Goal: Transaction & Acquisition: Purchase product/service

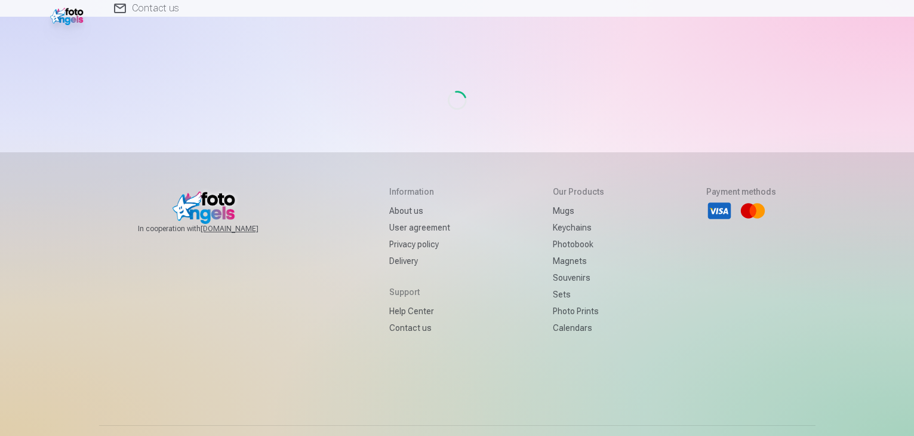
scroll to position [45, 0]
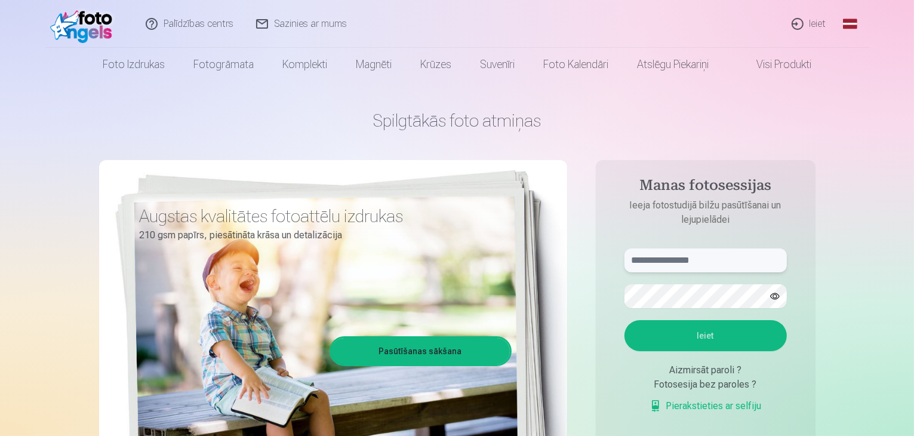
click at [705, 259] on input "text" at bounding box center [706, 260] width 162 height 24
type input "**********"
click at [625, 320] on button "Ieiet" at bounding box center [706, 335] width 162 height 31
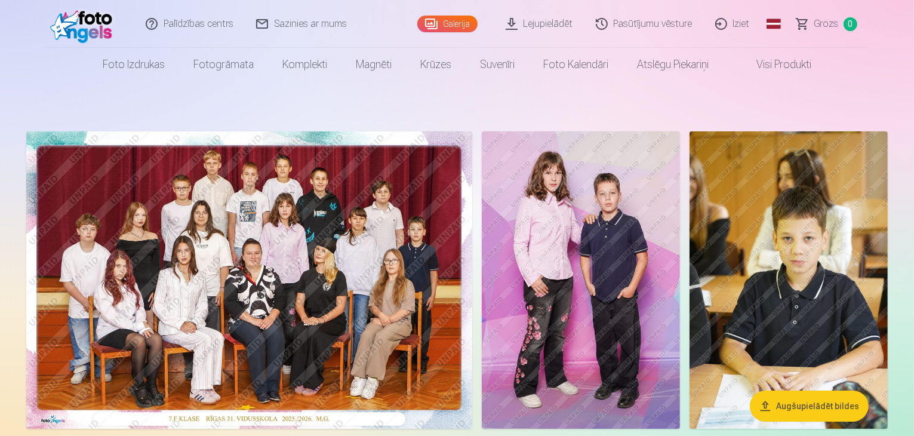
click at [776, 20] on link "Global" at bounding box center [774, 24] width 24 height 48
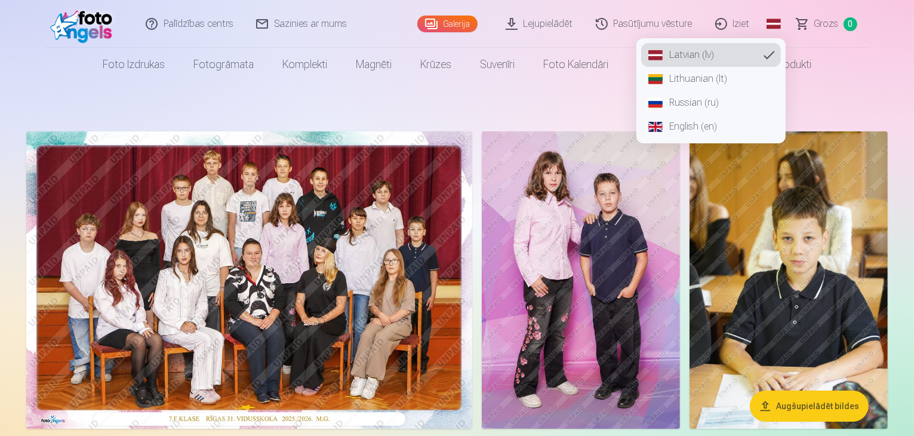
click at [676, 109] on link "Russian (ru)" at bounding box center [711, 103] width 140 height 24
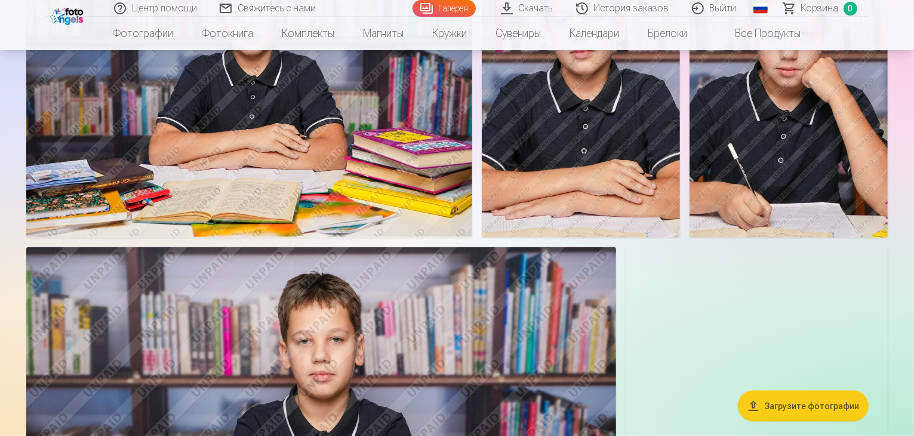
scroll to position [1732, 0]
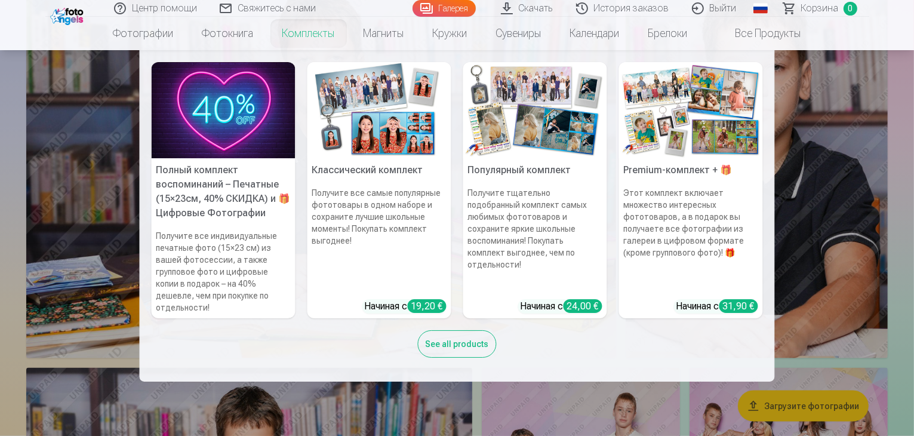
click at [298, 32] on link "Комплекты" at bounding box center [308, 33] width 81 height 33
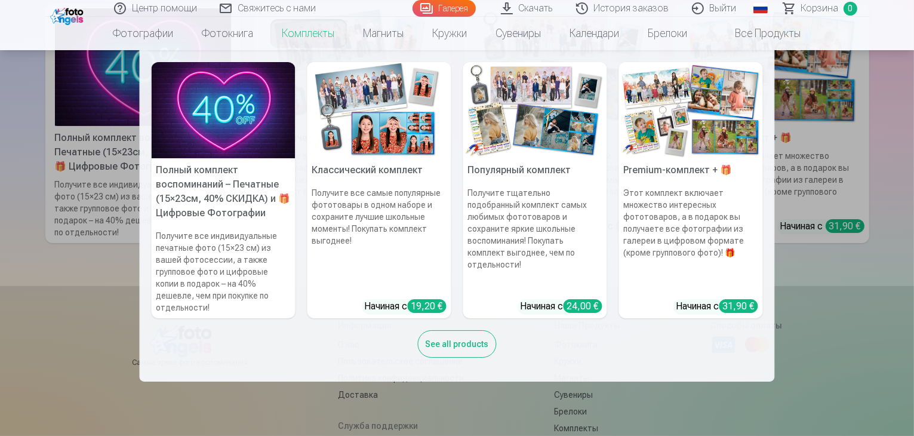
scroll to position [239, 0]
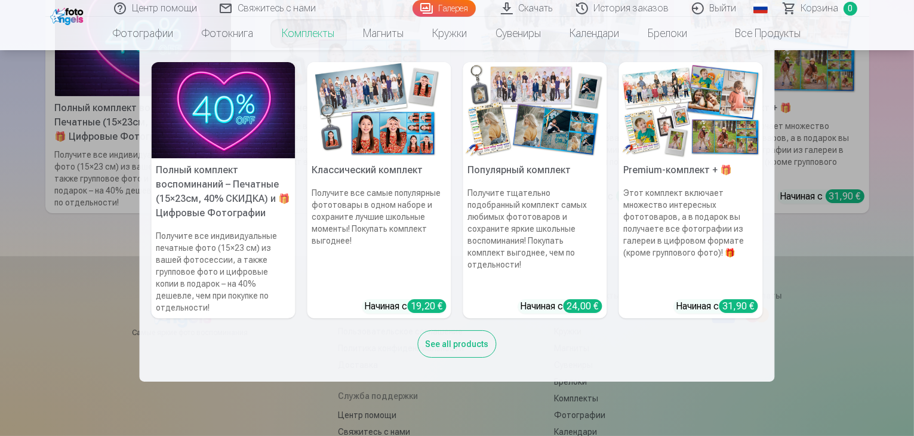
click at [741, 308] on link "Premium-комплект + 🎁 Этот комплект включает множество интересных фототоваров, а…" at bounding box center [691, 190] width 144 height 256
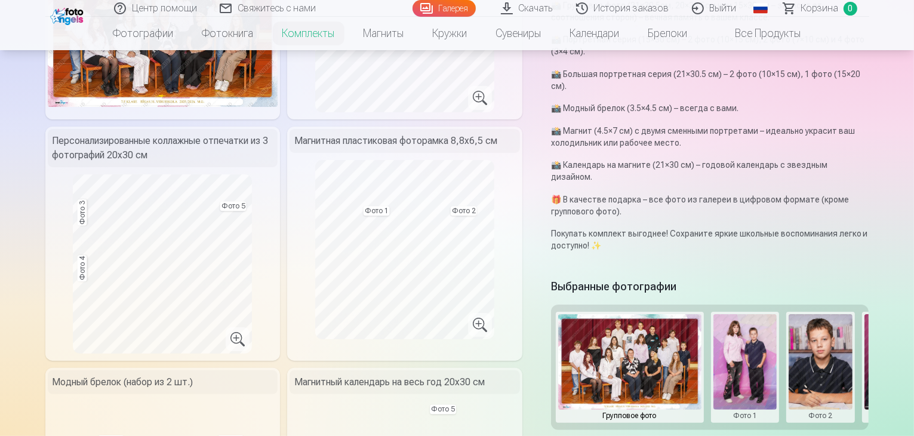
scroll to position [239, 0]
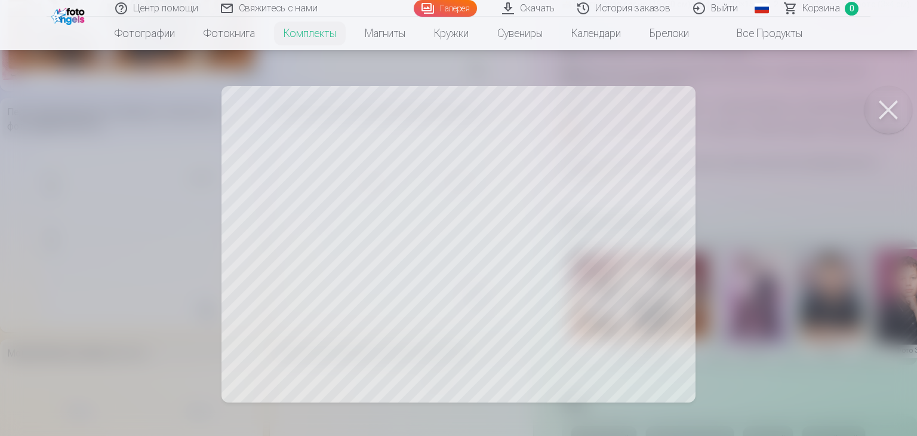
click at [361, 184] on div at bounding box center [458, 218] width 917 height 436
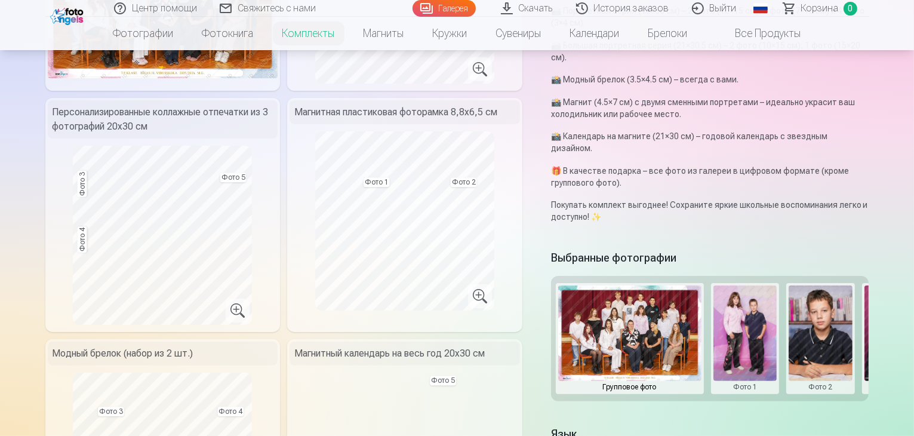
click at [877, 322] on button at bounding box center [897, 339] width 64 height 106
drag, startPoint x: 631, startPoint y: 369, endPoint x: 813, endPoint y: 374, distance: 182.3
click at [813, 374] on div at bounding box center [457, 218] width 914 height 436
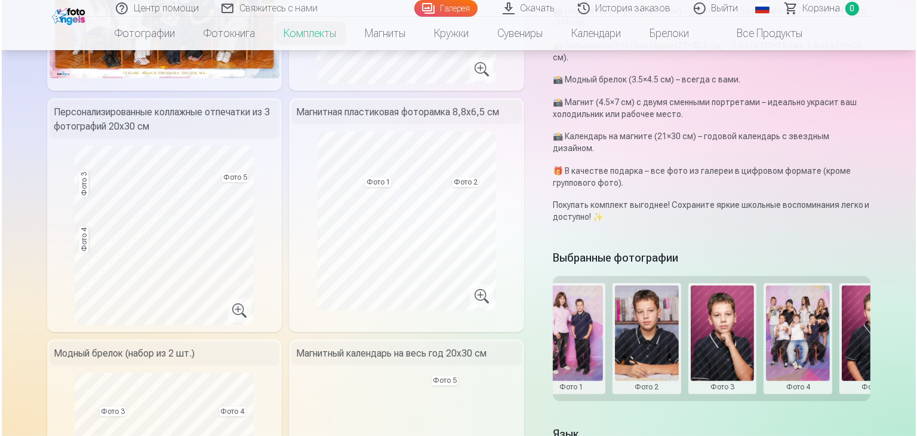
scroll to position [0, 181]
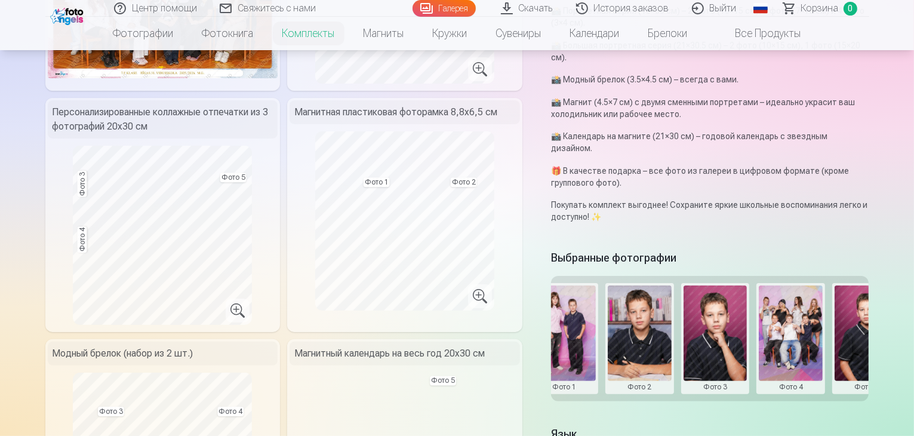
click at [874, 308] on button at bounding box center [867, 339] width 64 height 106
click at [871, 308] on button "Заменить фото" at bounding box center [862, 304] width 103 height 33
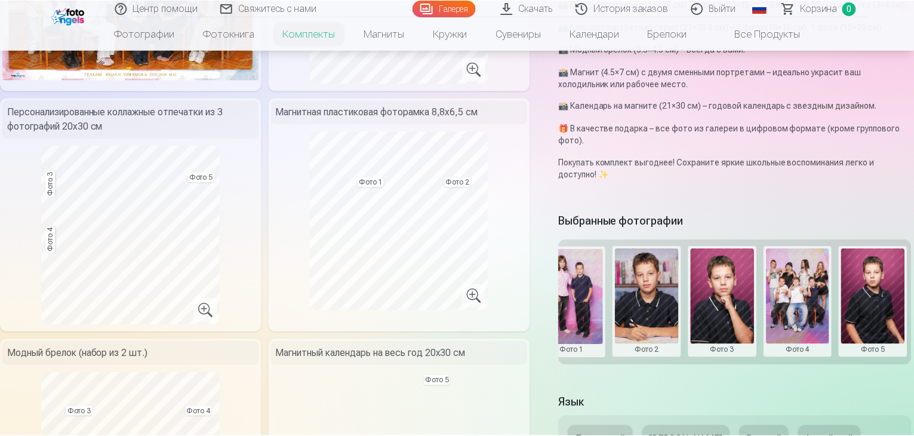
scroll to position [0, 180]
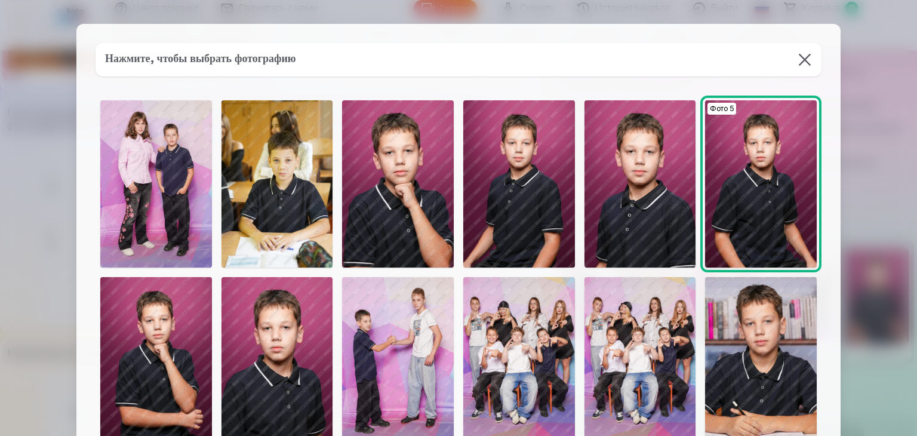
click at [758, 156] on img at bounding box center [761, 183] width 112 height 167
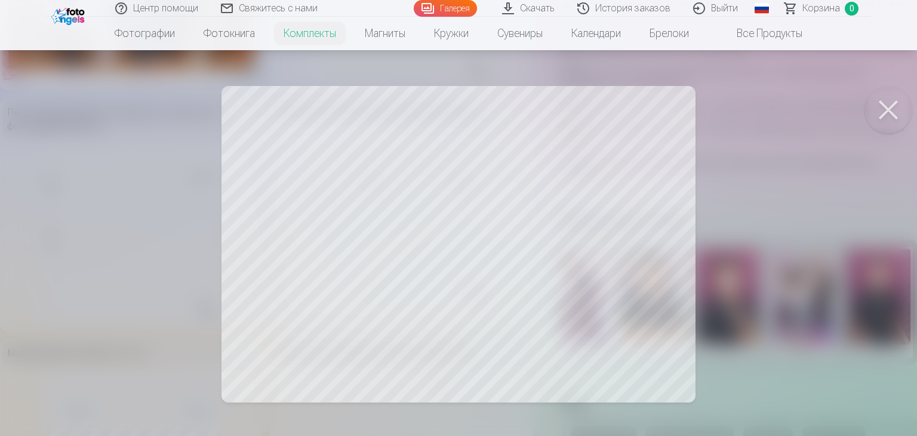
click at [385, 180] on div at bounding box center [458, 218] width 917 height 436
click at [442, 242] on div at bounding box center [458, 218] width 917 height 436
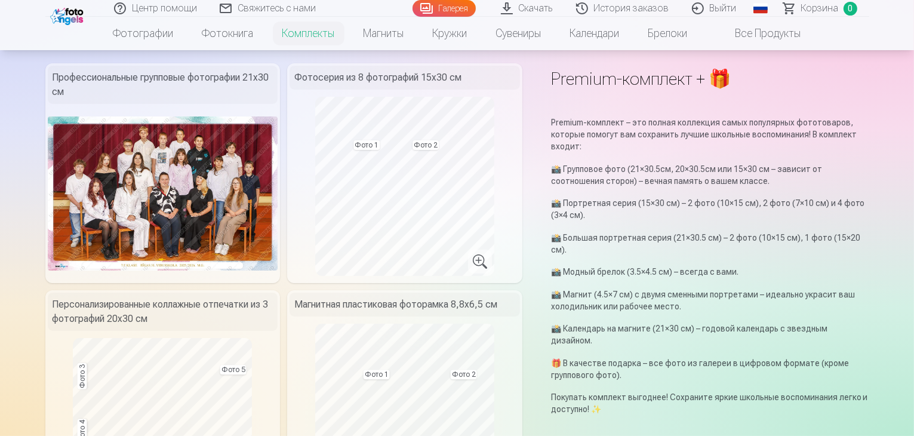
scroll to position [119, 0]
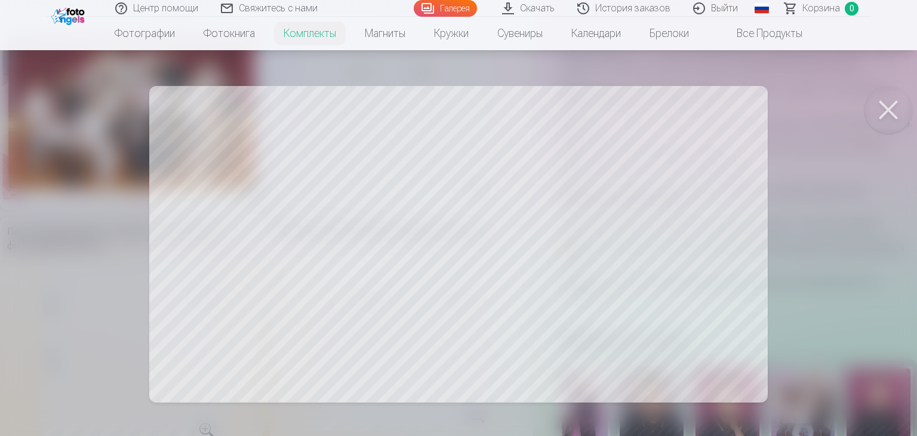
click at [905, 104] on button at bounding box center [889, 110] width 48 height 48
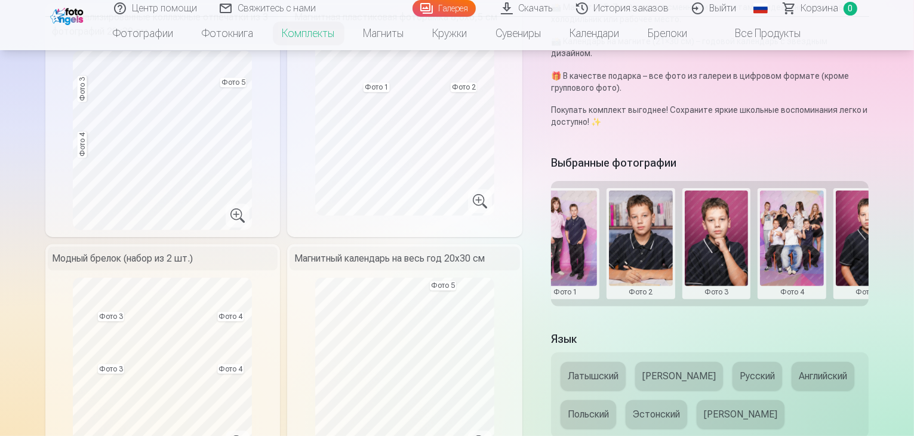
scroll to position [299, 0]
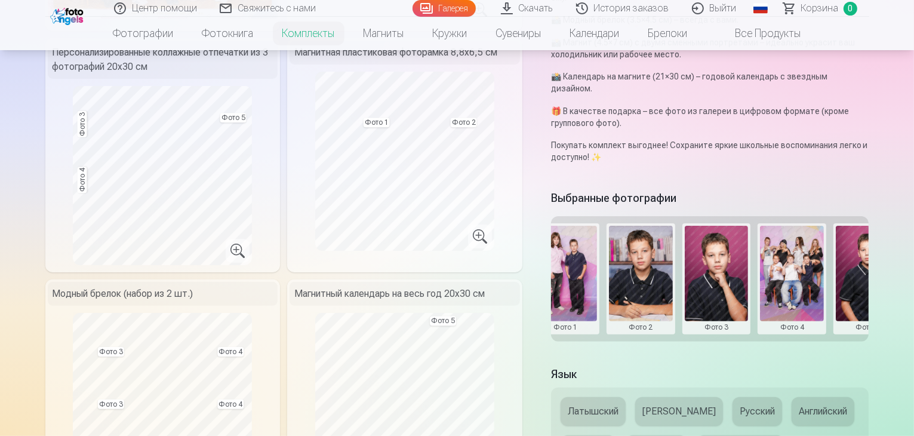
click at [634, 266] on button at bounding box center [641, 279] width 64 height 106
drag, startPoint x: 652, startPoint y: 288, endPoint x: 581, endPoint y: 274, distance: 73.1
click at [579, 278] on div at bounding box center [457, 218] width 914 height 436
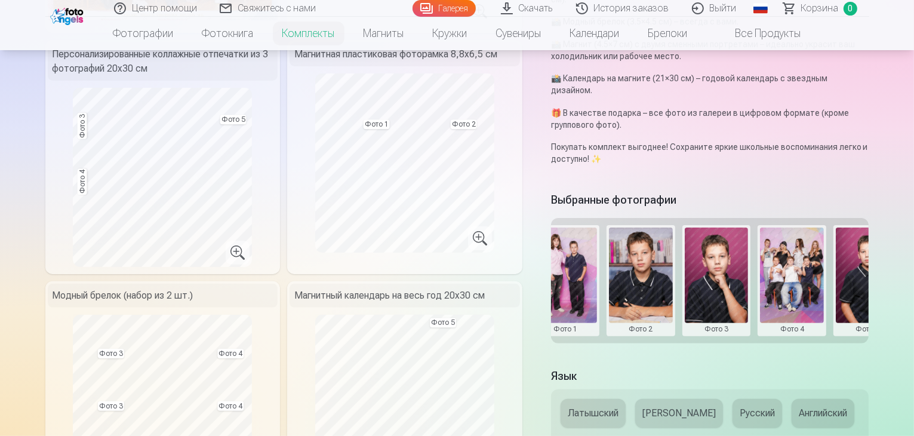
scroll to position [418, 0]
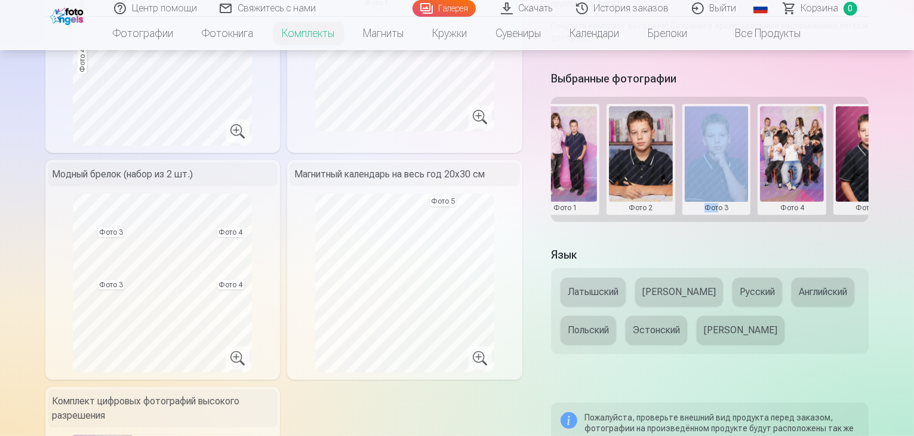
drag, startPoint x: 727, startPoint y: 186, endPoint x: 667, endPoint y: 186, distance: 60.3
click at [667, 186] on div "Групповое фото Фото 1 Фото 2 Фото 3 Фото 4 Фото 5" at bounding box center [710, 159] width 318 height 125
click at [714, 194] on div "Выбранные фотографии Групповое фото Фото 1 Фото 2 Фото 3 Фото 4 Фото 5" at bounding box center [710, 150] width 318 height 164
drag, startPoint x: 715, startPoint y: 192, endPoint x: 646, endPoint y: 185, distance: 69.1
click at [644, 185] on div "Выбранные фотографии Групповое фото Фото 1 Фото 2 Фото 3 Фото 4 Фото 5" at bounding box center [710, 150] width 318 height 164
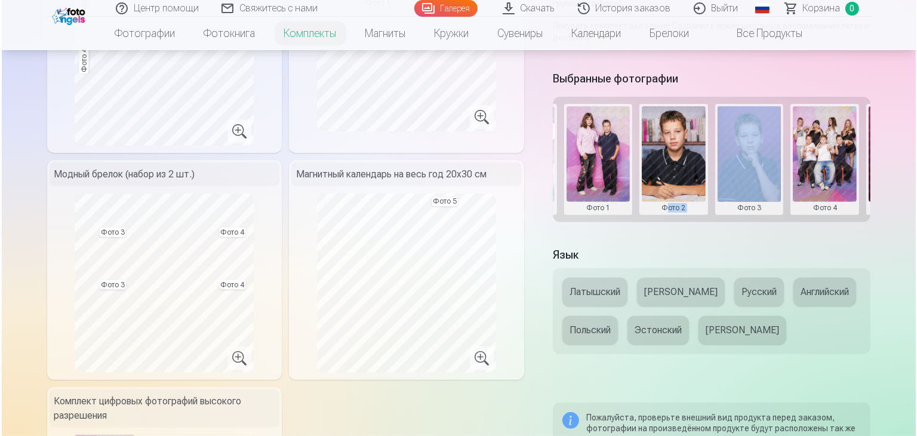
scroll to position [0, 0]
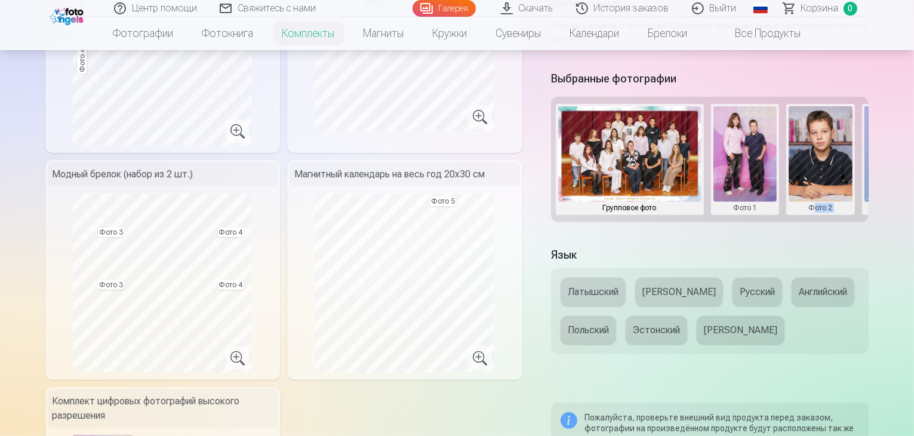
click at [762, 175] on button at bounding box center [746, 159] width 64 height 106
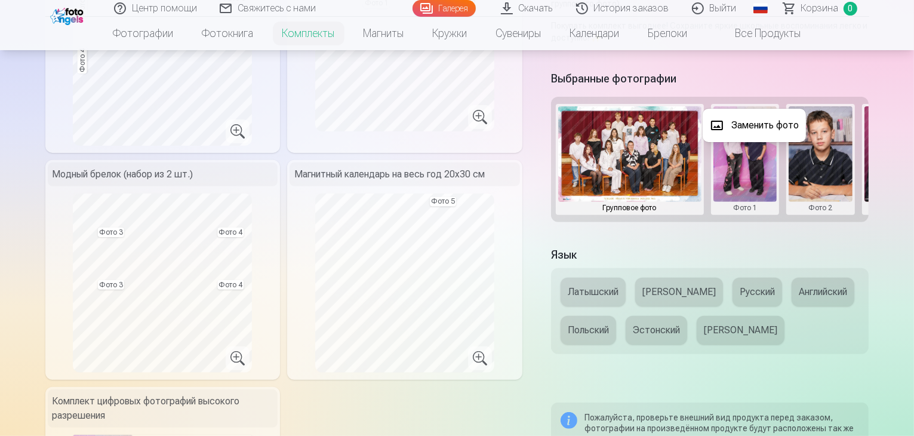
drag, startPoint x: 762, startPoint y: 175, endPoint x: 810, endPoint y: 173, distance: 48.4
click at [812, 173] on div at bounding box center [457, 218] width 914 height 436
click at [763, 174] on button at bounding box center [746, 159] width 64 height 106
click at [763, 174] on div at bounding box center [457, 218] width 914 height 436
click at [763, 174] on button at bounding box center [746, 159] width 64 height 106
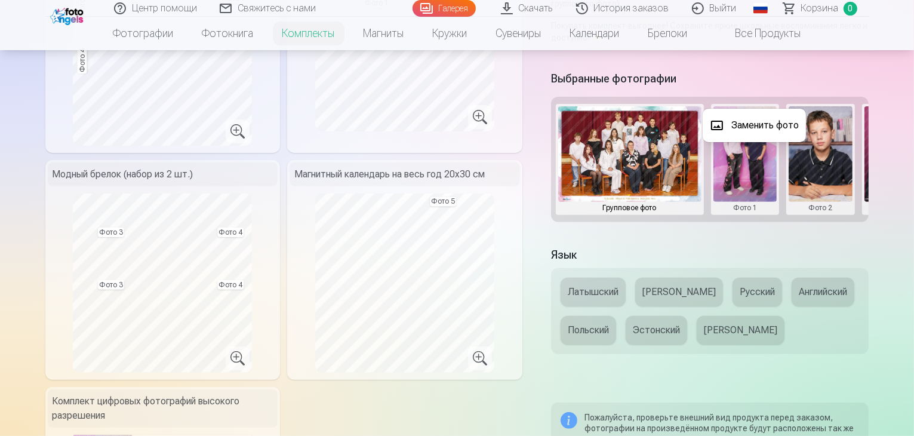
click at [747, 120] on button "Заменить фото" at bounding box center [754, 125] width 103 height 33
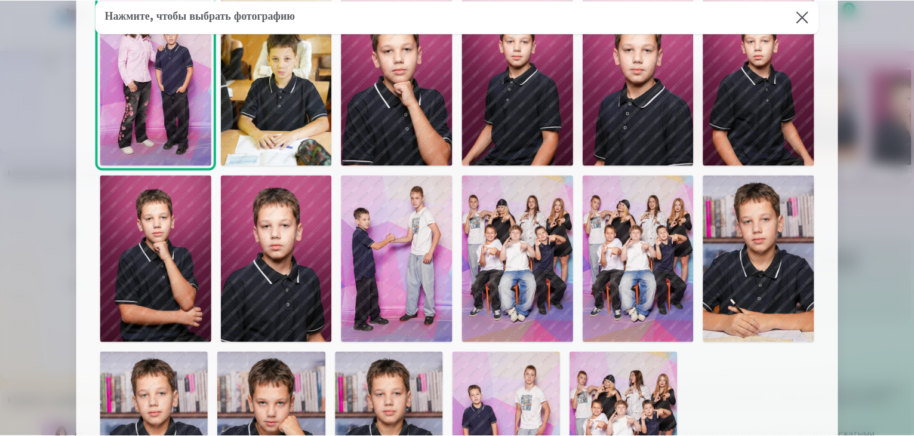
scroll to position [60, 0]
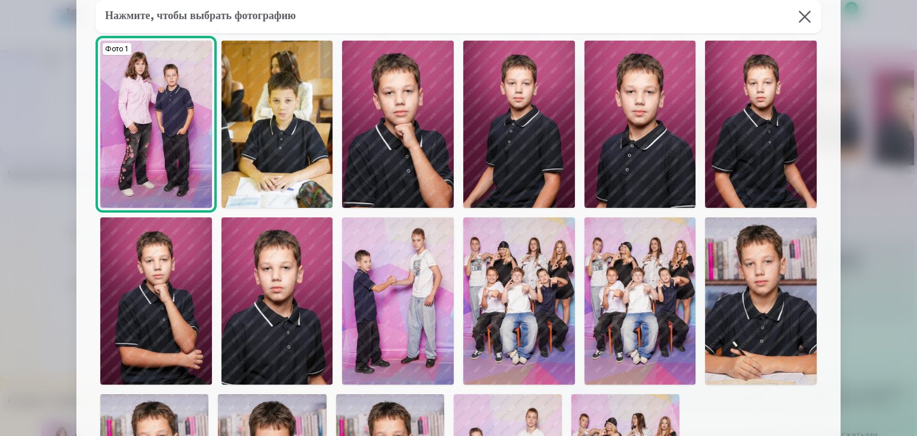
click at [509, 155] on img at bounding box center [519, 124] width 112 height 167
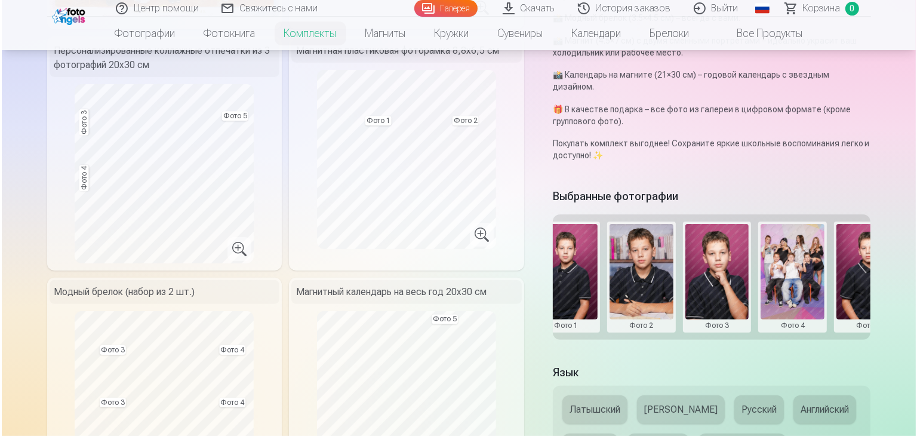
scroll to position [299, 0]
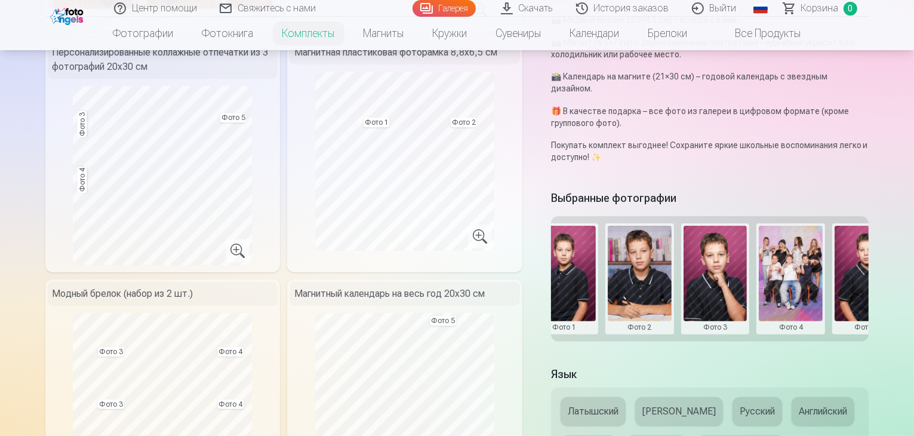
click at [870, 294] on button at bounding box center [867, 279] width 64 height 106
click at [854, 240] on button "Заменить фото" at bounding box center [862, 244] width 103 height 33
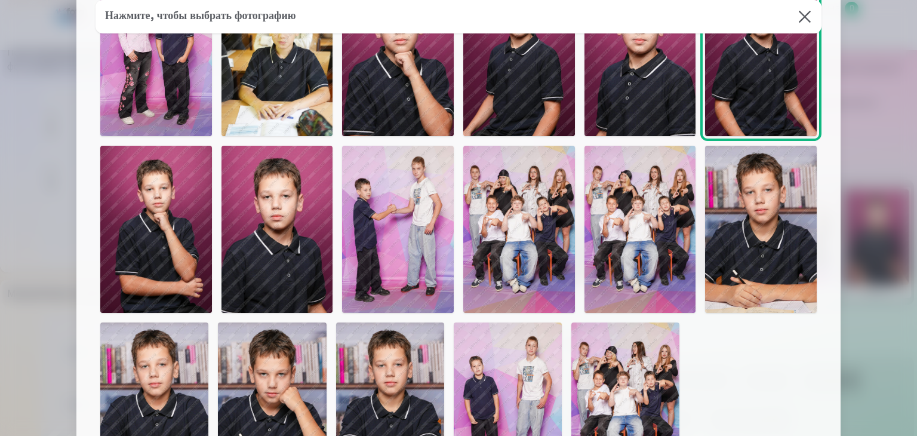
scroll to position [60, 0]
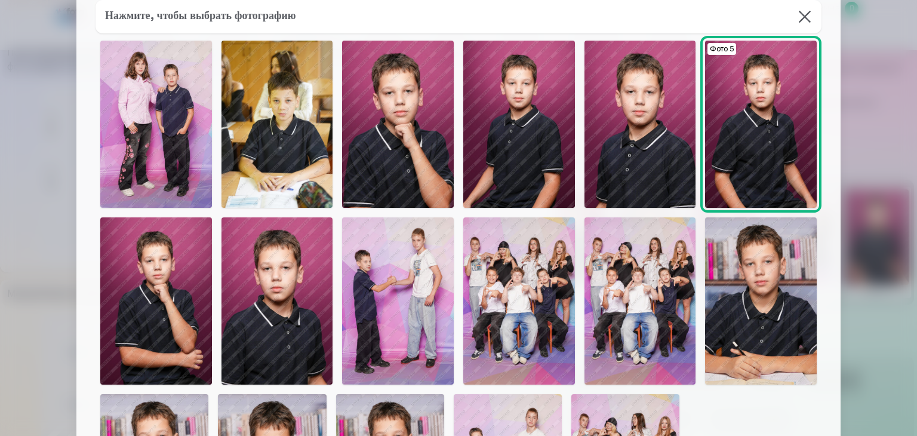
click at [784, 348] on img at bounding box center [761, 300] width 112 height 167
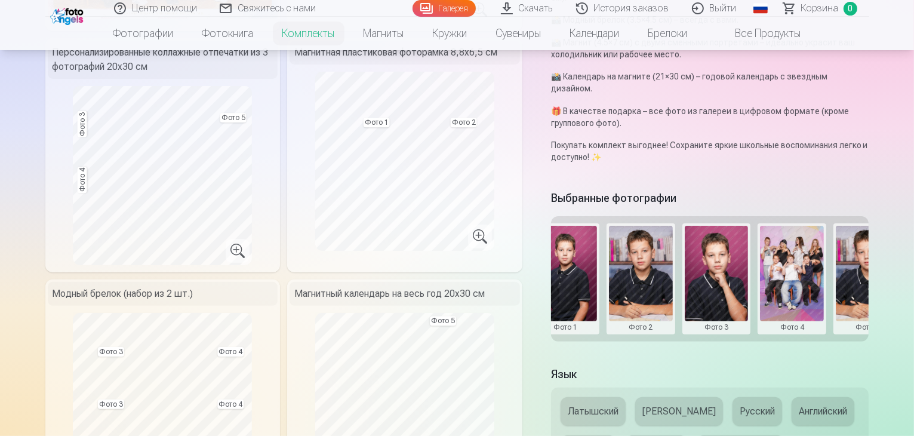
click at [865, 296] on button at bounding box center [868, 279] width 64 height 106
click at [858, 245] on button "Заменить фото" at bounding box center [862, 244] width 103 height 33
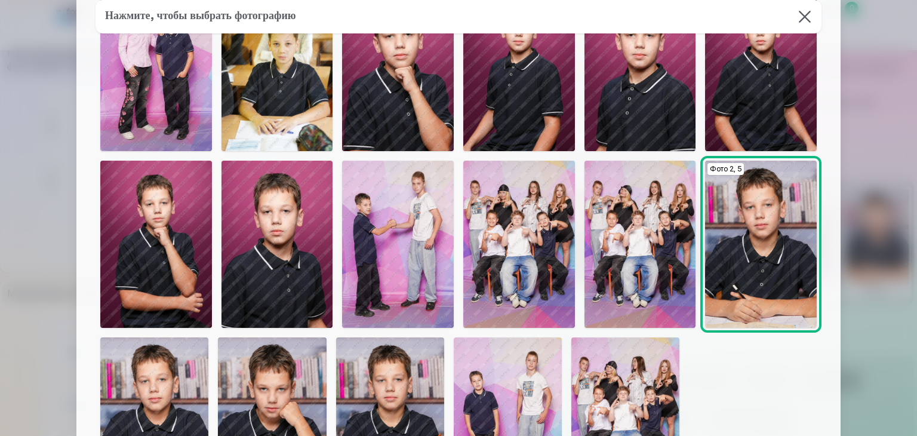
scroll to position [179, 0]
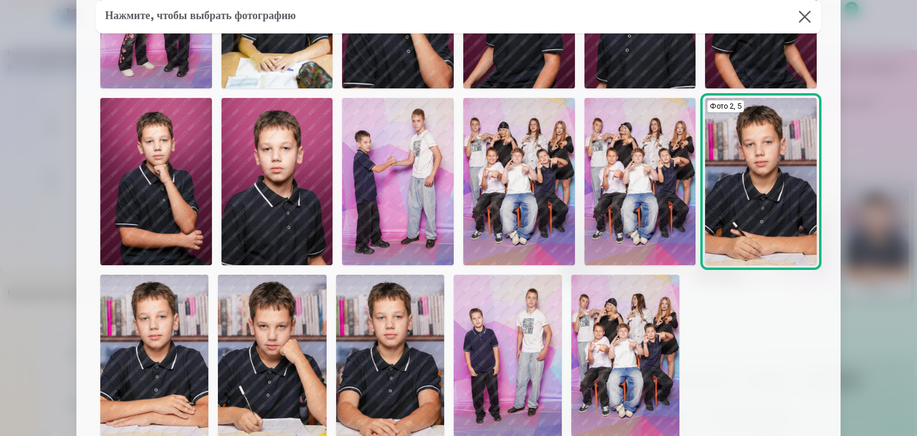
click at [508, 223] on img at bounding box center [519, 181] width 112 height 167
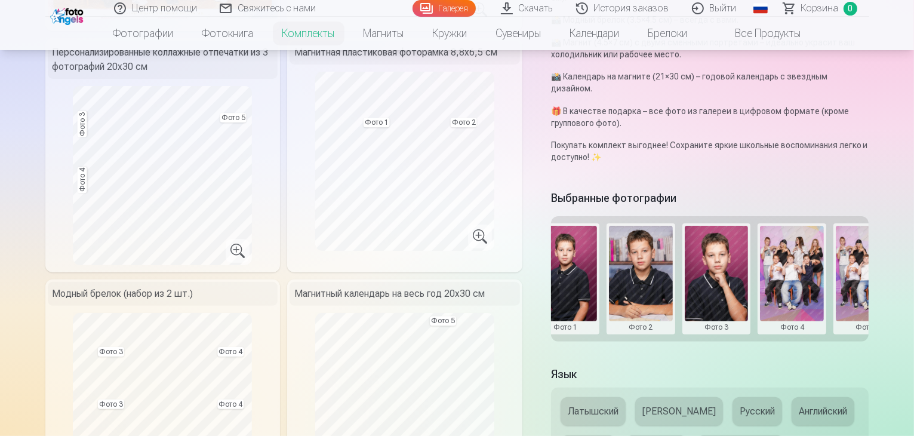
click at [806, 292] on button at bounding box center [792, 279] width 64 height 106
click at [790, 248] on button "Заменить фото" at bounding box center [801, 244] width 103 height 33
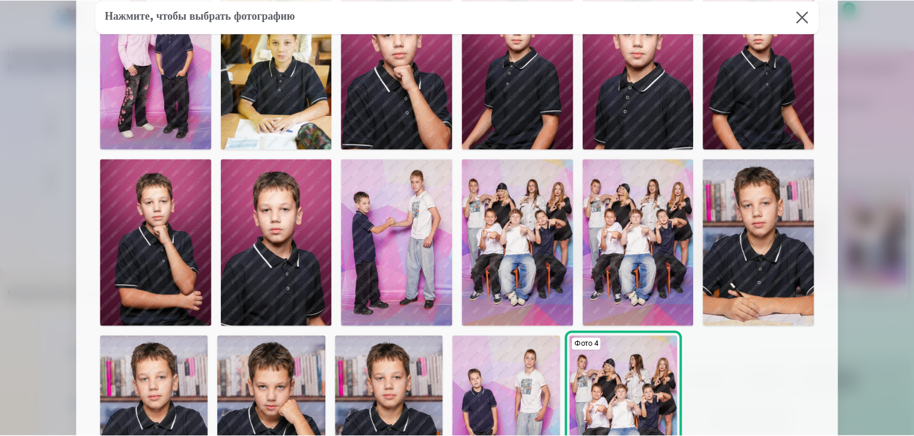
scroll to position [119, 0]
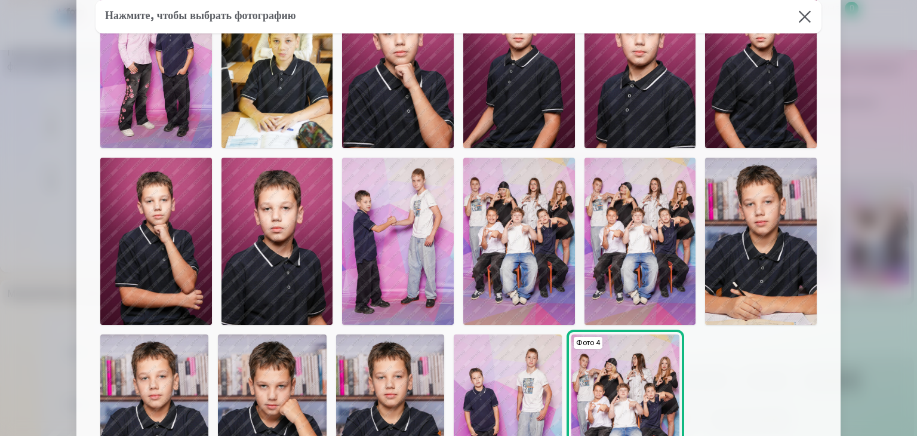
click at [744, 277] on img at bounding box center [761, 241] width 112 height 167
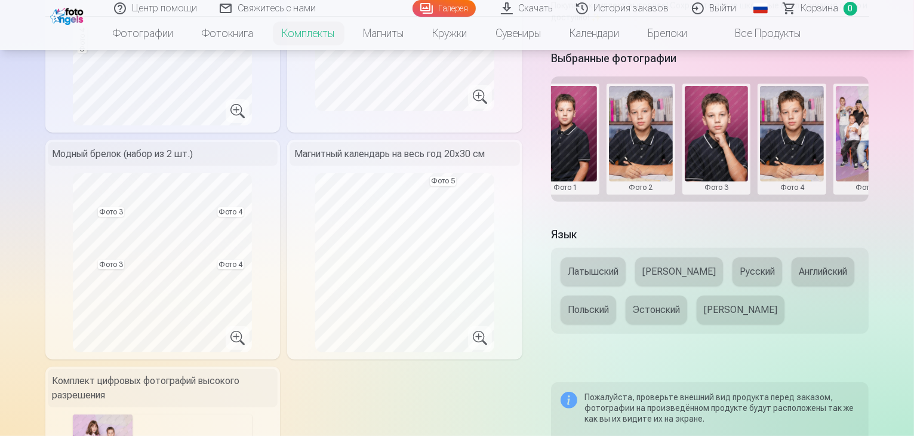
scroll to position [418, 0]
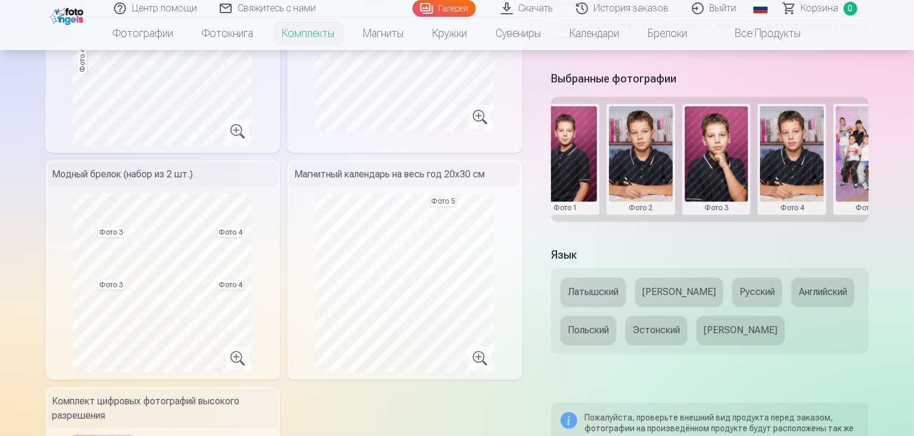
click at [870, 176] on button at bounding box center [868, 159] width 64 height 106
click at [860, 127] on button "Заменить фото" at bounding box center [862, 125] width 103 height 33
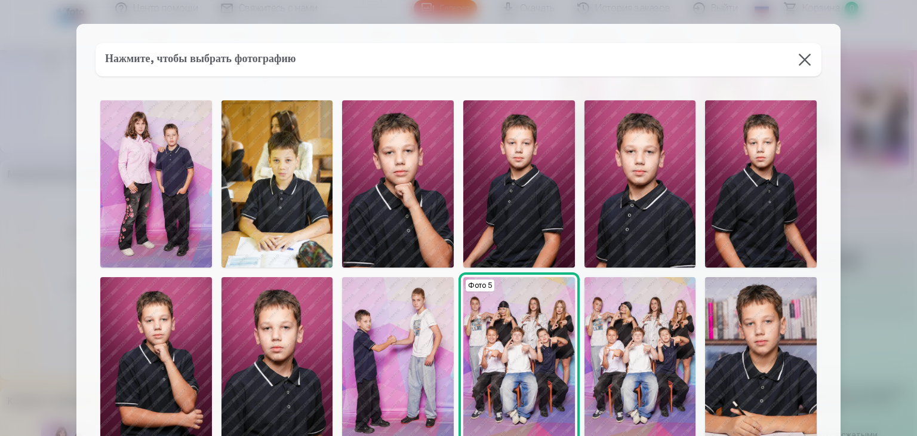
click at [506, 199] on img at bounding box center [519, 183] width 112 height 167
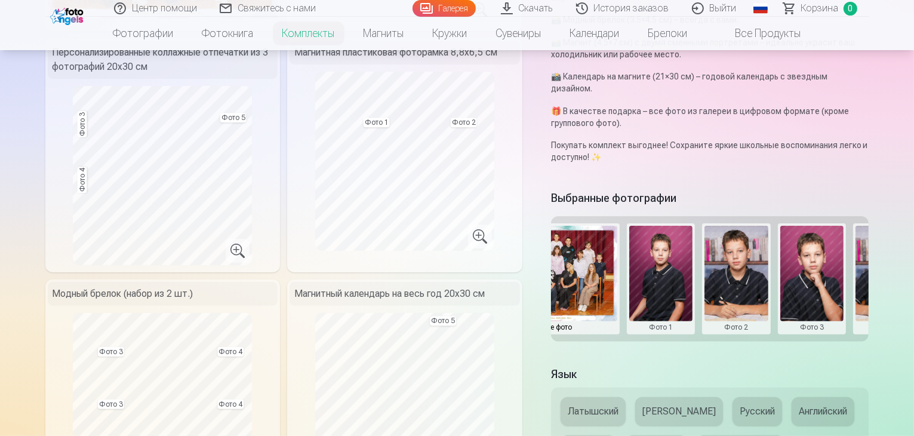
scroll to position [0, 126]
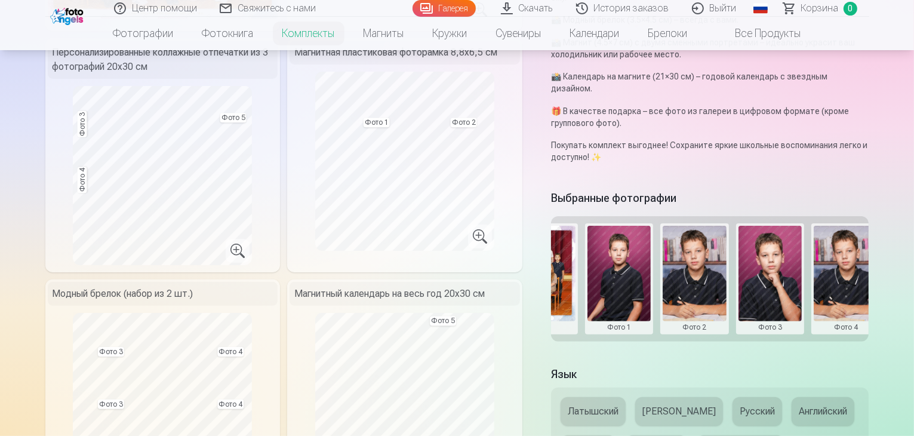
click at [706, 291] on button at bounding box center [695, 279] width 64 height 106
click at [705, 242] on button "Заменить фото" at bounding box center [704, 244] width 103 height 33
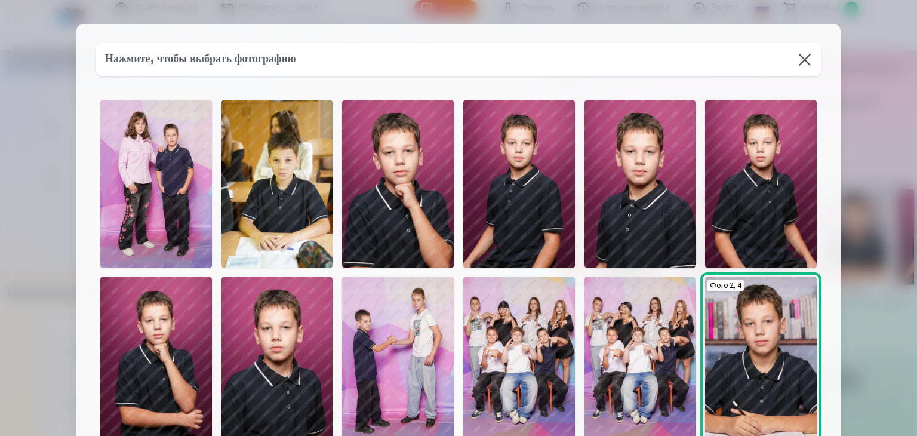
click at [553, 371] on img at bounding box center [519, 360] width 112 height 167
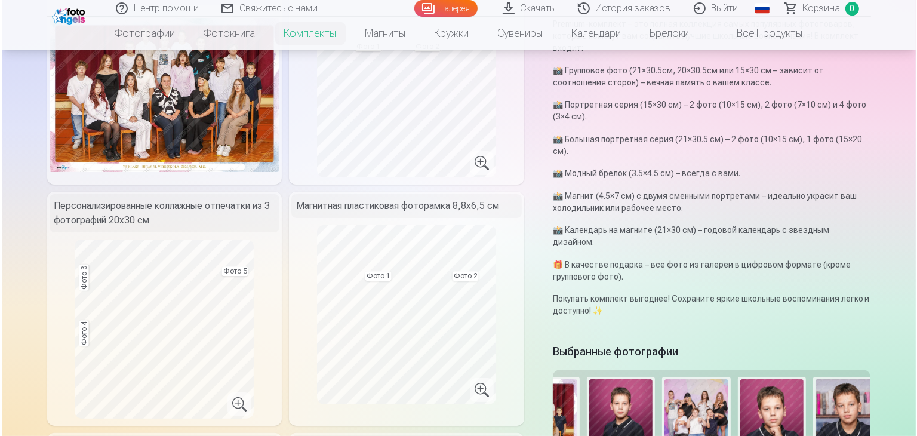
scroll to position [299, 0]
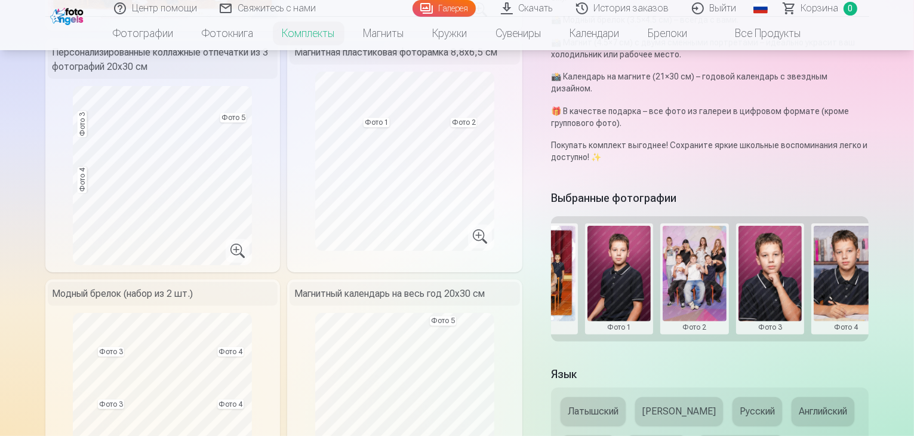
click at [704, 295] on button at bounding box center [695, 279] width 64 height 106
click at [779, 295] on div at bounding box center [457, 218] width 914 height 436
click at [779, 291] on button at bounding box center [771, 279] width 64 height 106
click at [769, 241] on button "Заменить фото" at bounding box center [779, 244] width 103 height 33
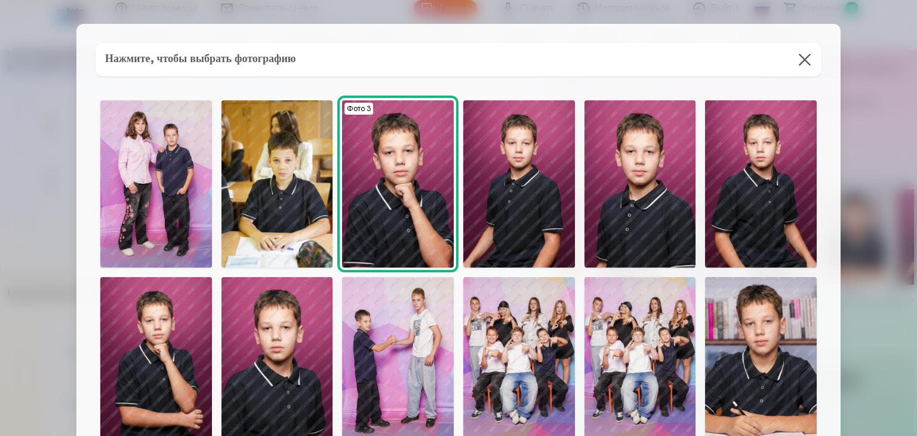
click at [534, 380] on img at bounding box center [519, 360] width 112 height 167
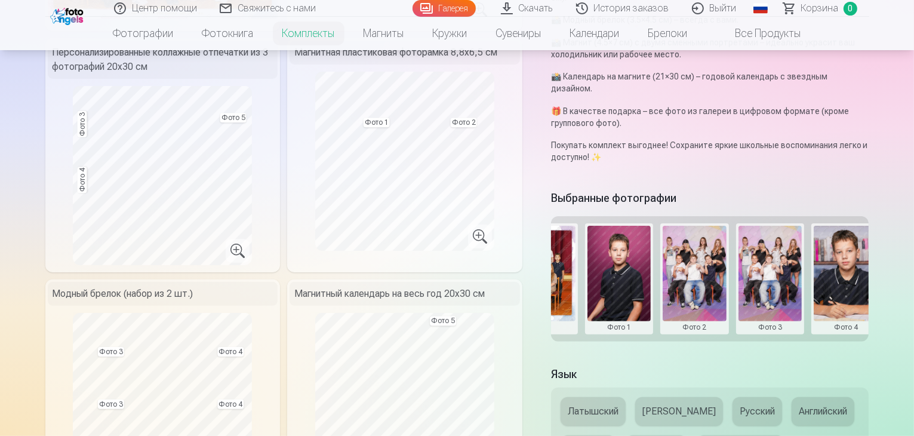
click at [698, 291] on button at bounding box center [695, 279] width 64 height 106
click at [698, 240] on button "Заменить фото" at bounding box center [704, 244] width 103 height 33
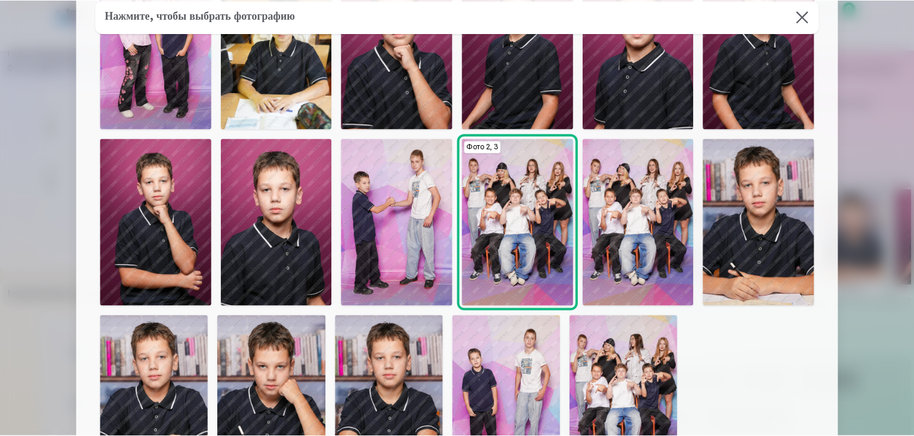
scroll to position [0, 0]
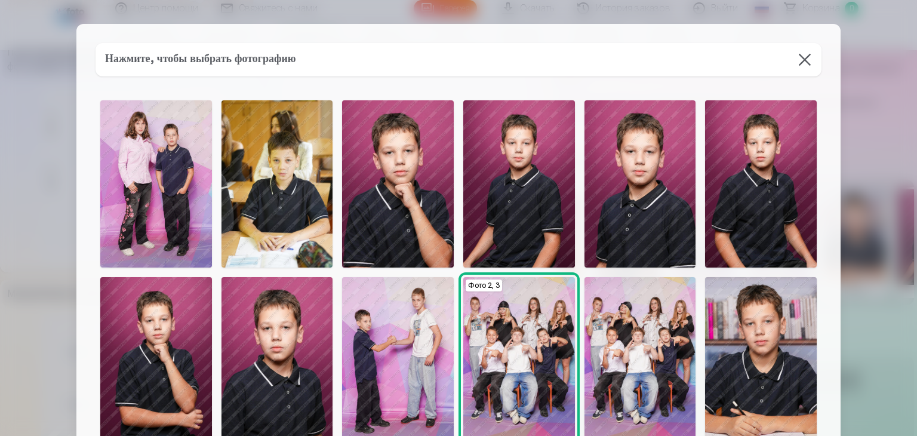
click at [394, 183] on img at bounding box center [398, 183] width 112 height 167
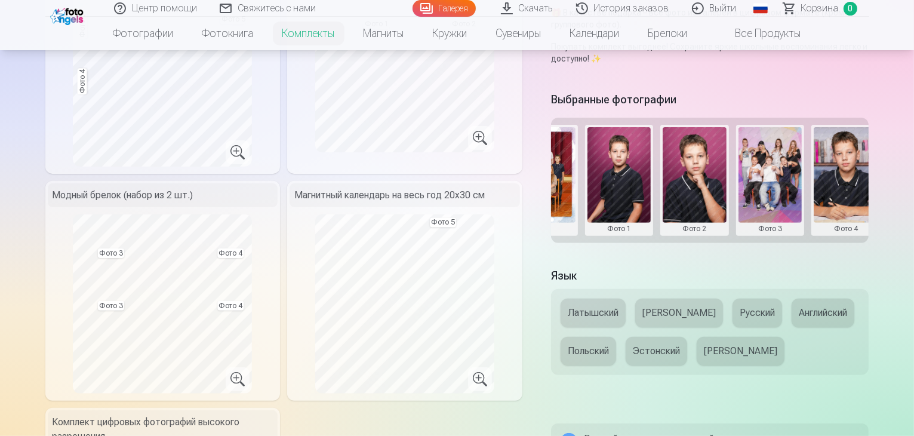
scroll to position [418, 0]
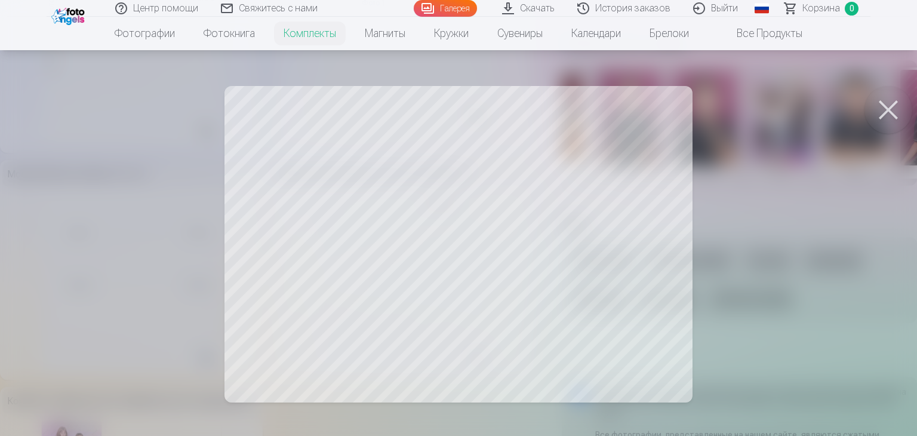
click at [894, 108] on button at bounding box center [889, 110] width 48 height 48
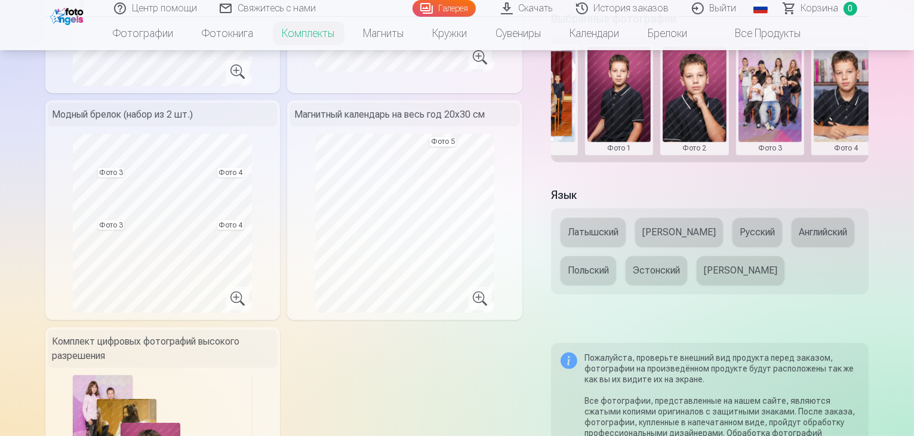
scroll to position [538, 0]
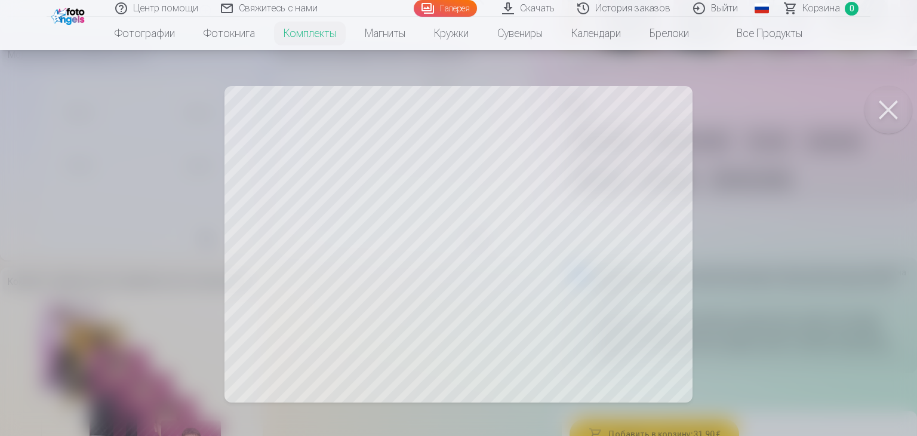
click at [336, 231] on div at bounding box center [458, 218] width 917 height 436
click at [892, 113] on button at bounding box center [889, 110] width 48 height 48
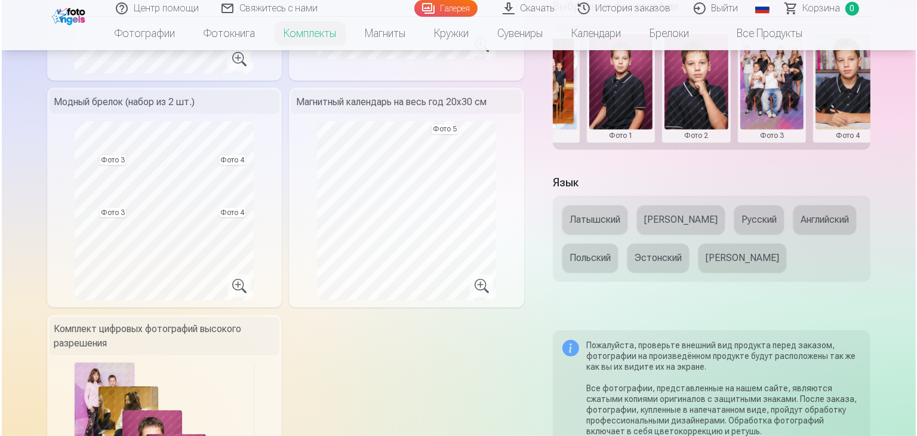
scroll to position [358, 0]
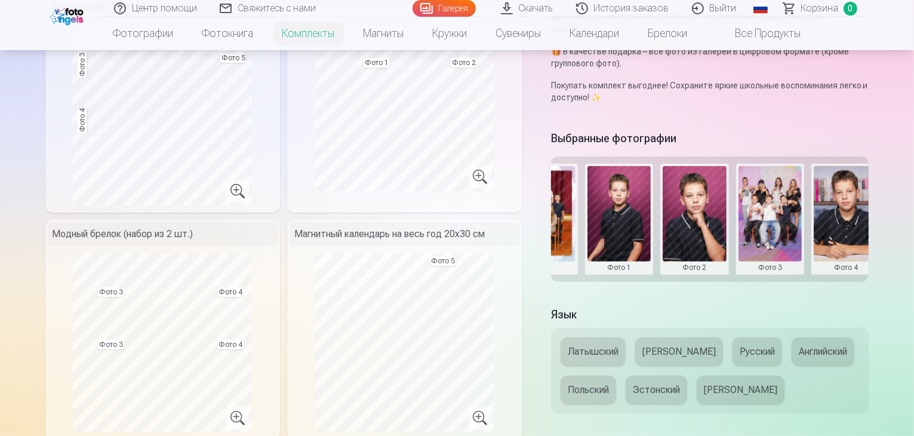
click at [621, 238] on button at bounding box center [620, 219] width 64 height 106
click at [616, 185] on button "Заменить фото" at bounding box center [628, 184] width 103 height 33
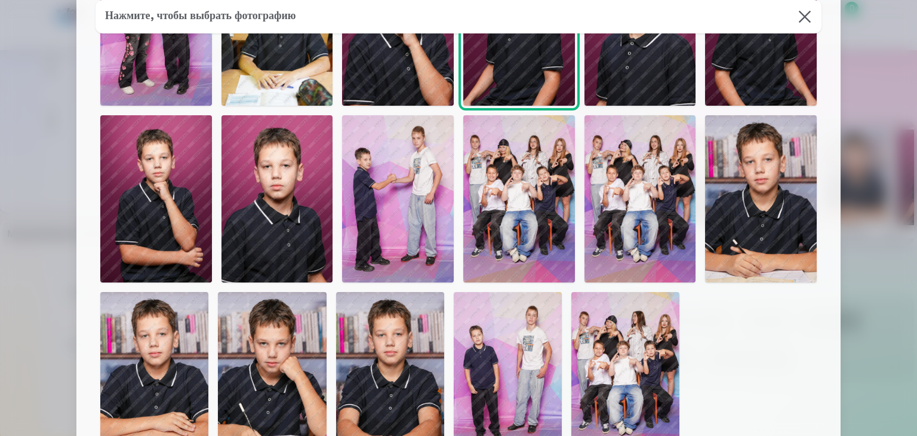
scroll to position [179, 0]
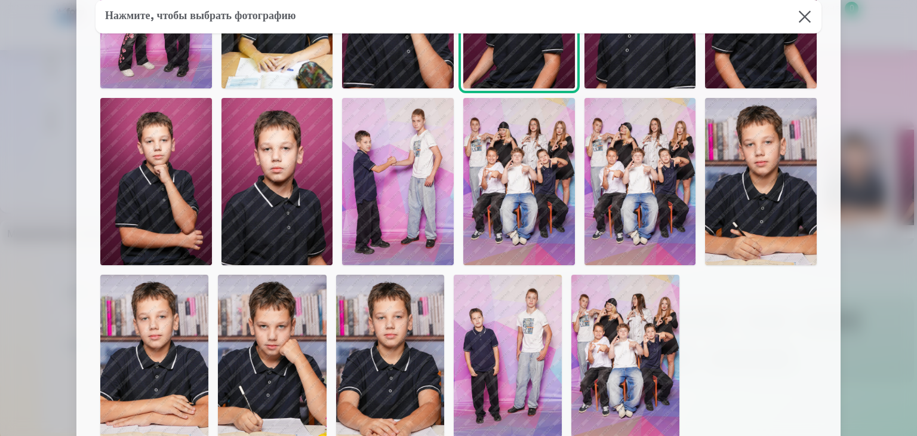
click at [486, 200] on img at bounding box center [519, 181] width 112 height 167
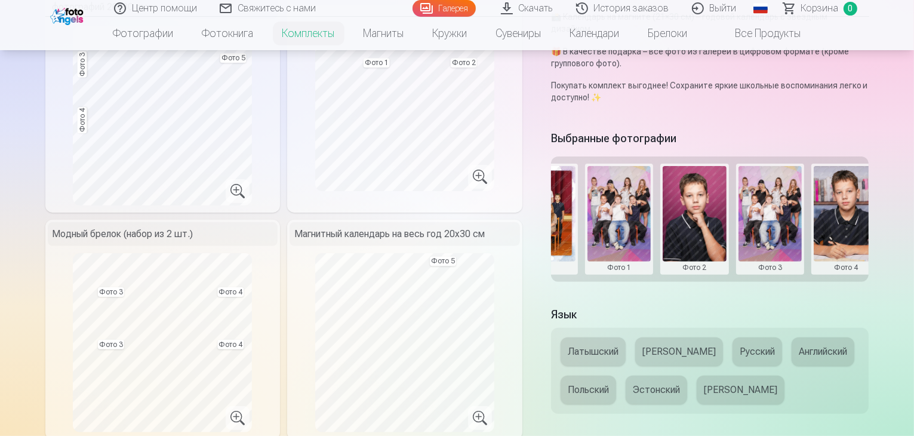
click at [773, 235] on button at bounding box center [771, 219] width 64 height 106
click at [773, 182] on button "Заменить фото" at bounding box center [779, 184] width 103 height 33
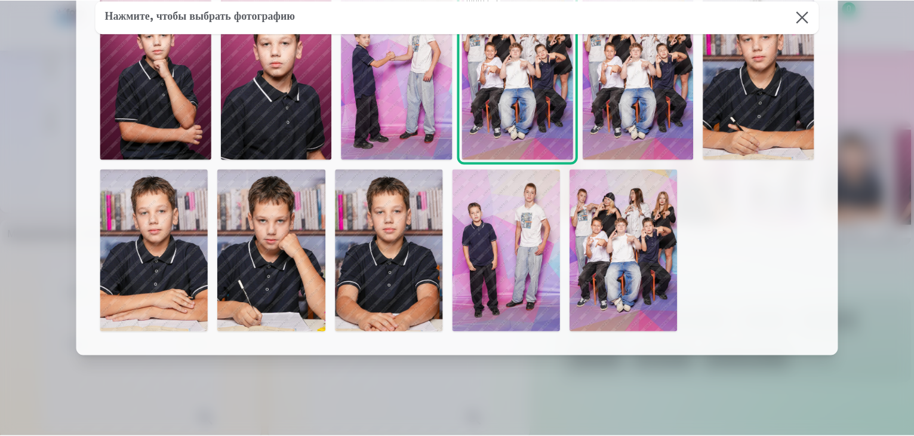
scroll to position [299, 0]
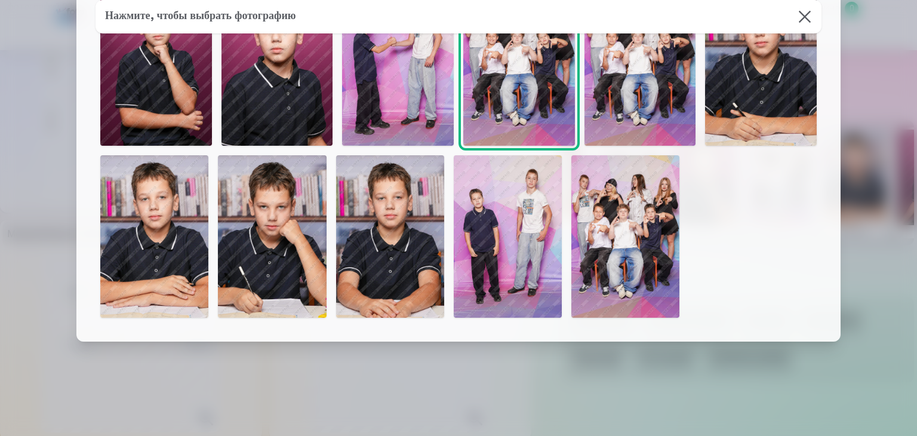
click at [392, 264] on img at bounding box center [390, 236] width 108 height 162
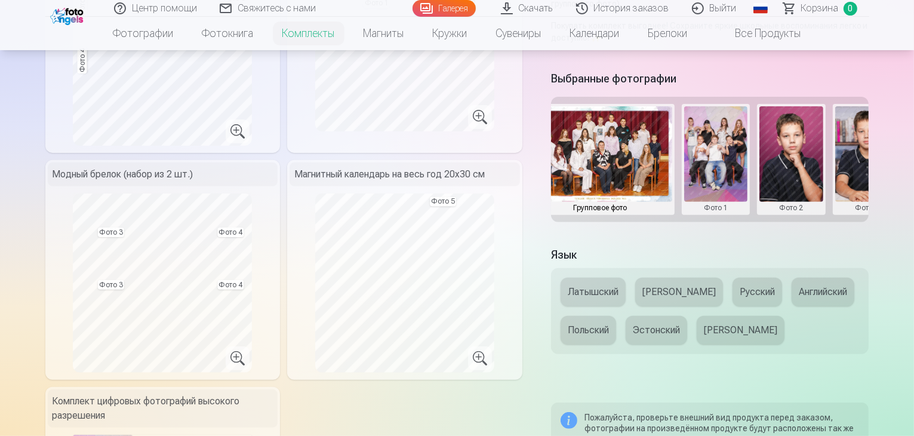
scroll to position [0, 0]
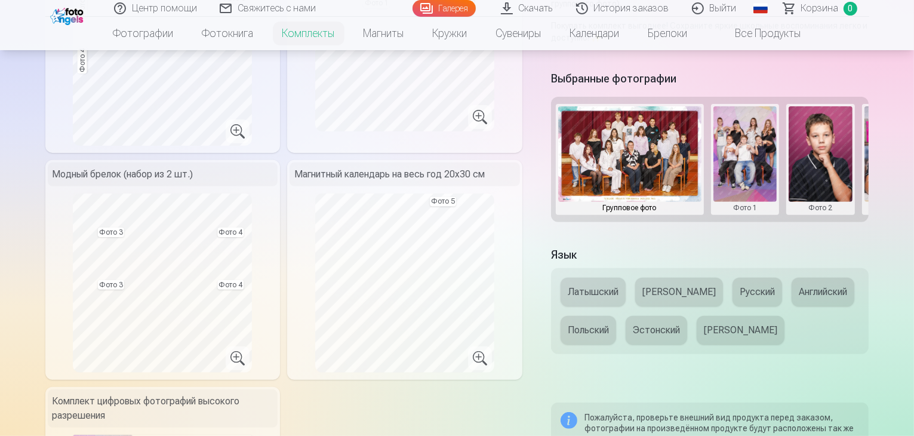
click at [645, 247] on h5 "Язык" at bounding box center [710, 255] width 318 height 17
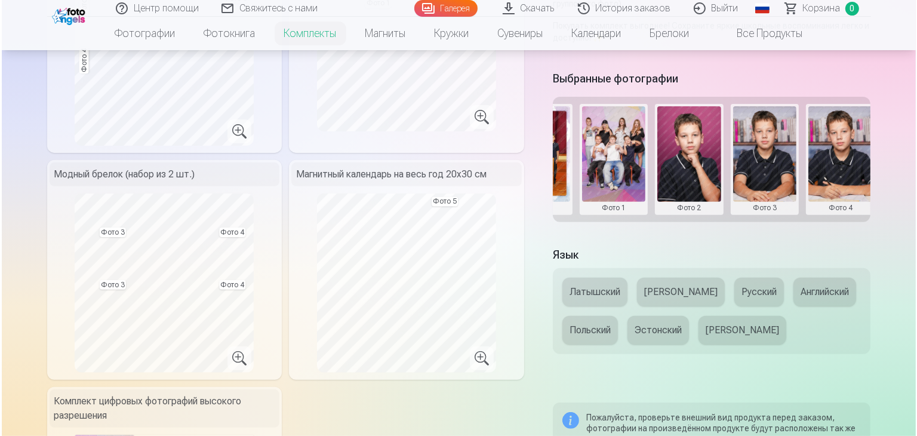
scroll to position [0, 181]
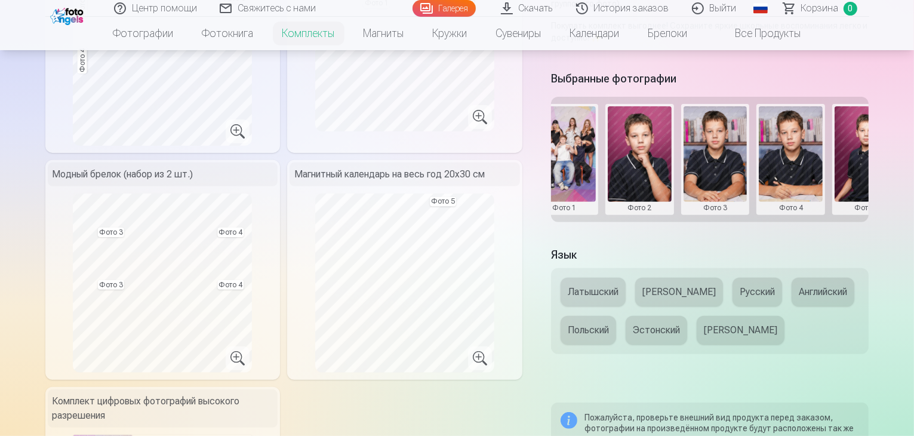
click at [800, 170] on button at bounding box center [791, 159] width 64 height 106
click at [816, 121] on button "Заменить фото" at bounding box center [800, 125] width 103 height 33
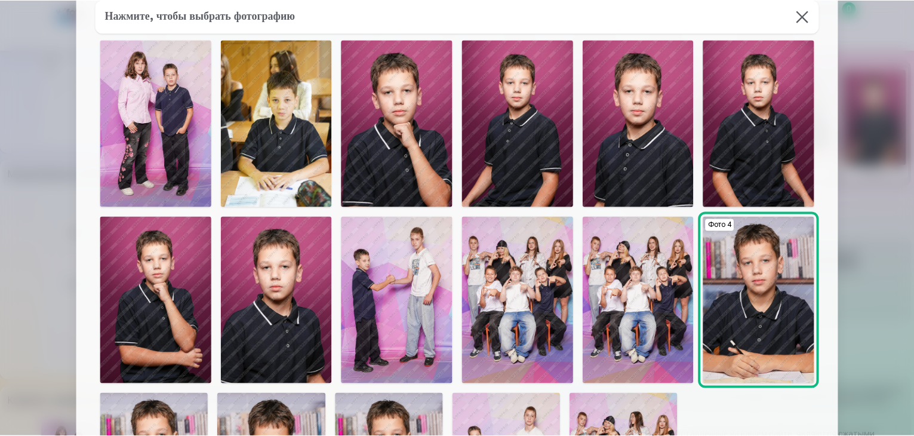
scroll to position [60, 0]
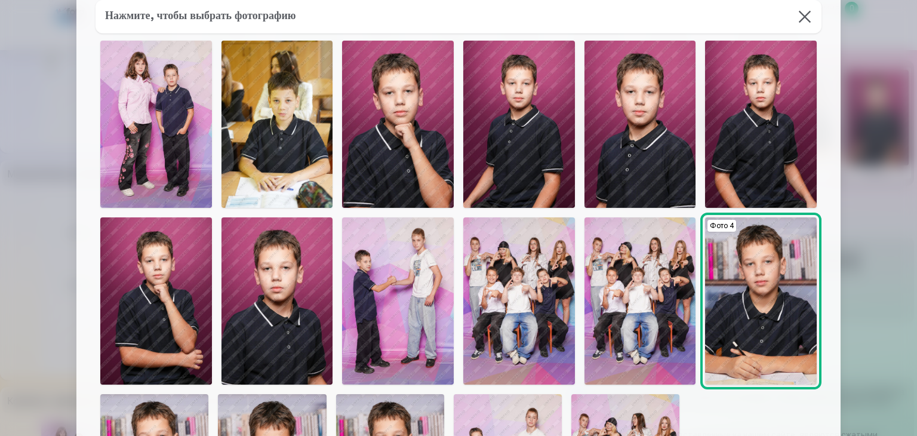
click at [662, 149] on img at bounding box center [641, 124] width 112 height 167
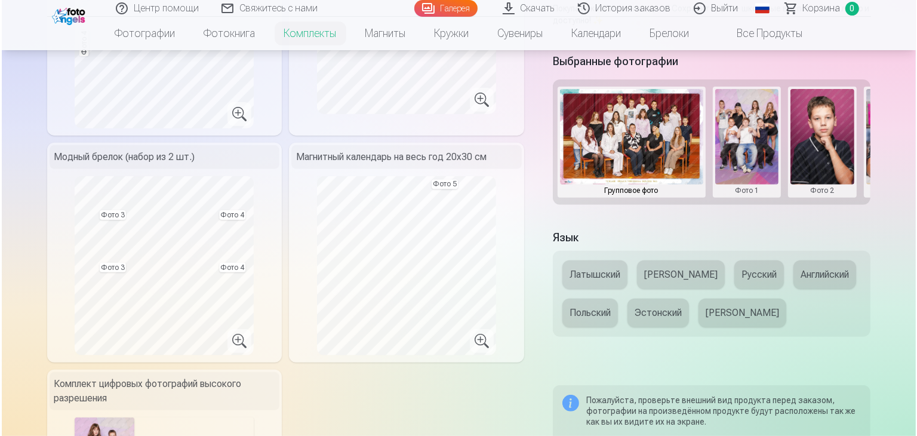
scroll to position [299, 0]
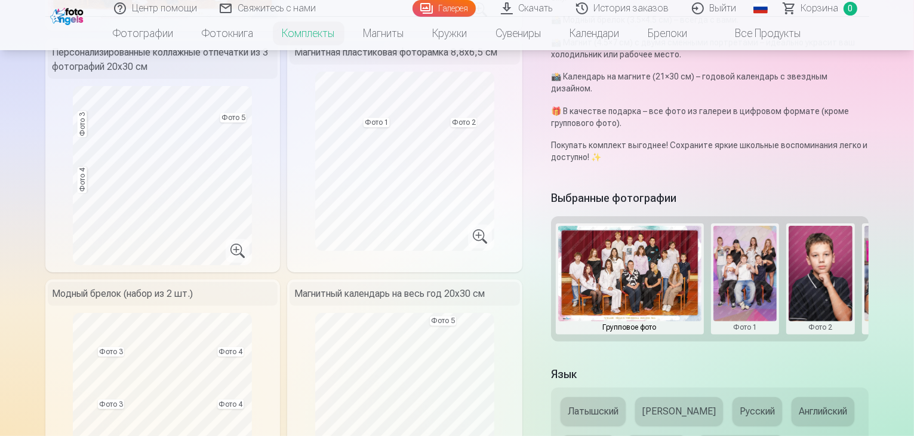
click at [829, 295] on button at bounding box center [821, 279] width 64 height 106
click at [759, 292] on div at bounding box center [457, 218] width 914 height 436
click at [743, 294] on button at bounding box center [746, 279] width 64 height 106
click at [743, 247] on button "Заменить фото" at bounding box center [754, 244] width 103 height 33
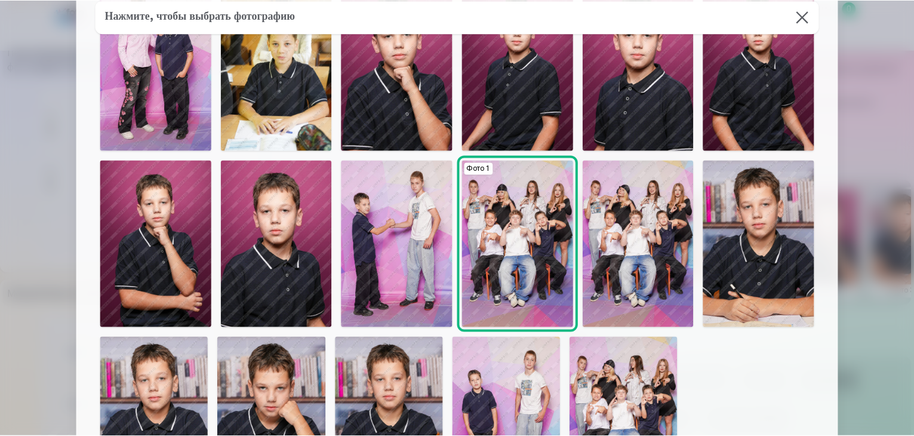
scroll to position [119, 0]
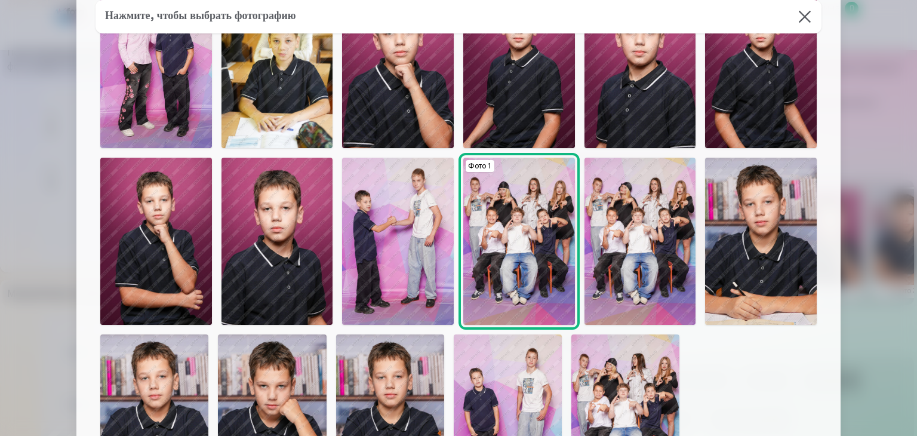
click at [648, 251] on img at bounding box center [641, 241] width 112 height 167
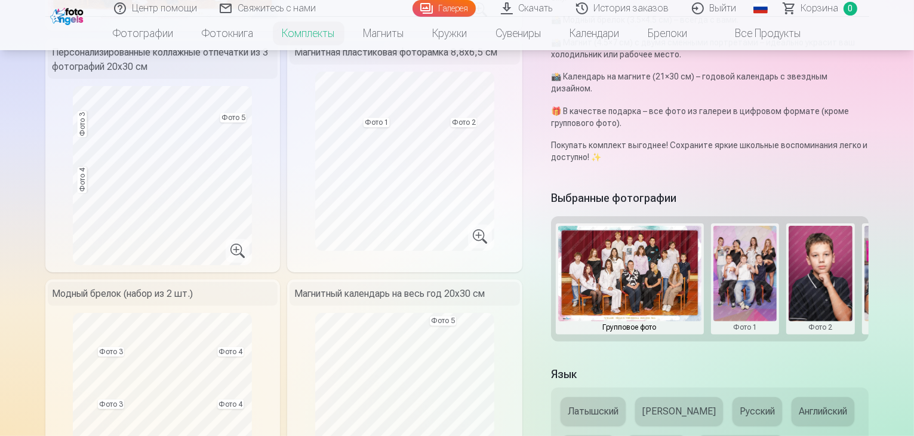
click at [750, 292] on button at bounding box center [746, 279] width 64 height 106
click at [751, 248] on button "Заменить фото" at bounding box center [754, 244] width 103 height 33
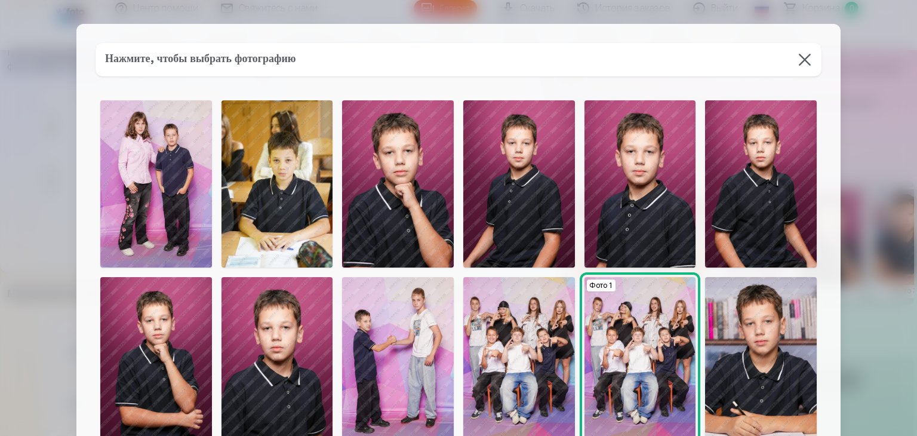
click at [386, 187] on img at bounding box center [398, 183] width 112 height 167
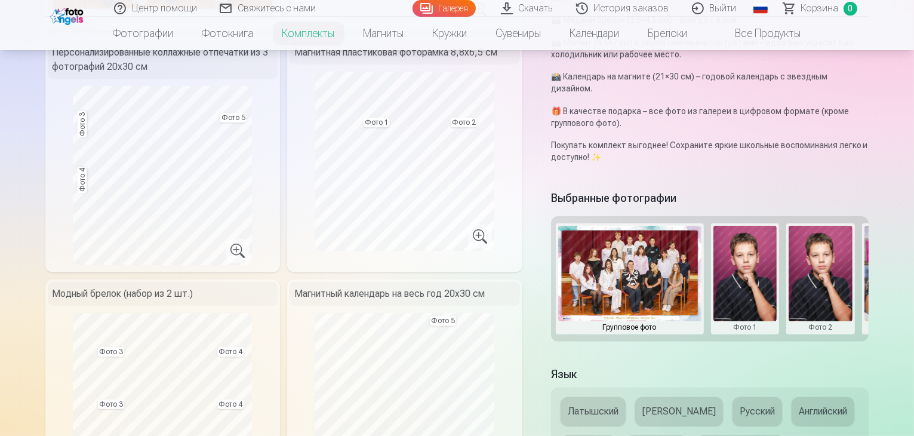
click at [830, 295] on button at bounding box center [821, 279] width 64 height 106
click at [816, 251] on button "Заменить фото" at bounding box center [830, 244] width 103 height 33
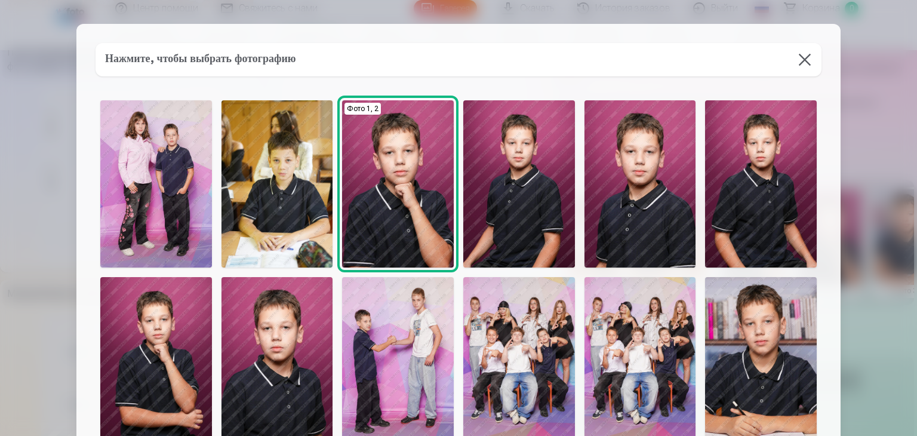
click at [554, 352] on img at bounding box center [519, 360] width 112 height 167
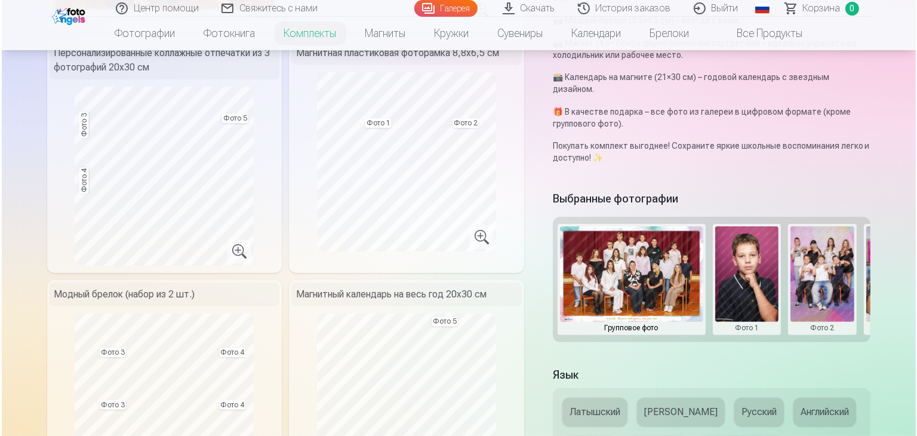
scroll to position [299, 0]
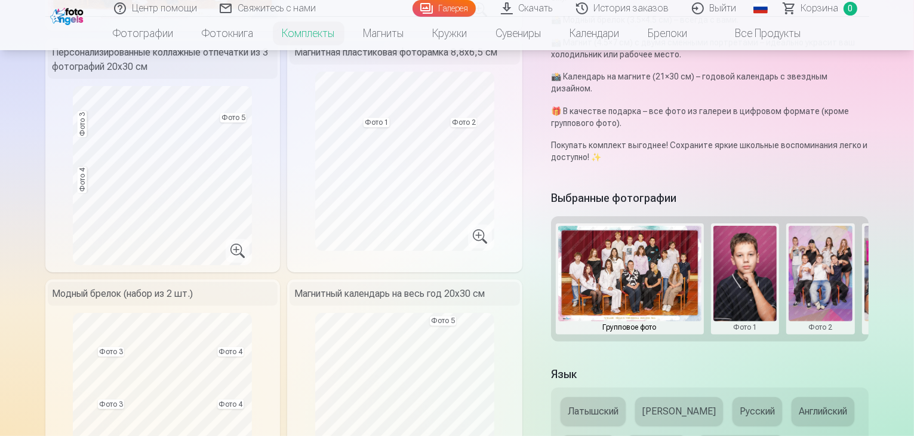
click at [817, 294] on button at bounding box center [821, 279] width 64 height 106
click at [831, 240] on button "Заменить фото" at bounding box center [830, 244] width 103 height 33
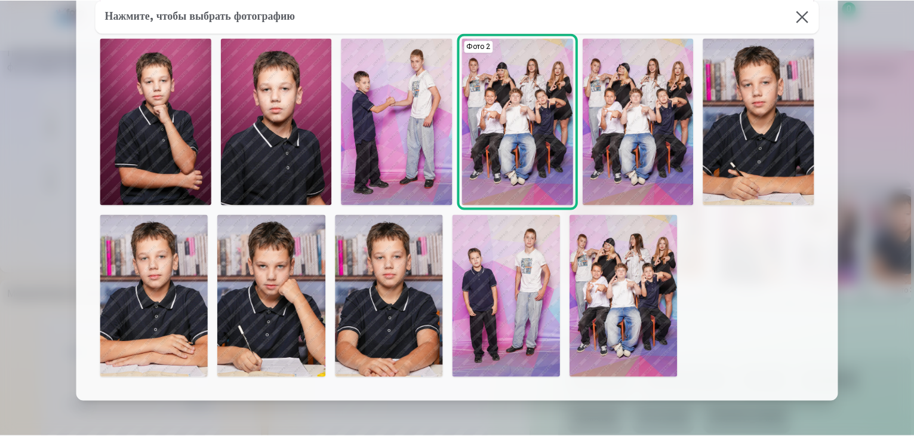
scroll to position [60, 0]
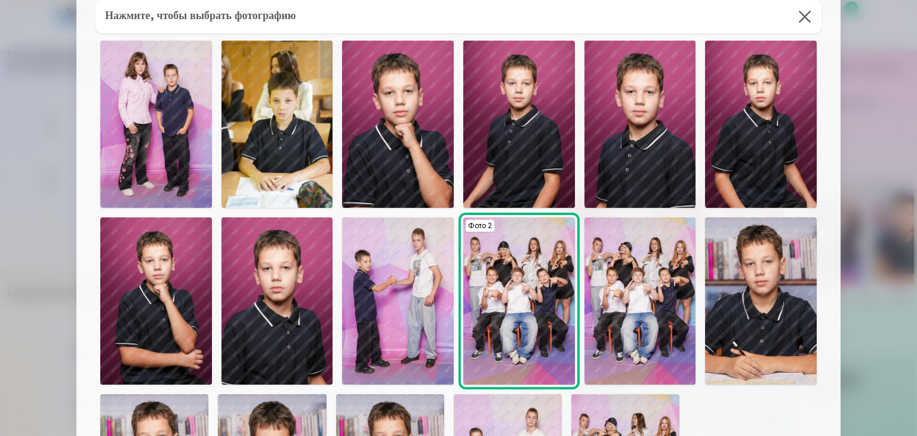
click at [141, 193] on img at bounding box center [156, 124] width 112 height 167
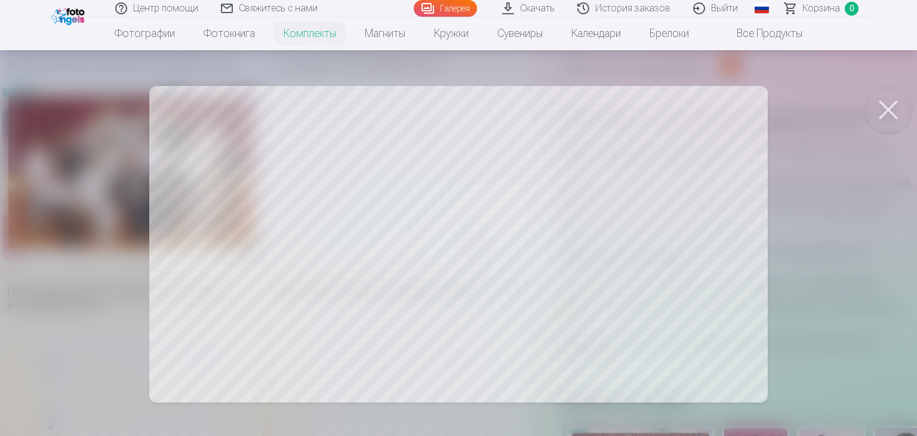
click at [892, 102] on button at bounding box center [889, 110] width 48 height 48
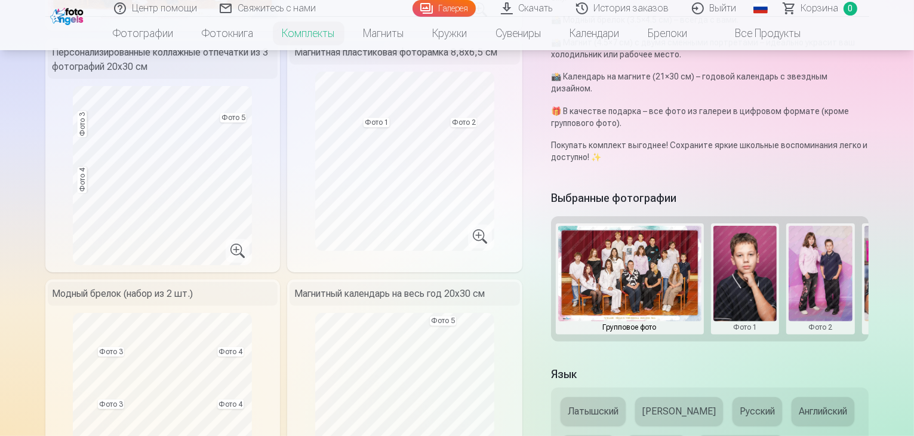
scroll to position [299, 0]
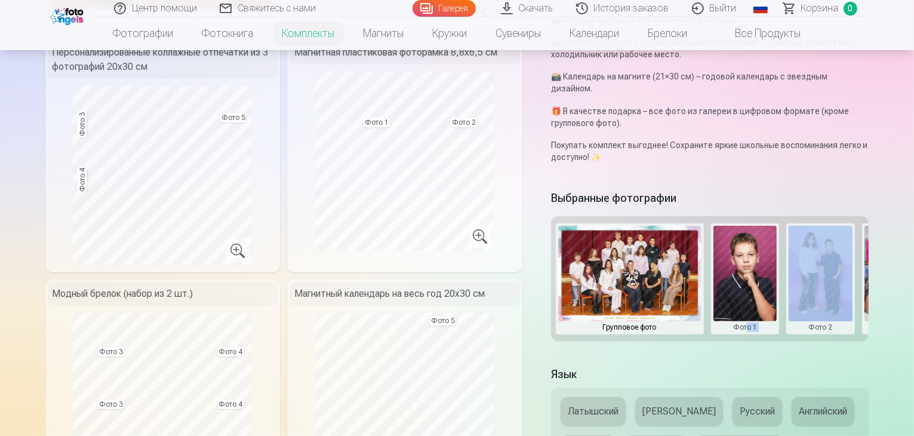
drag, startPoint x: 757, startPoint y: 306, endPoint x: 812, endPoint y: 310, distance: 55.1
click at [812, 310] on div "Групповое фото Фото 1 Фото 2 Фото 3 Фото 4 Фото 5" at bounding box center [710, 278] width 318 height 125
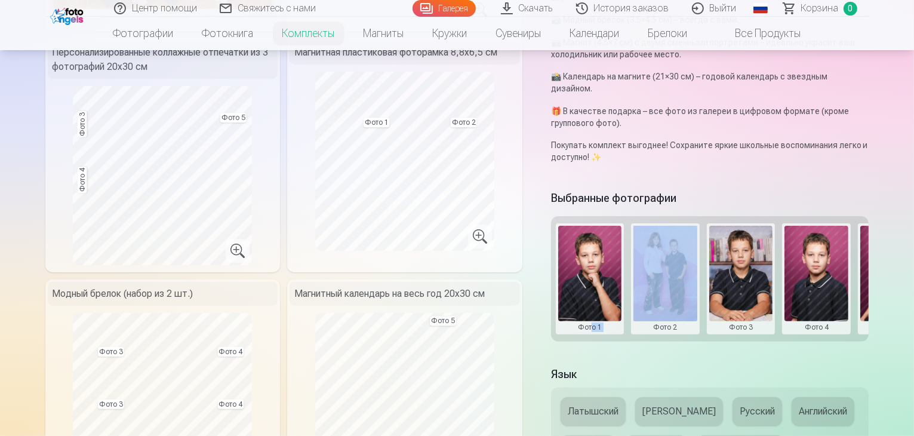
scroll to position [0, 155]
click at [819, 292] on button at bounding box center [817, 279] width 64 height 106
click at [817, 251] on button "Заменить фото" at bounding box center [825, 244] width 103 height 33
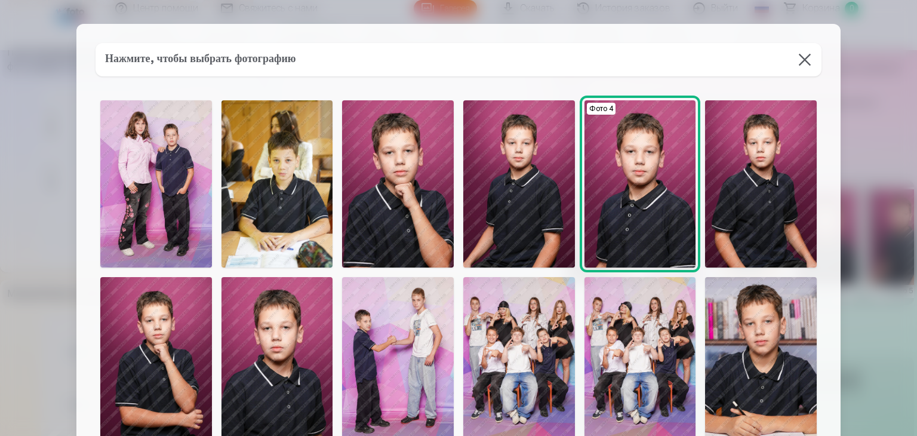
click at [173, 223] on img at bounding box center [156, 183] width 112 height 167
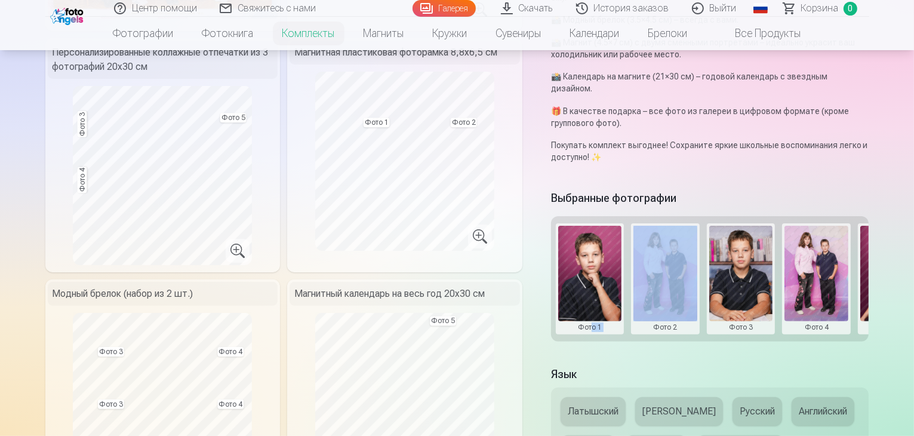
click at [679, 291] on button at bounding box center [666, 279] width 64 height 106
click at [678, 248] on button "Заменить фото" at bounding box center [674, 244] width 103 height 33
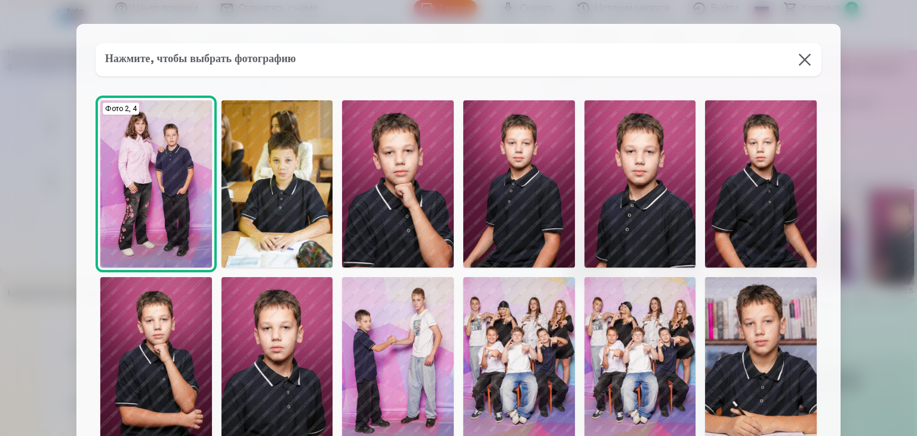
click at [598, 237] on img at bounding box center [641, 183] width 112 height 167
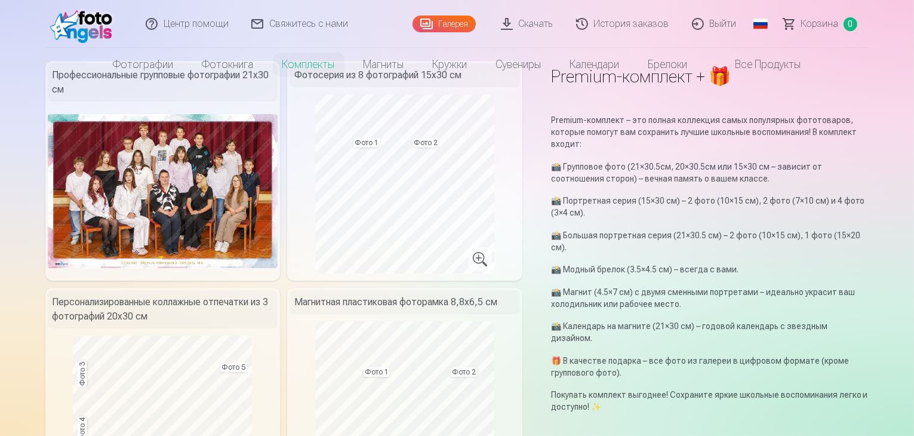
scroll to position [0, 0]
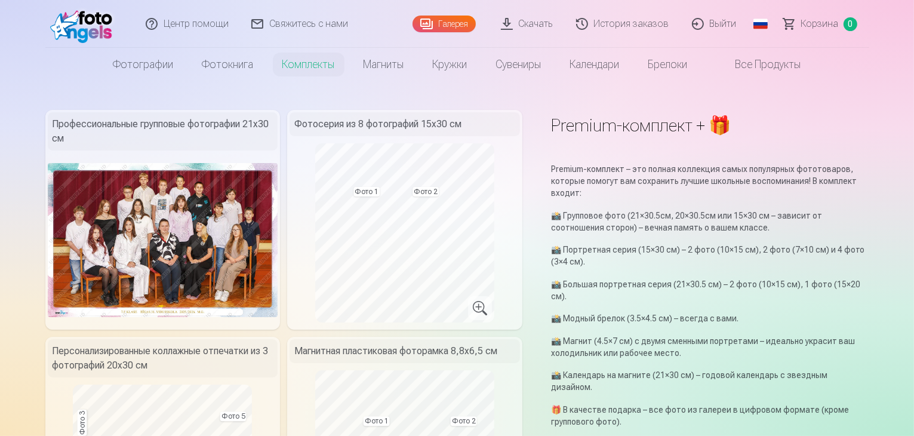
click at [523, 230] on div "Фотосерия из 8 фотографий 15х30 см Фото 1 Фото 2" at bounding box center [404, 220] width 235 height 220
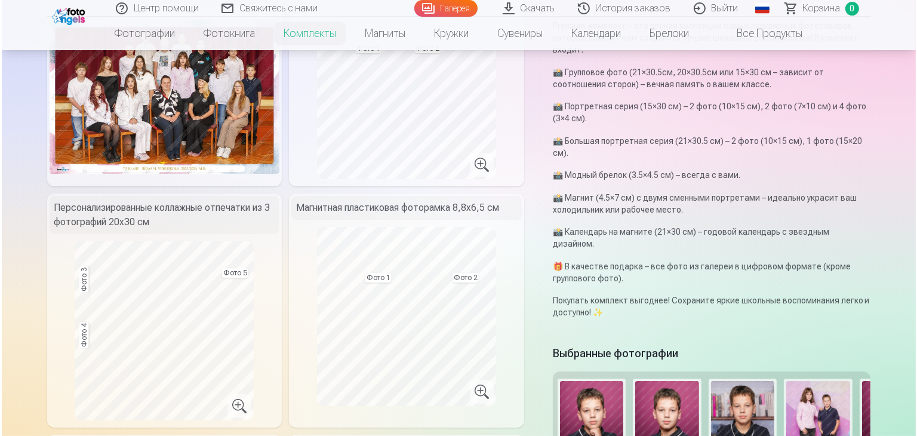
scroll to position [179, 0]
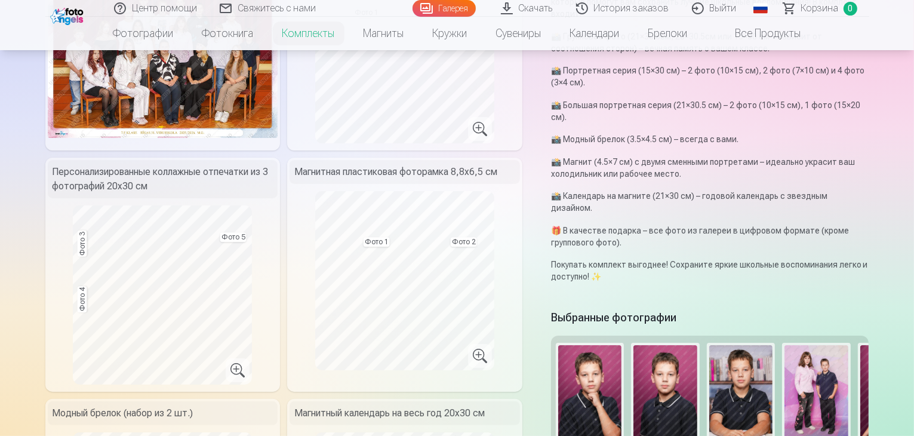
click at [584, 410] on button at bounding box center [590, 398] width 64 height 106
click at [578, 363] on button "Заменить фото" at bounding box center [599, 364] width 103 height 33
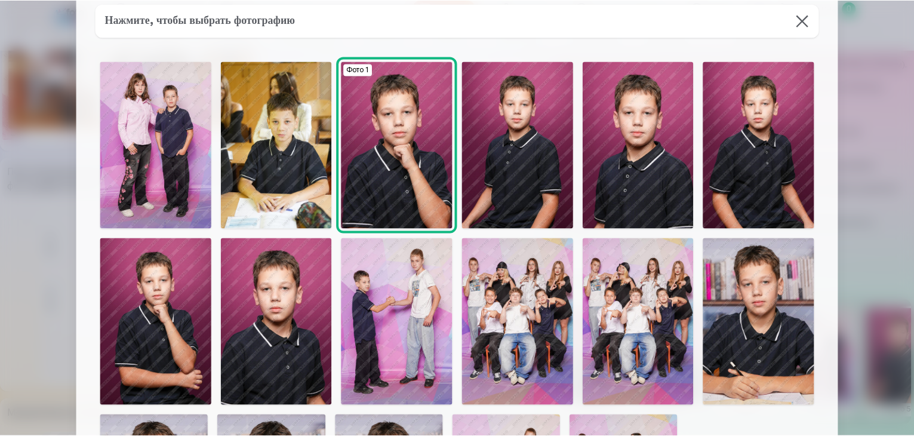
scroll to position [0, 0]
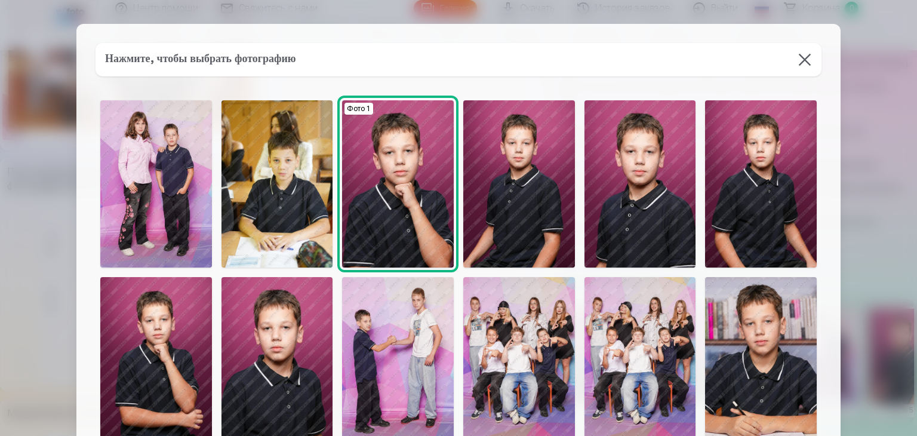
click at [762, 241] on img at bounding box center [761, 183] width 112 height 167
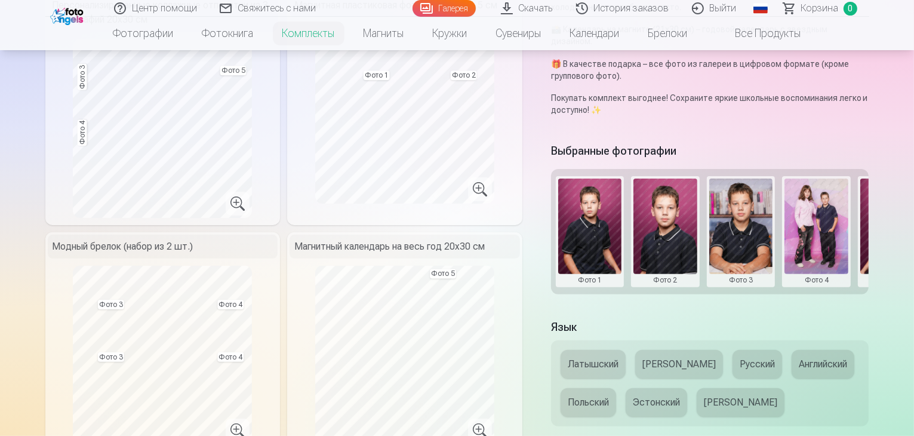
scroll to position [358, 0]
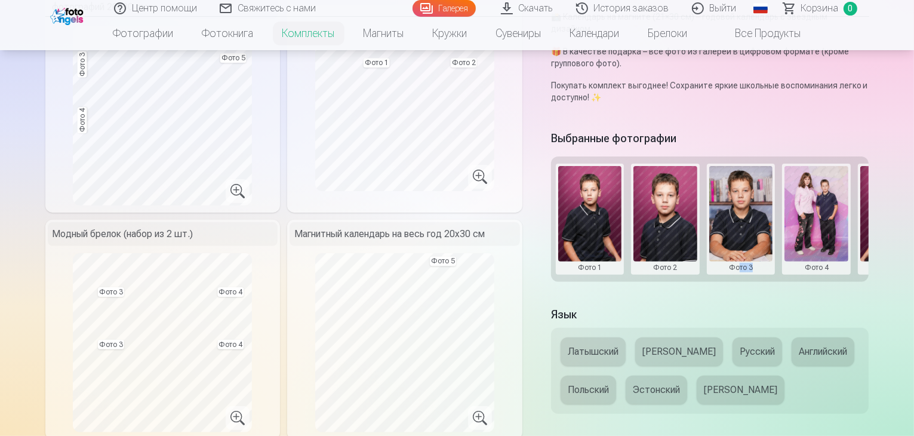
drag, startPoint x: 747, startPoint y: 253, endPoint x: 784, endPoint y: 251, distance: 37.1
click at [784, 251] on div "Выбранные фотографии Групповое фото Фото 1 Фото 2 Фото 3 Фото 4 Фото 5" at bounding box center [710, 210] width 318 height 164
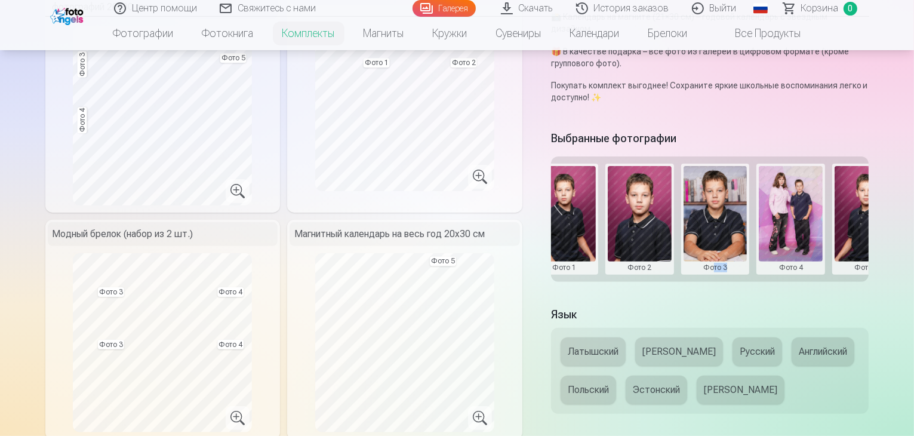
click at [868, 235] on button at bounding box center [867, 219] width 64 height 106
click at [585, 238] on div at bounding box center [457, 218] width 914 height 436
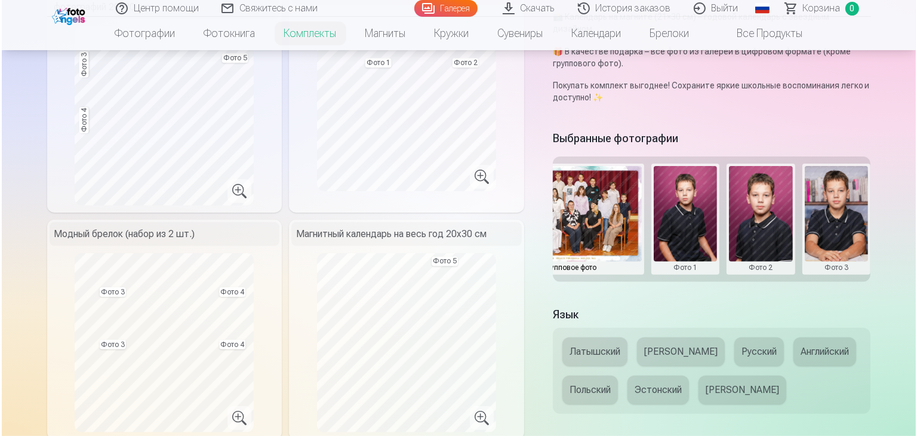
scroll to position [0, 38]
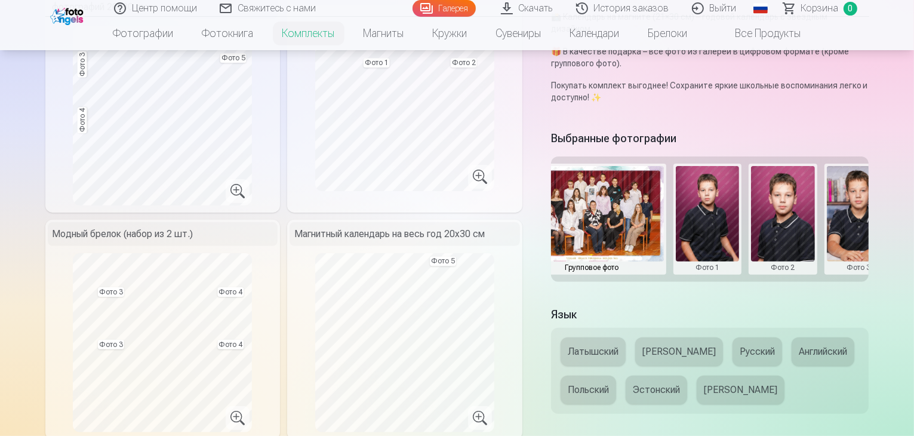
click at [709, 235] on button at bounding box center [708, 219] width 64 height 106
click at [716, 189] on button "Заменить фото" at bounding box center [716, 184] width 103 height 33
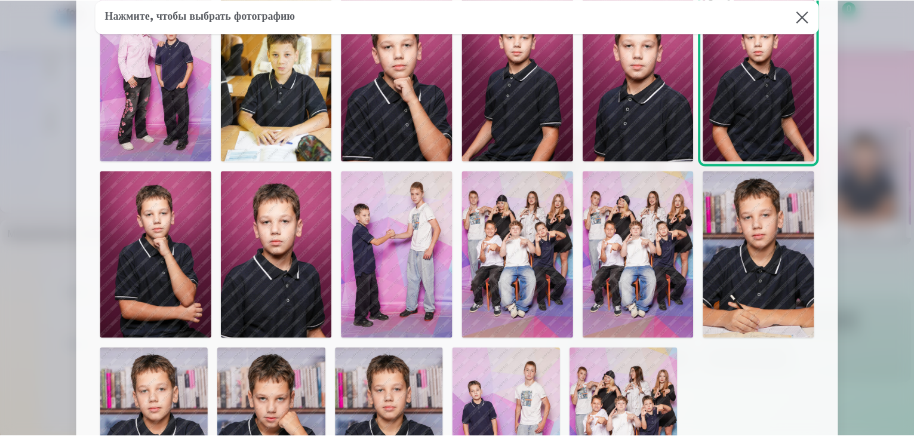
scroll to position [179, 0]
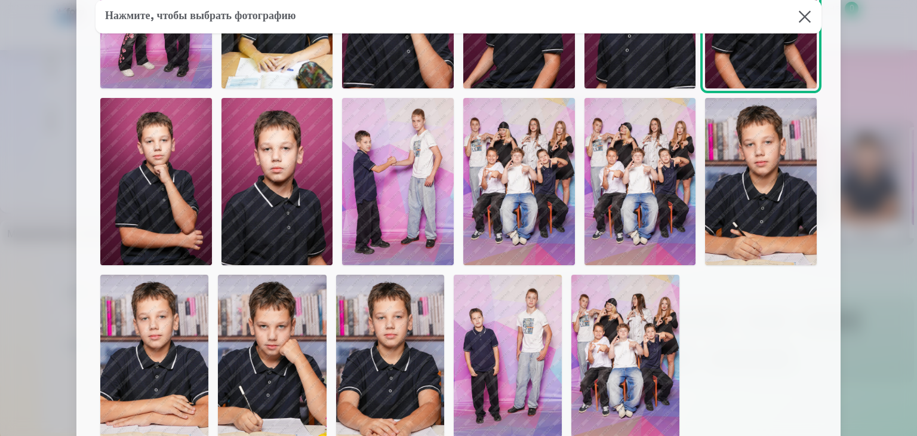
click at [753, 220] on img at bounding box center [761, 181] width 112 height 167
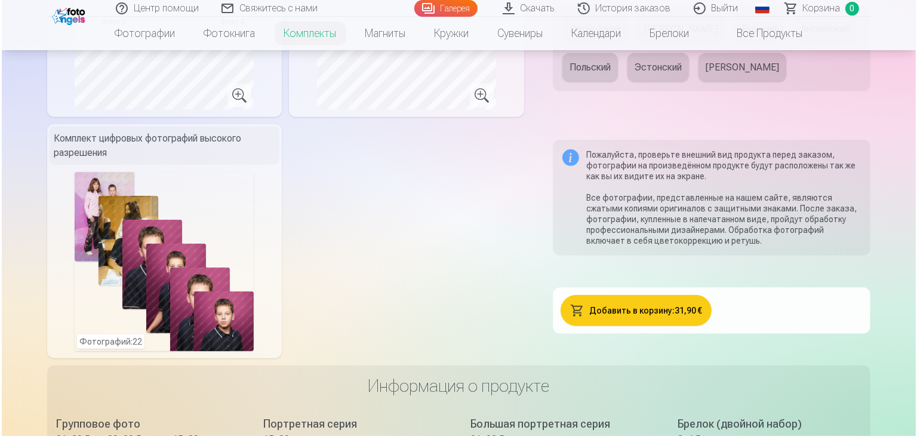
scroll to position [776, 0]
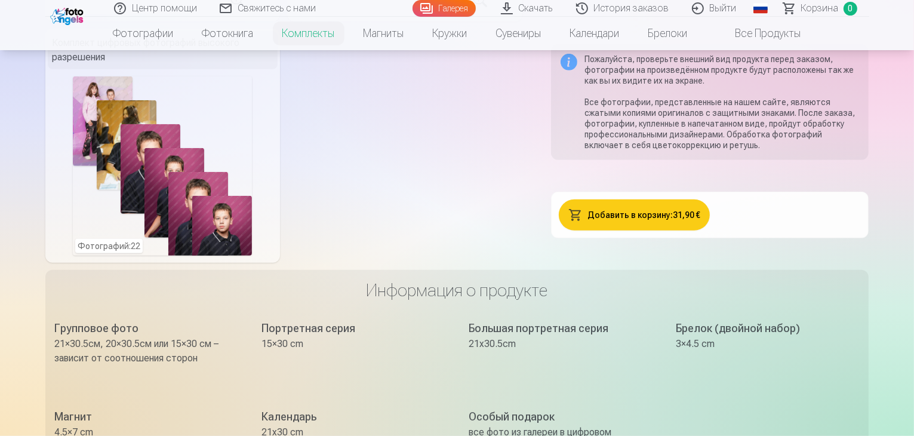
drag, startPoint x: 658, startPoint y: 199, endPoint x: 19, endPoint y: 224, distance: 639.6
click at [95, 189] on div "Фотографий : 22" at bounding box center [162, 165] width 179 height 179
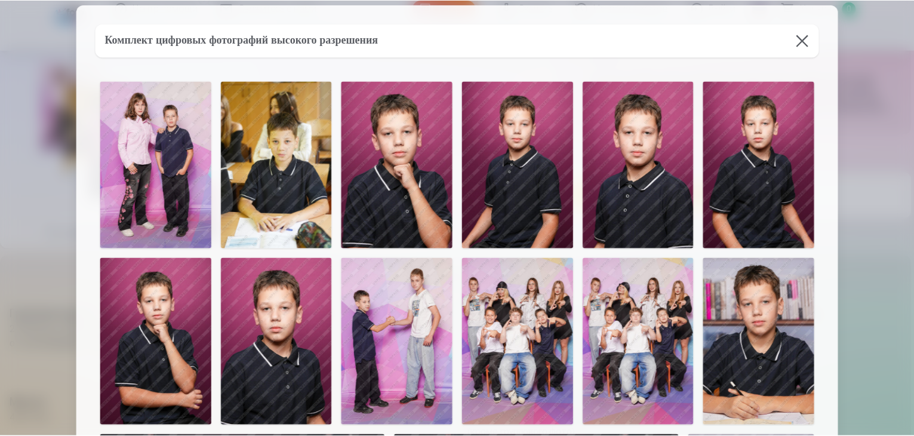
scroll to position [0, 0]
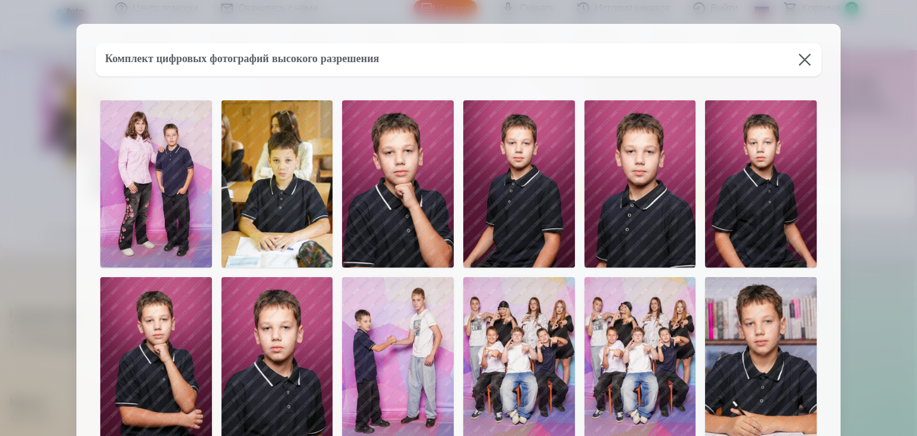
click at [813, 53] on button at bounding box center [804, 59] width 33 height 33
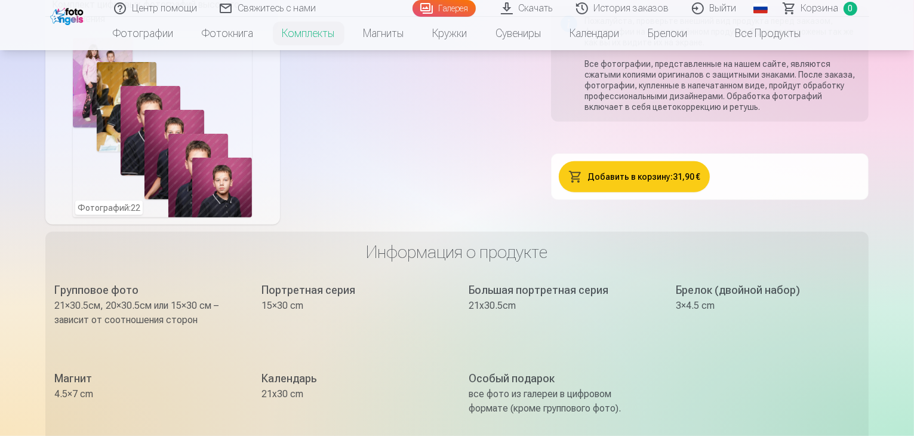
scroll to position [836, 0]
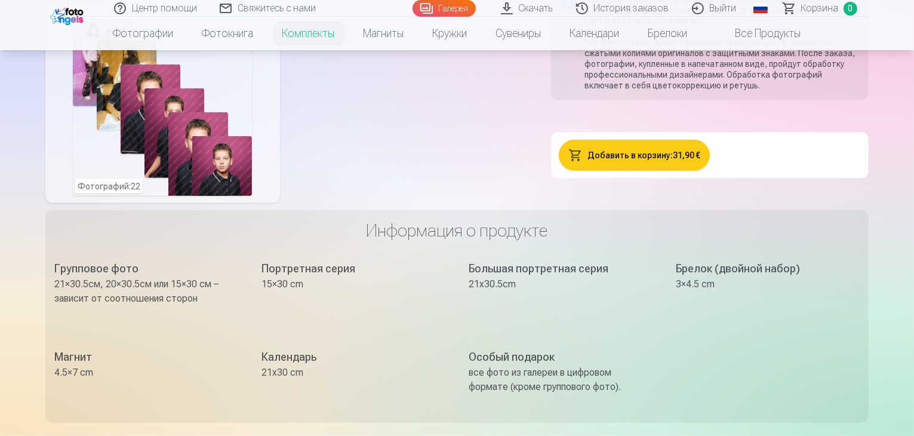
drag, startPoint x: 613, startPoint y: 134, endPoint x: 360, endPoint y: 125, distance: 253.4
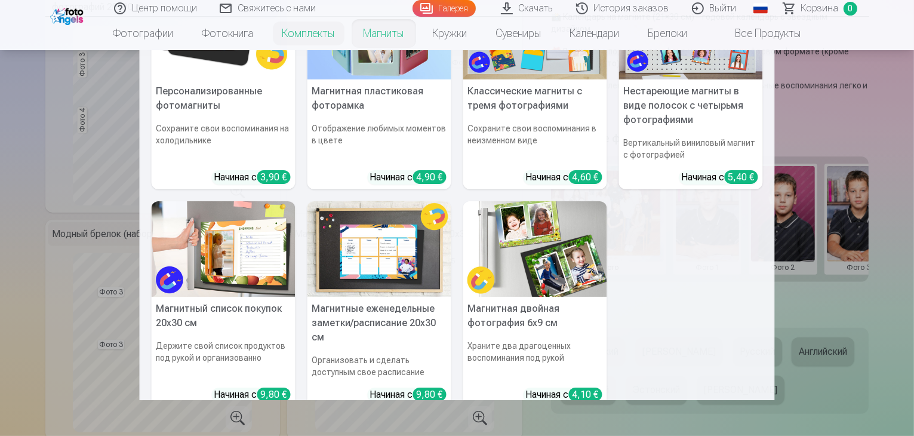
scroll to position [149, 0]
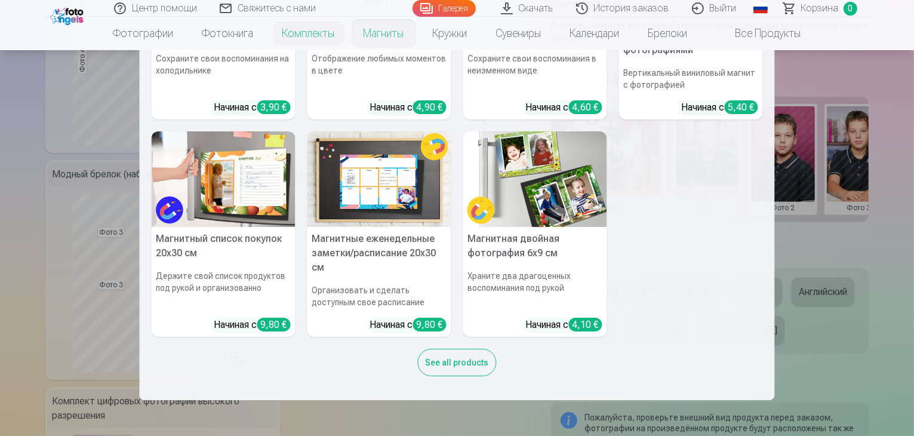
click at [862, 357] on nav "Персонализированные фотомагниты Сохраните свои воспоминания на холодильнике Нач…" at bounding box center [457, 225] width 914 height 350
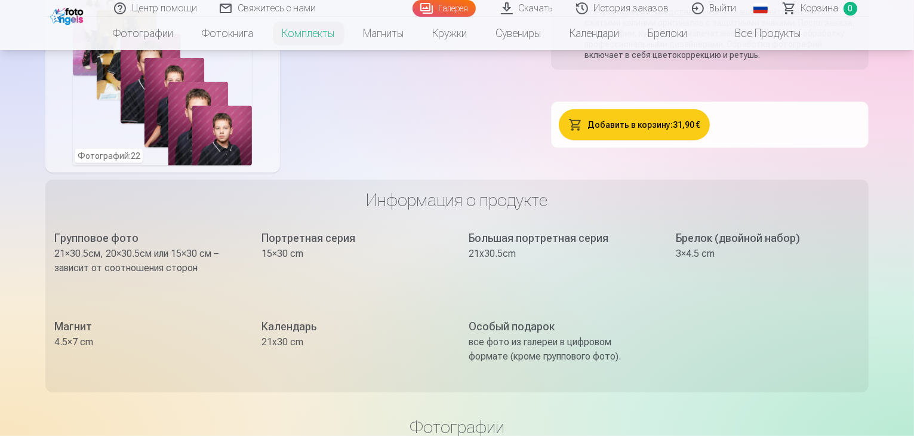
scroll to position [717, 0]
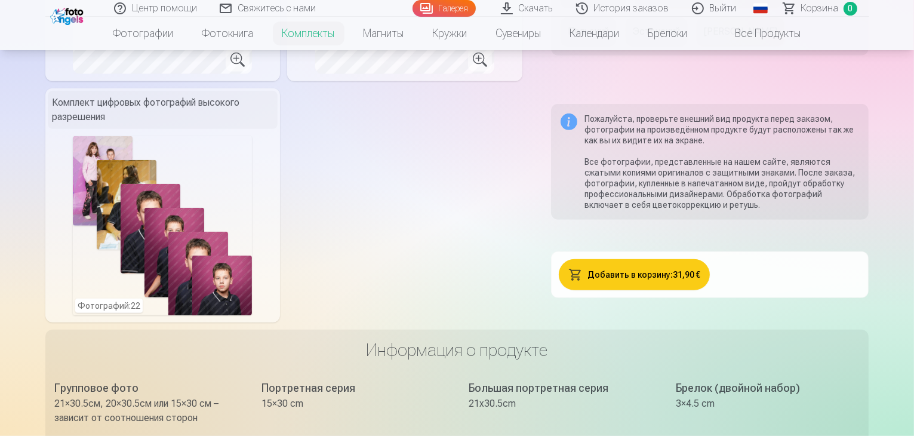
click at [633, 263] on button "Добавить в корзину : 31,90 €" at bounding box center [634, 274] width 151 height 31
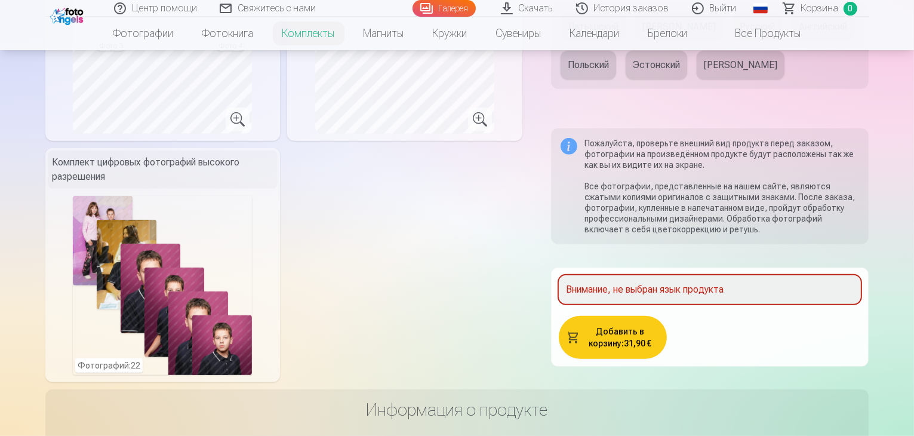
scroll to position [657, 0]
click at [611, 275] on div "Внимание, не выбран язык продукта" at bounding box center [710, 289] width 303 height 29
click at [670, 275] on div "Внимание, не выбран язык продукта" at bounding box center [710, 289] width 303 height 29
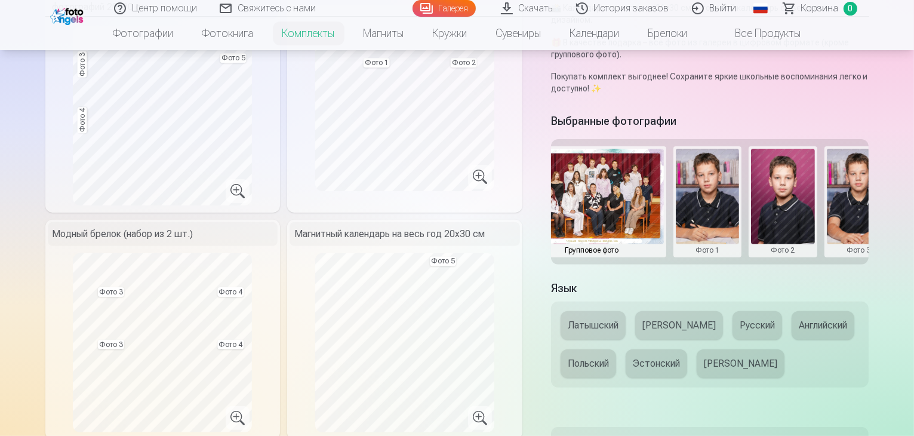
click at [733, 311] on button "Русский" at bounding box center [758, 325] width 50 height 29
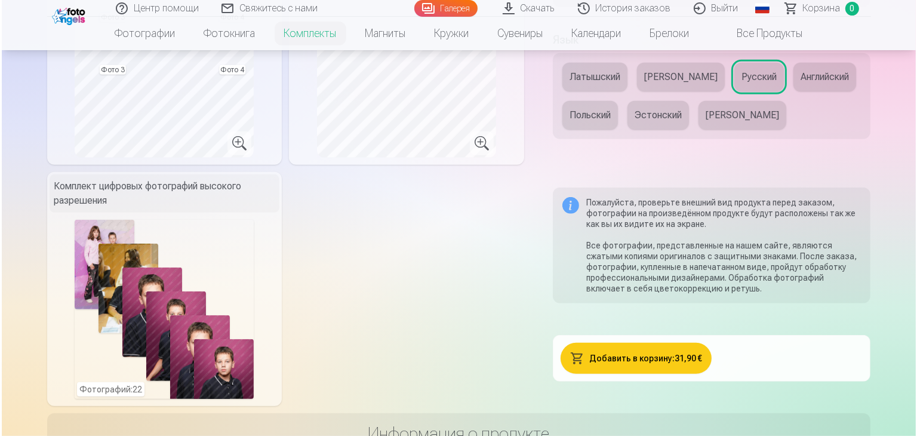
scroll to position [725, 0]
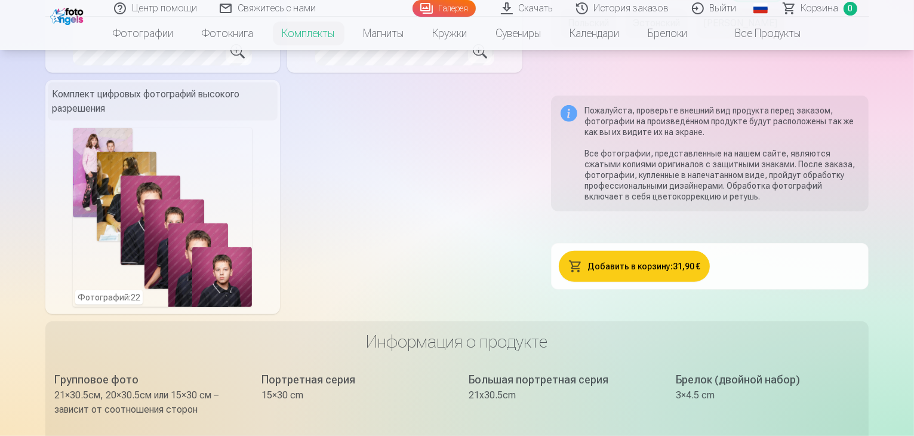
click at [627, 251] on button "Добавить в корзину : 31,90 €" at bounding box center [634, 266] width 151 height 31
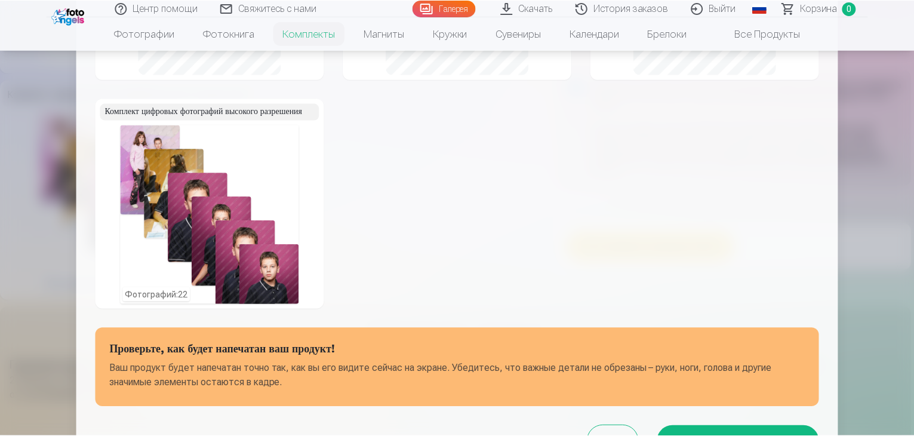
scroll to position [491, 0]
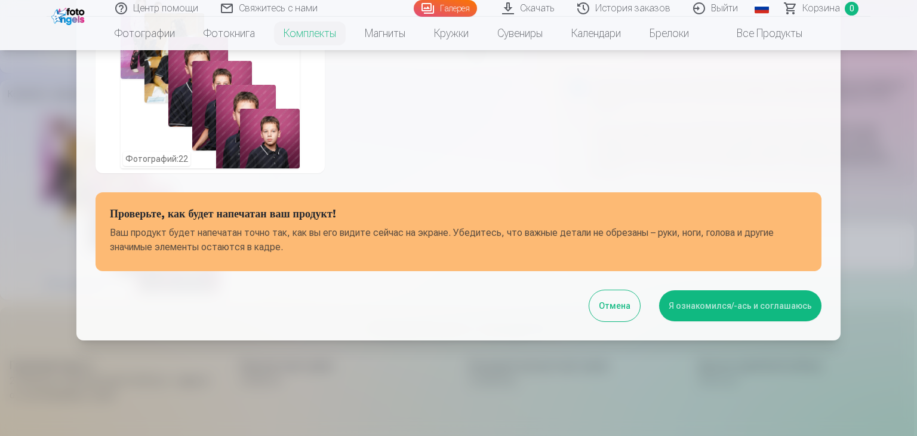
click at [805, 309] on button "Я ознакомился/-ась и соглашаюсь" at bounding box center [740, 305] width 162 height 31
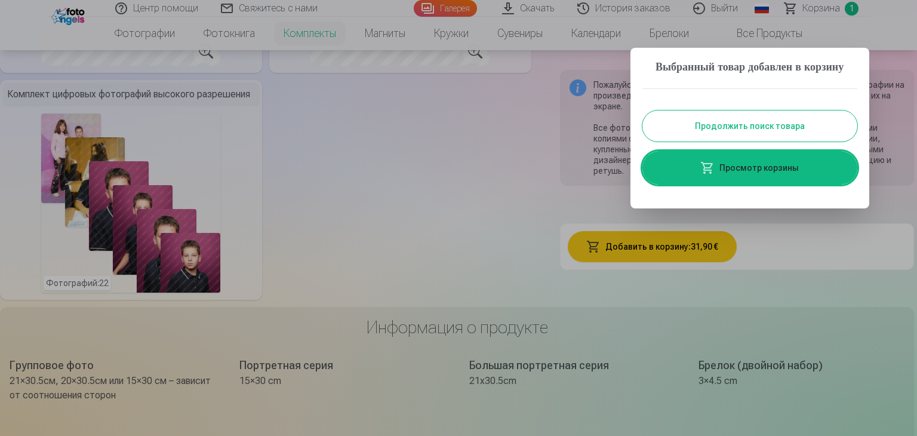
click at [437, 178] on div at bounding box center [458, 218] width 917 height 436
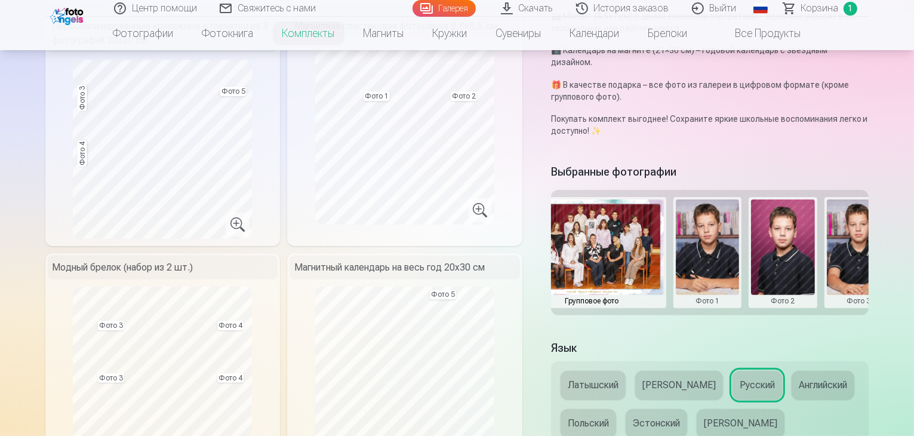
scroll to position [307, 0]
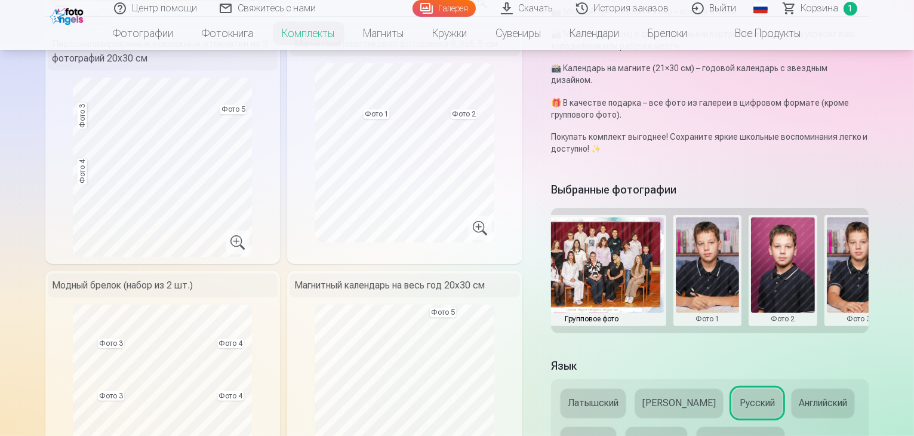
click at [786, 39] on link "Все продукты" at bounding box center [758, 33] width 113 height 33
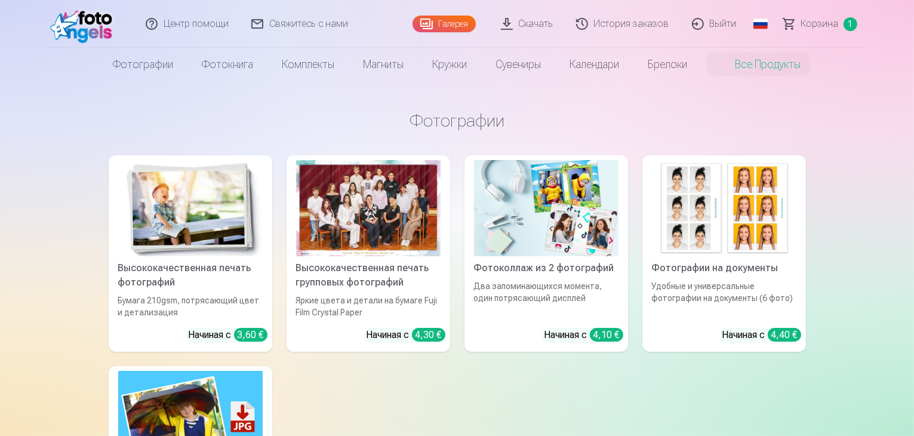
click at [165, 222] on img at bounding box center [190, 208] width 145 height 96
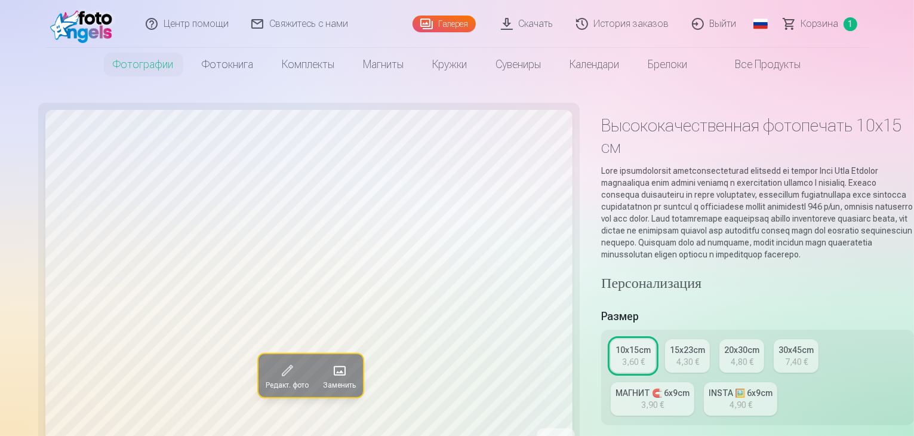
click at [757, 65] on link "Все продукты" at bounding box center [758, 64] width 113 height 33
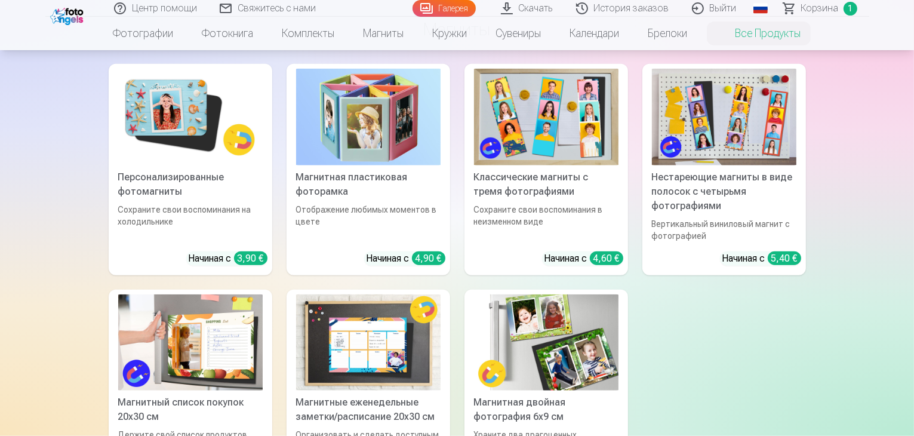
scroll to position [1195, 0]
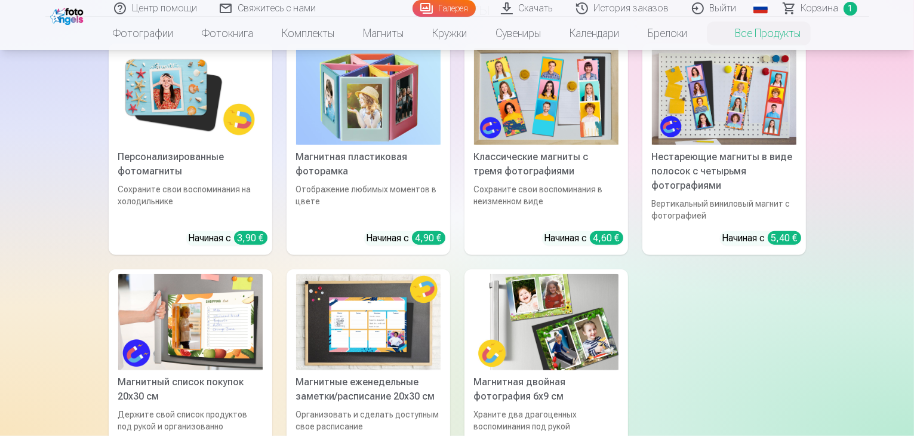
click at [387, 239] on div "Начиная с 4,90 €" at bounding box center [406, 238] width 79 height 14
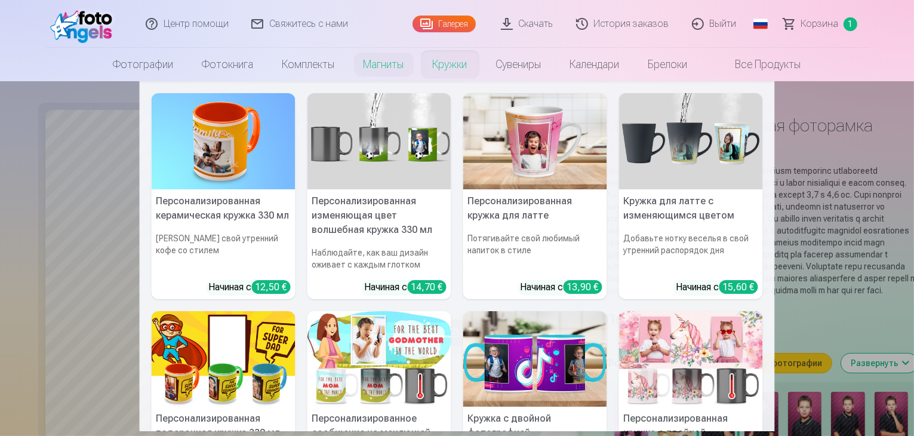
click at [449, 65] on link "Кружки" at bounding box center [450, 64] width 63 height 33
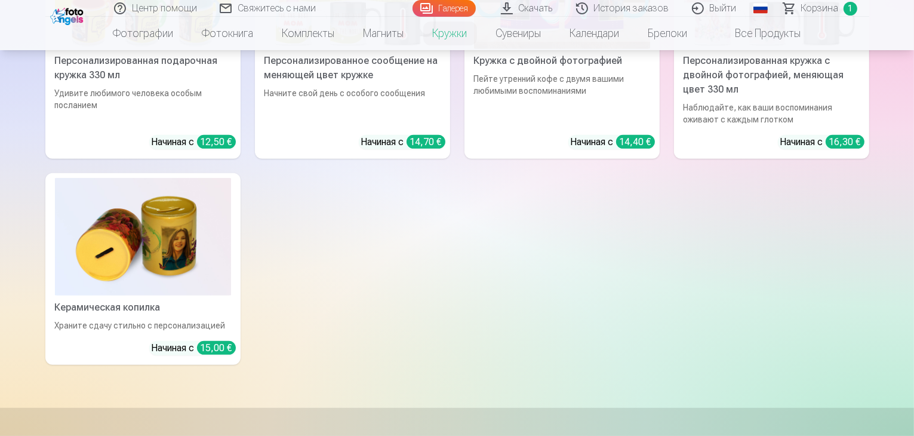
scroll to position [597, 0]
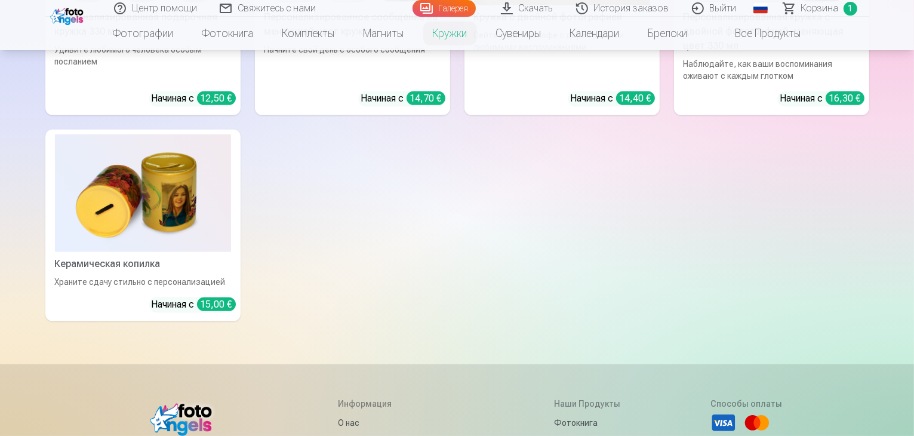
drag, startPoint x: 412, startPoint y: 103, endPoint x: 334, endPoint y: 232, distance: 150.3
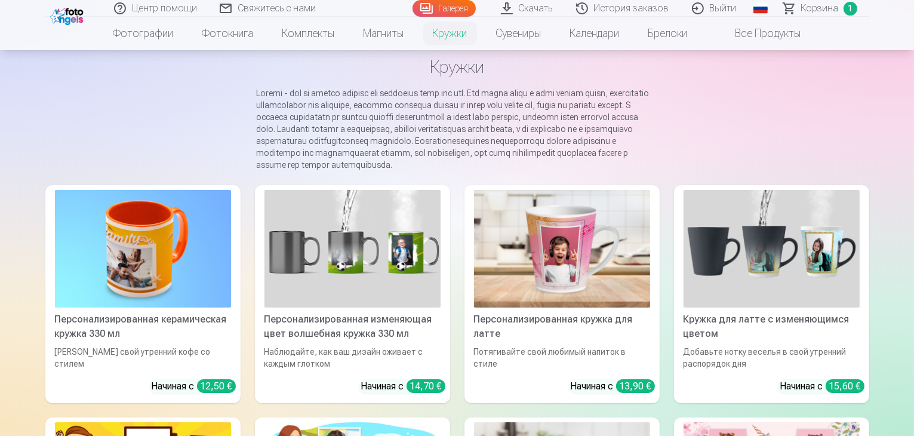
scroll to position [0, 0]
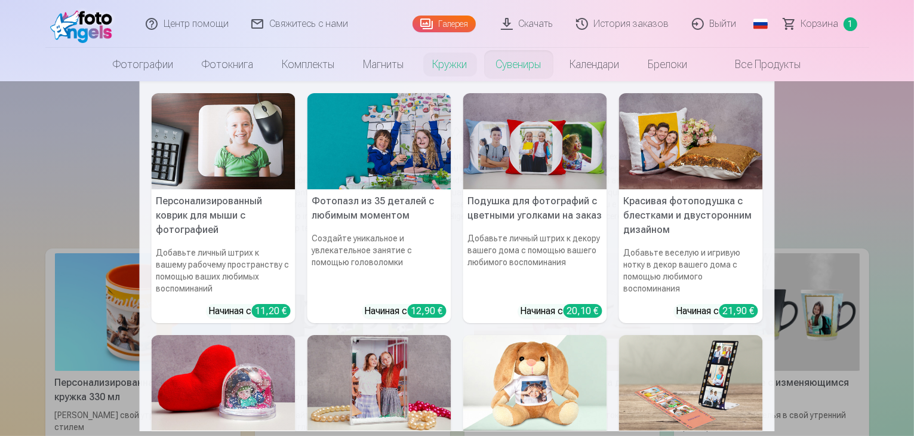
click at [508, 66] on link "Сувениры" at bounding box center [519, 64] width 74 height 33
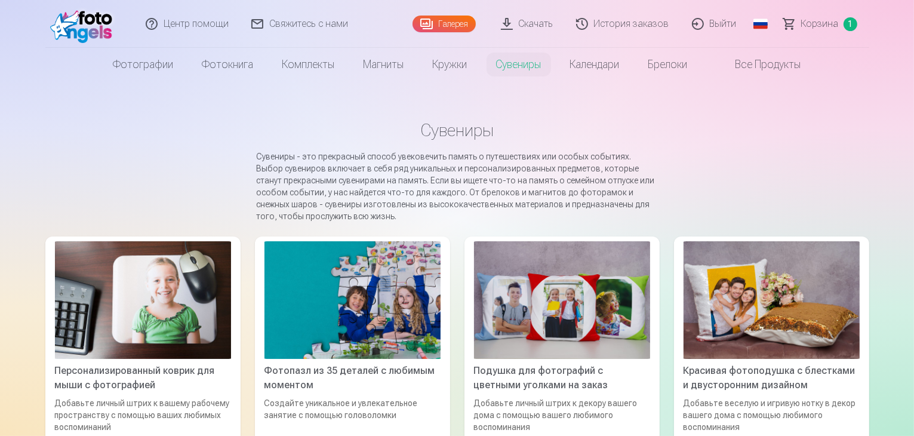
click at [825, 23] on span "Корзина" at bounding box center [821, 24] width 38 height 14
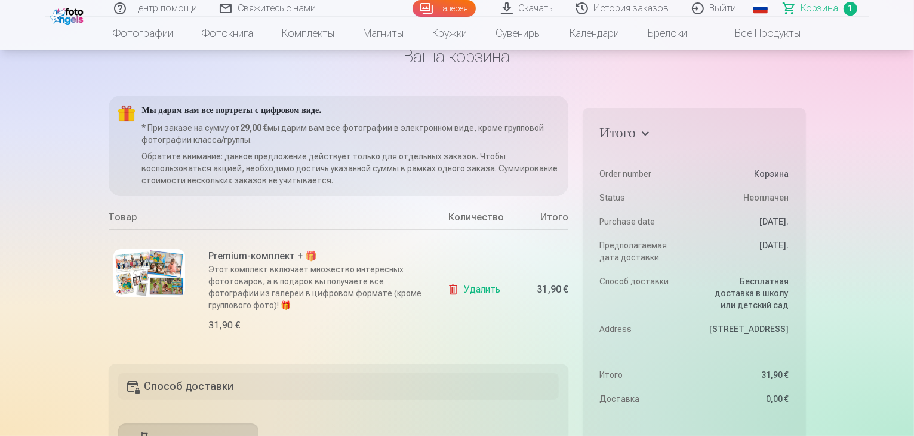
scroll to position [60, 0]
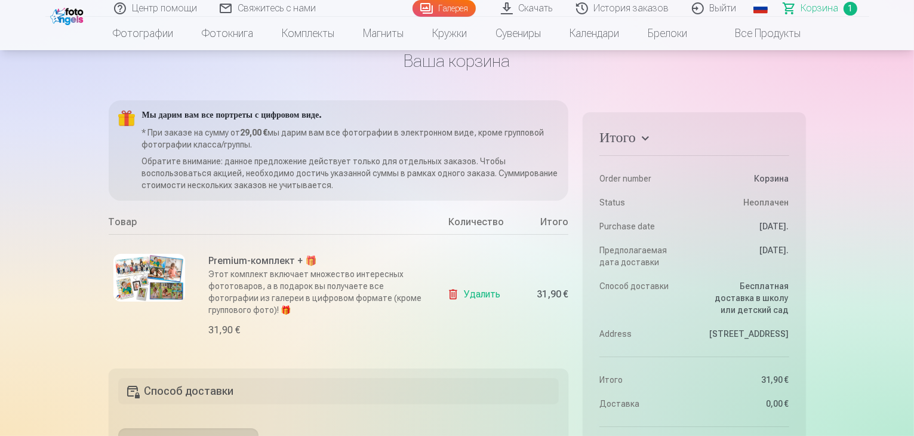
click at [637, 145] on h4 "Итого" at bounding box center [694, 140] width 189 height 22
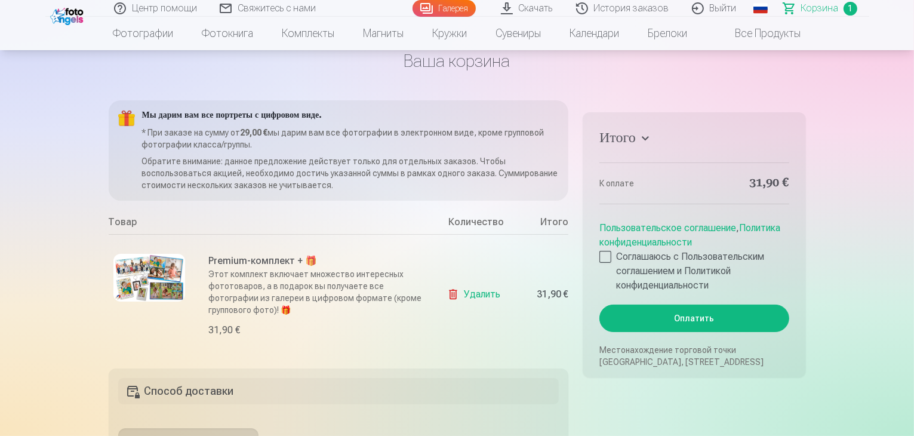
click at [637, 145] on h4 "Итого" at bounding box center [694, 140] width 189 height 22
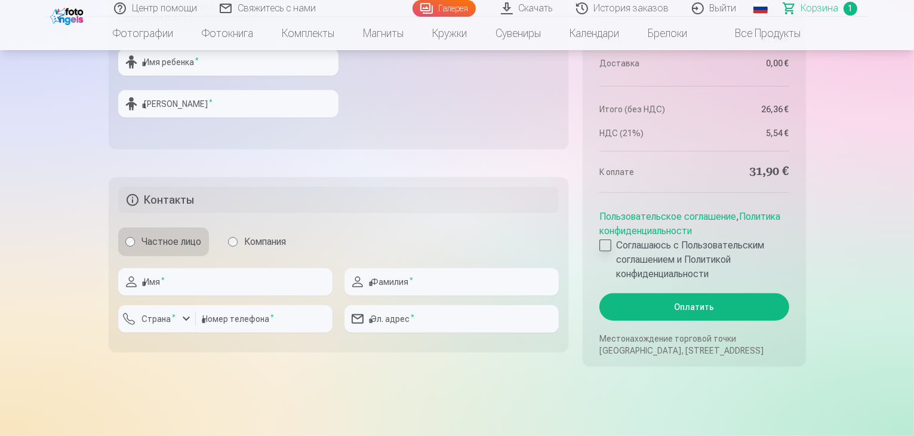
scroll to position [597, 0]
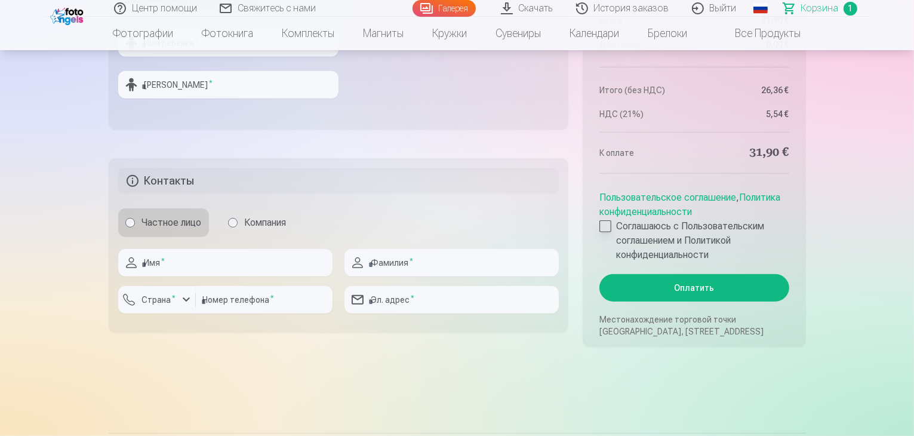
click at [607, 232] on label "Соглашаюсь с Пользовательским соглашением и Политикой конфиденциальности" at bounding box center [694, 240] width 189 height 43
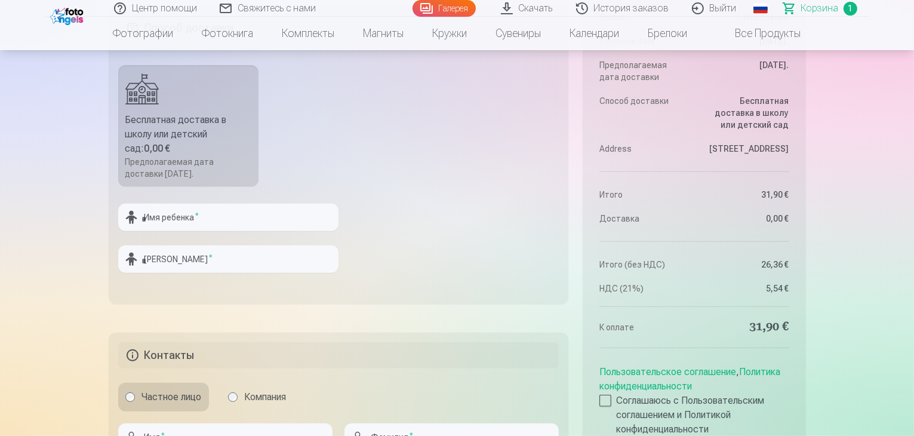
scroll to position [418, 0]
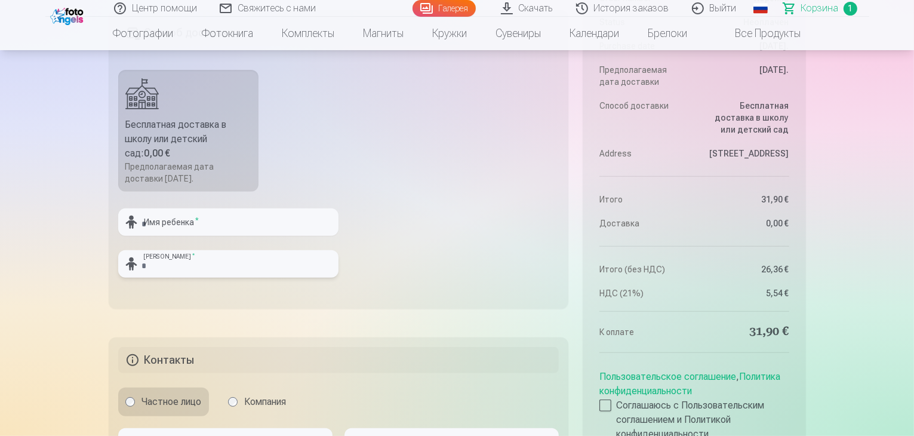
click at [190, 274] on input "text" at bounding box center [228, 263] width 220 height 27
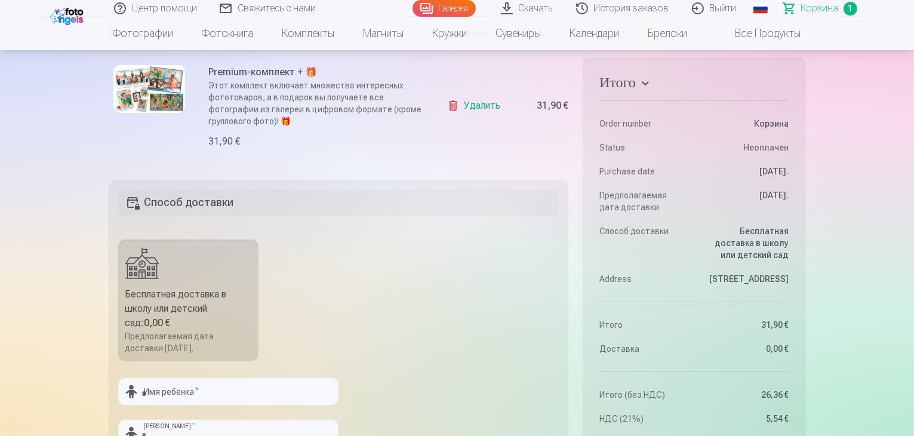
scroll to position [239, 0]
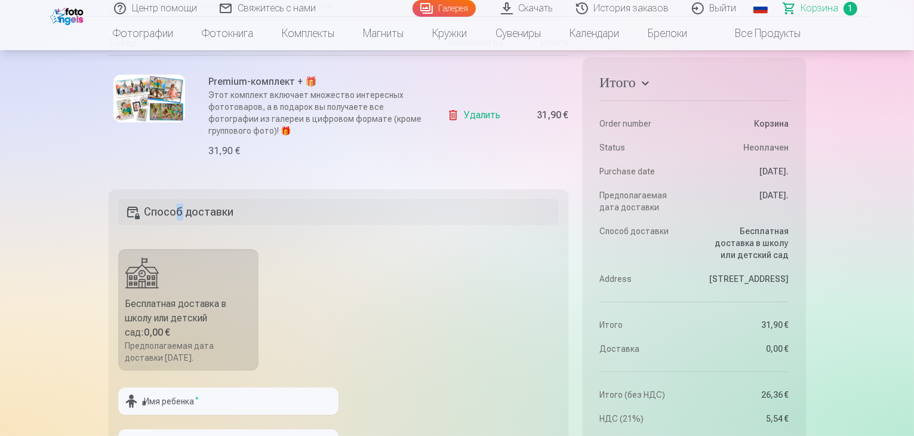
click at [179, 209] on h5 "Способ доставки" at bounding box center [338, 212] width 441 height 26
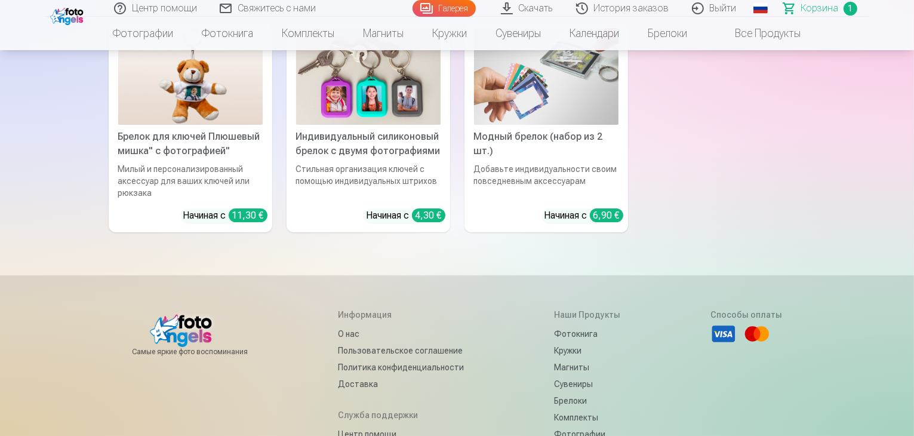
scroll to position [4513, 0]
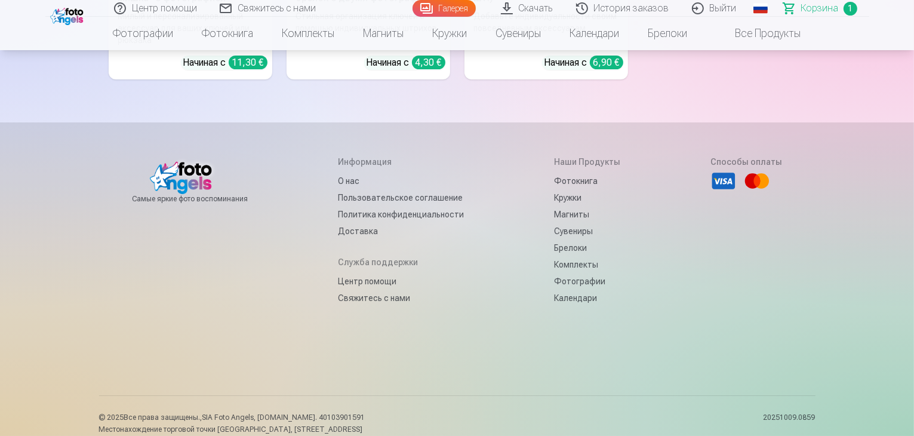
click at [385, 273] on link "Центр помощи" at bounding box center [401, 281] width 126 height 17
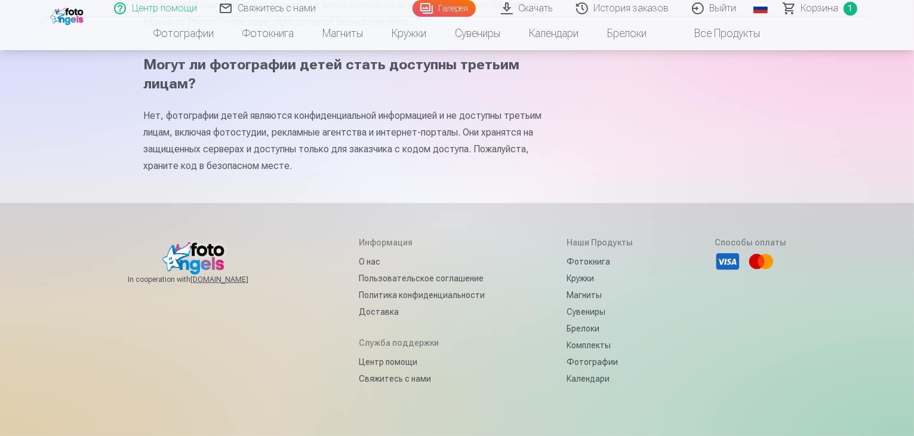
scroll to position [776, 0]
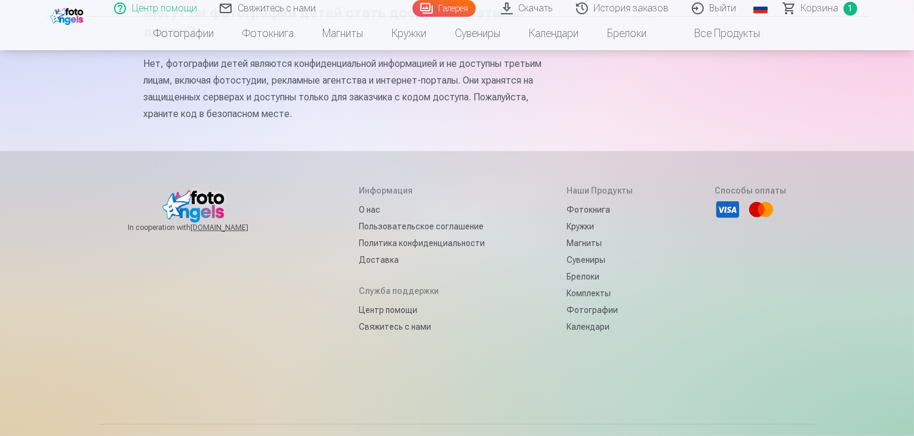
click at [360, 335] on link "Свяжитесь с нами" at bounding box center [422, 326] width 126 height 17
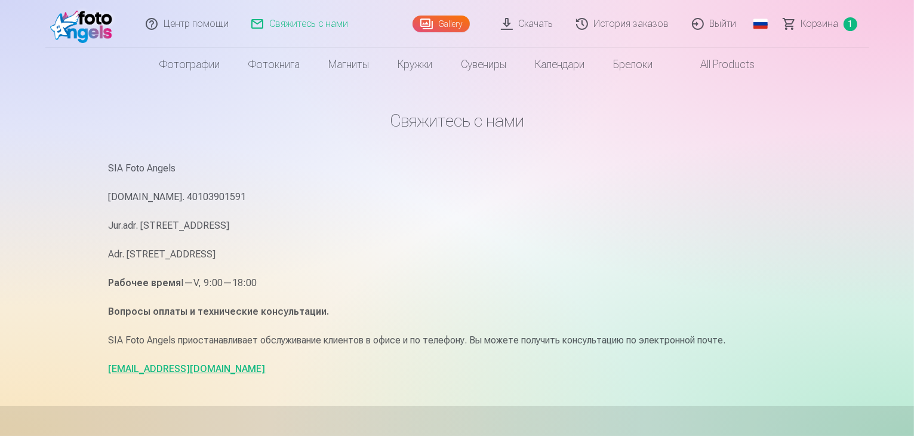
click at [744, 64] on link "All products" at bounding box center [718, 64] width 102 height 33
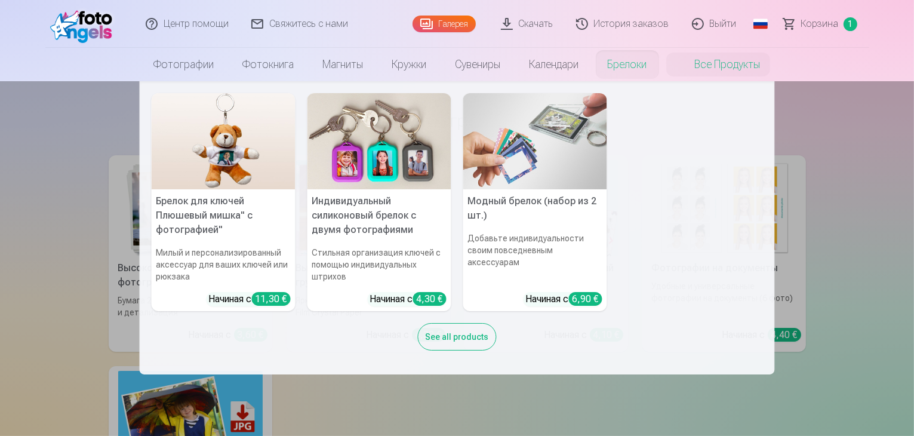
click at [631, 67] on link "Брелоки" at bounding box center [628, 64] width 68 height 33
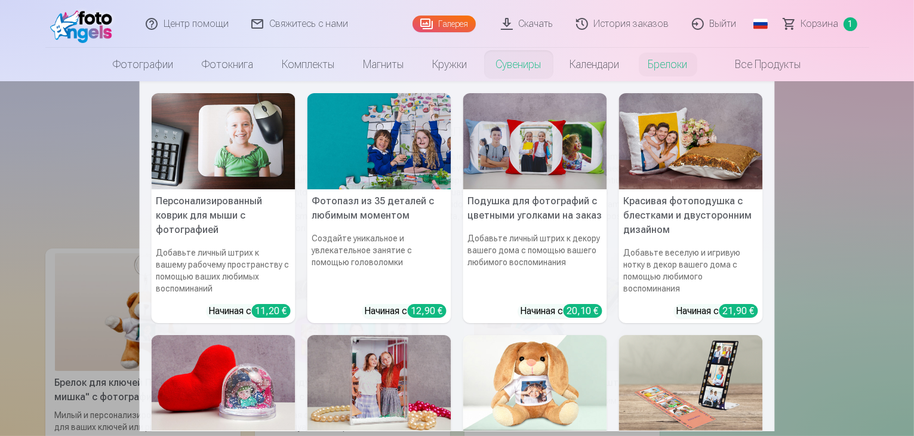
click at [533, 66] on link "Сувениры" at bounding box center [519, 64] width 74 height 33
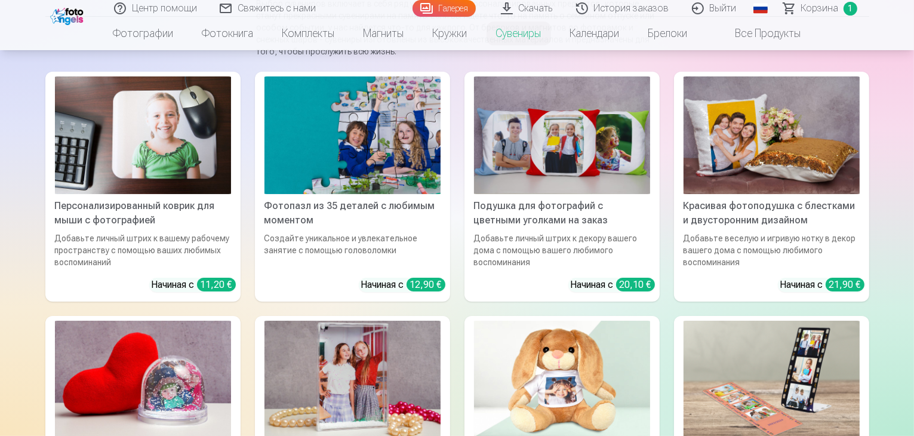
scroll to position [119, 0]
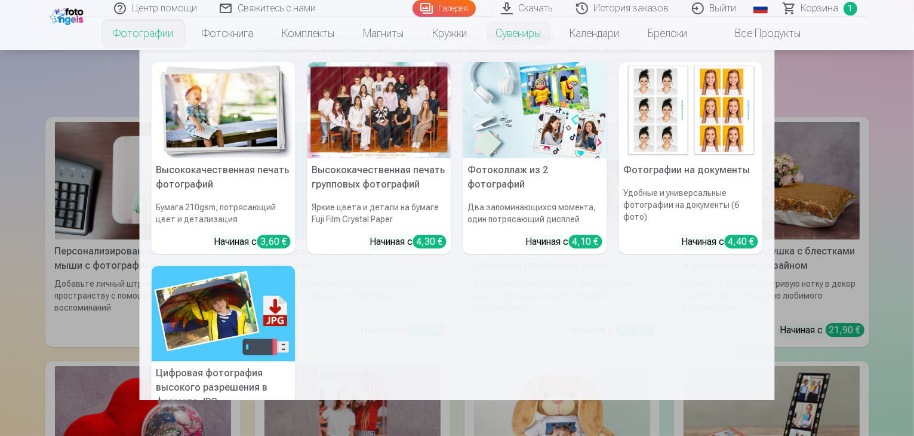
click at [133, 32] on link "Фотографии" at bounding box center [143, 33] width 89 height 33
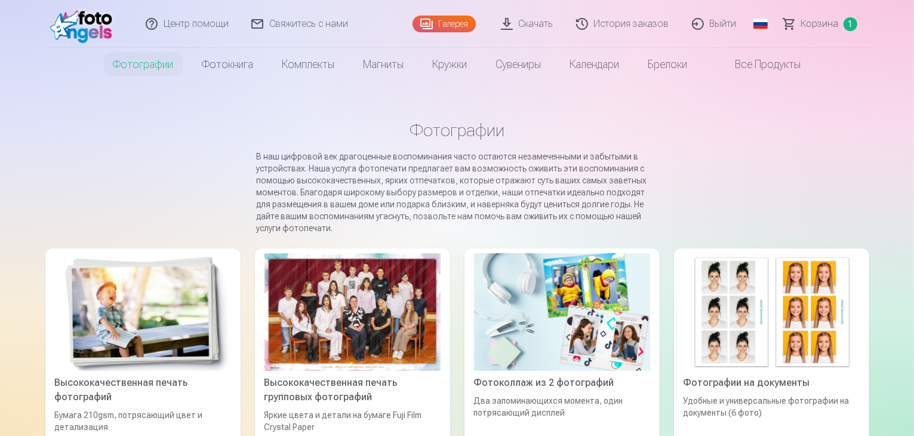
click at [820, 27] on span "Корзина" at bounding box center [821, 24] width 38 height 14
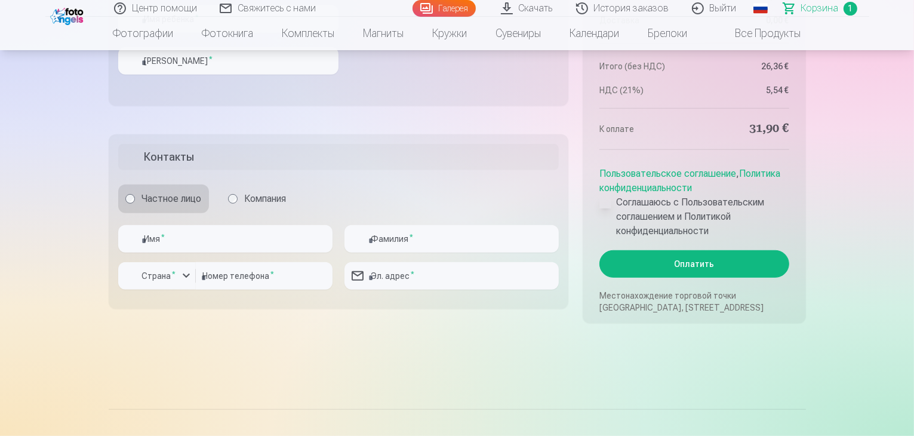
scroll to position [657, 0]
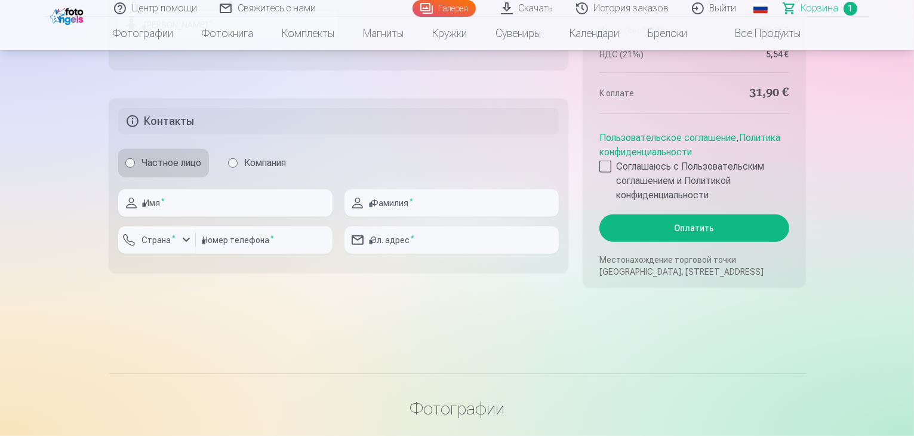
click at [611, 149] on link "Политика конфиденциальности" at bounding box center [690, 145] width 181 height 26
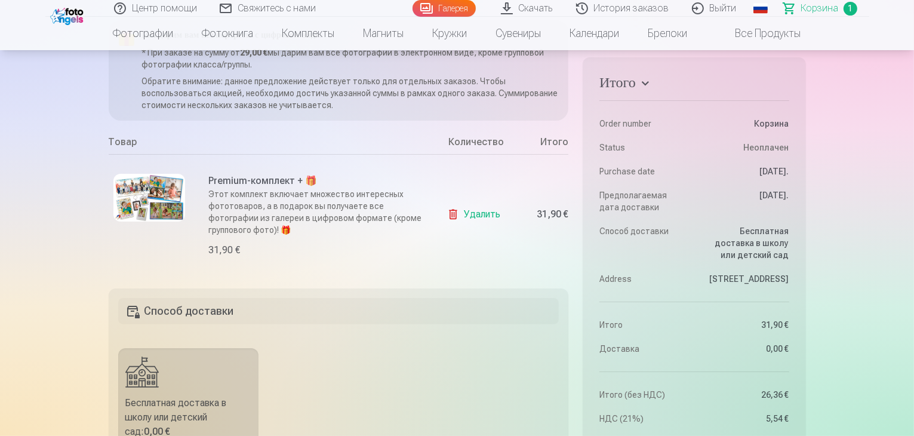
scroll to position [119, 0]
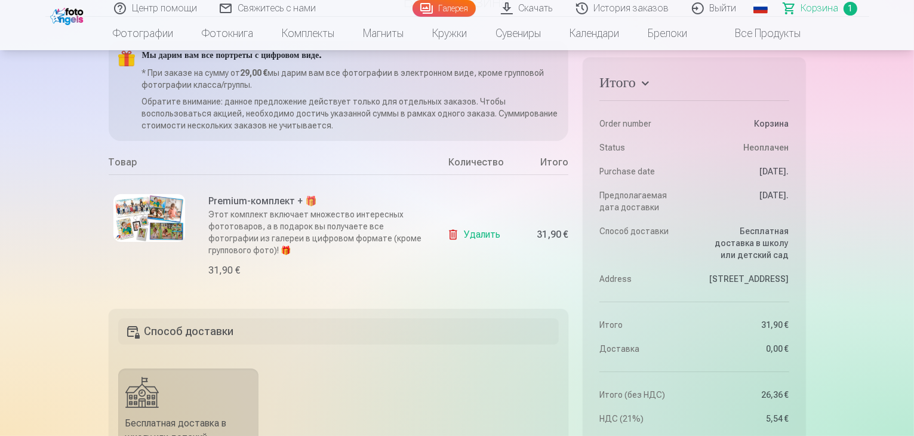
click at [165, 335] on h5 "Способ доставки" at bounding box center [338, 331] width 441 height 26
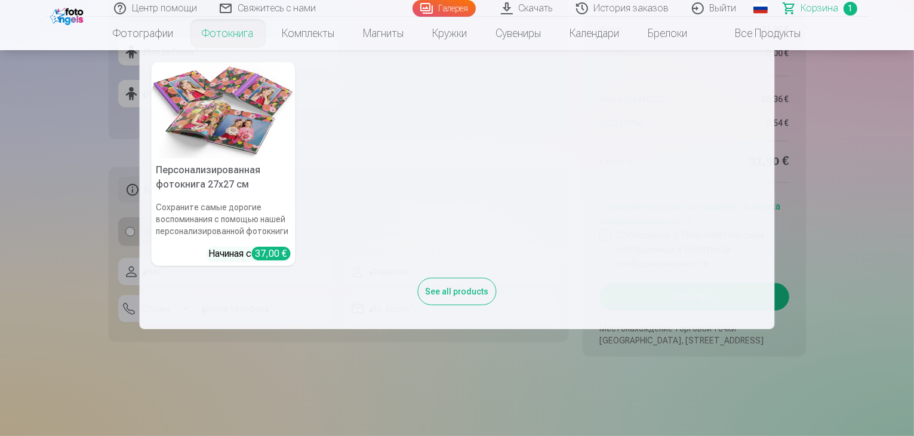
scroll to position [597, 0]
click at [870, 179] on nav "Персонализированная фотокнига 27x27 см Сохраните самые дорогие воспоминания с п…" at bounding box center [457, 189] width 914 height 279
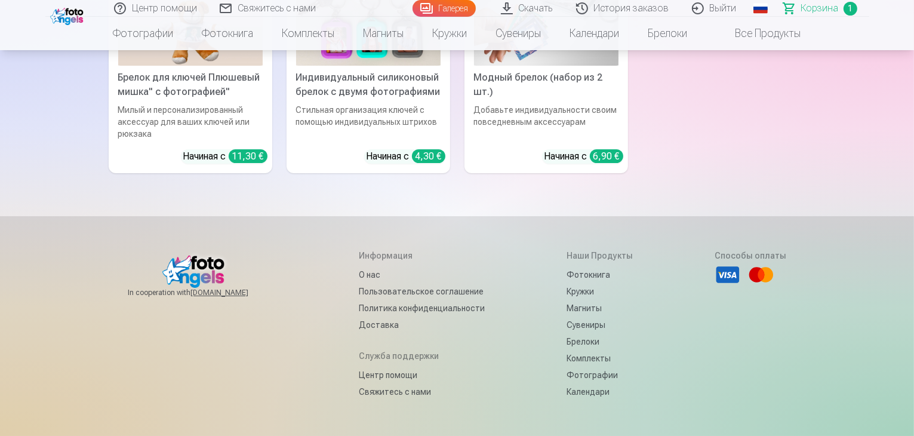
scroll to position [4513, 0]
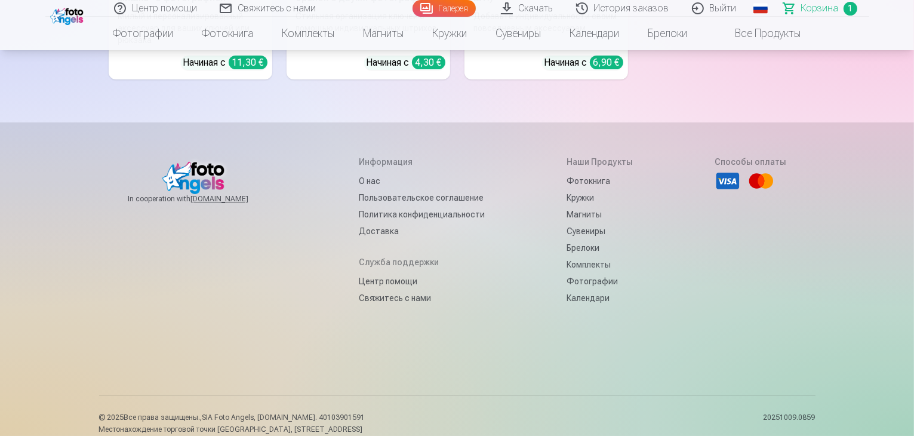
click at [370, 290] on link "Свяжитесь с нами" at bounding box center [422, 298] width 126 height 17
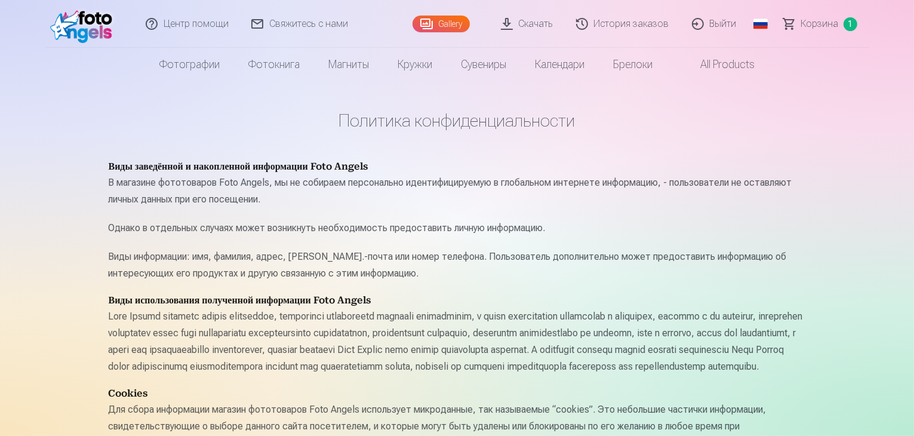
click at [810, 24] on span "Корзина" at bounding box center [821, 24] width 38 height 14
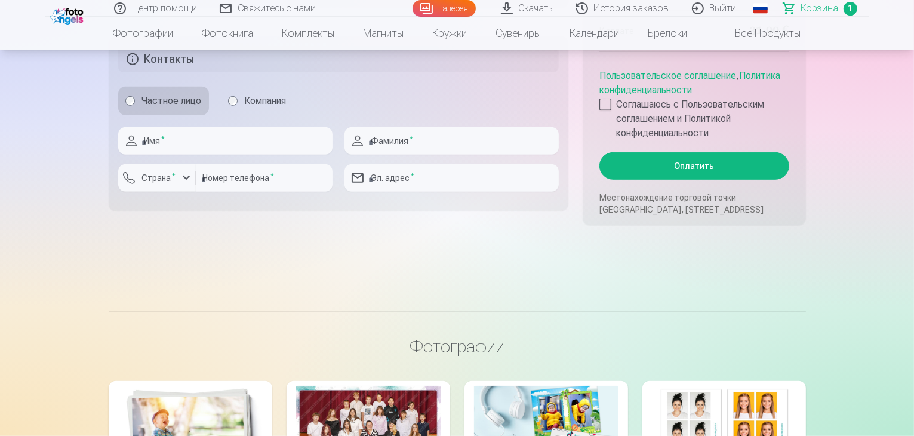
scroll to position [657, 0]
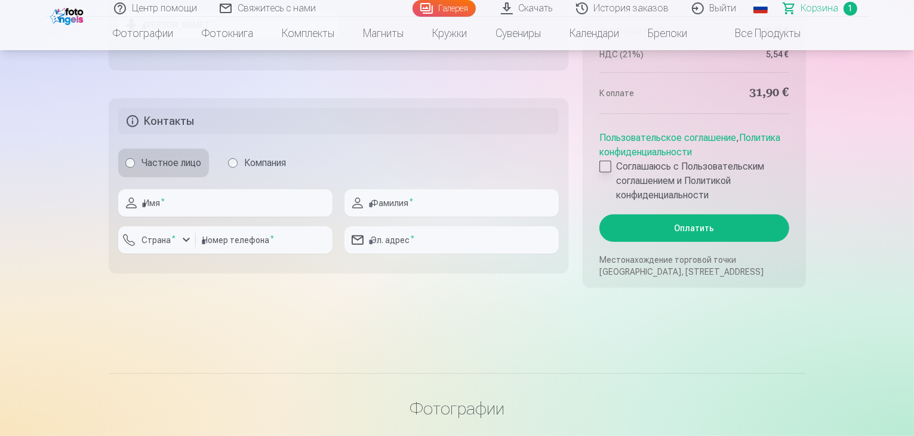
click at [602, 170] on div at bounding box center [606, 167] width 12 height 12
click at [690, 234] on button "Оплатить" at bounding box center [694, 227] width 189 height 27
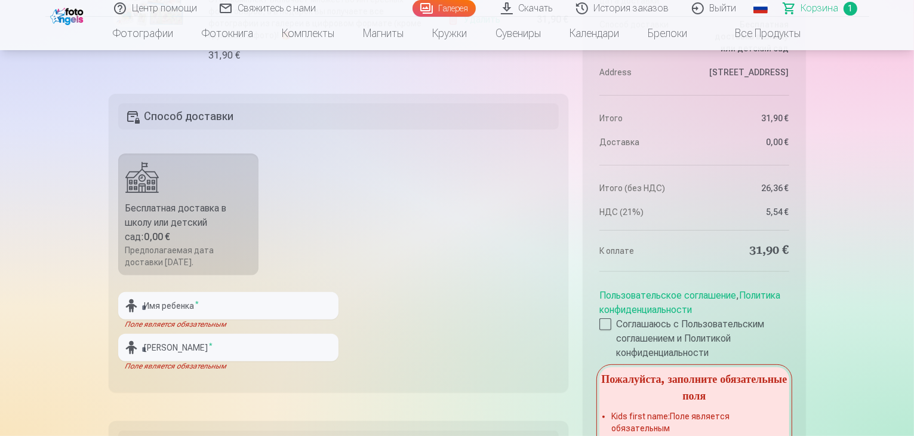
scroll to position [299, 0]
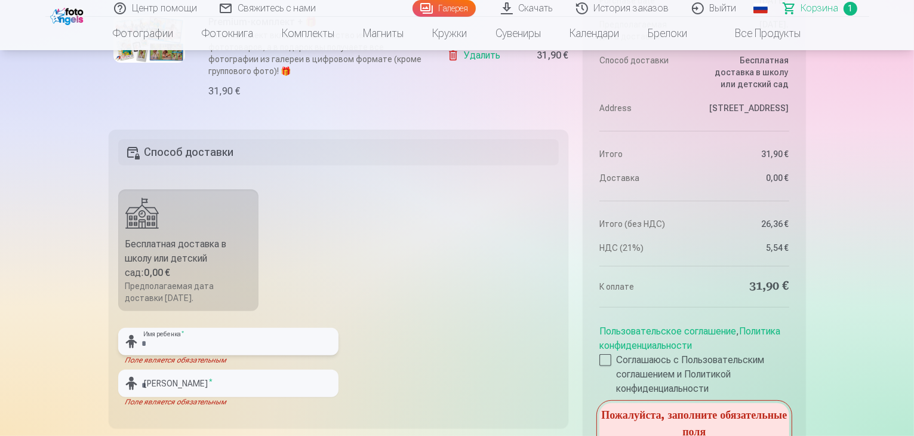
click at [168, 343] on input "text" at bounding box center [228, 341] width 220 height 27
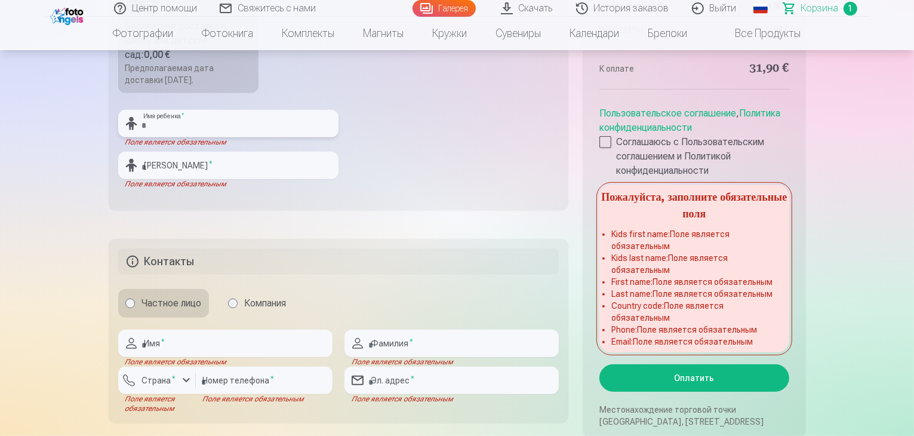
scroll to position [538, 0]
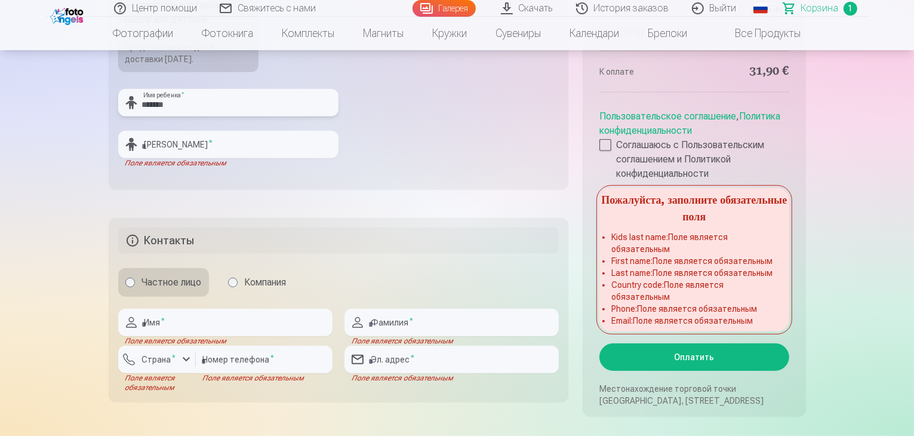
type input "*******"
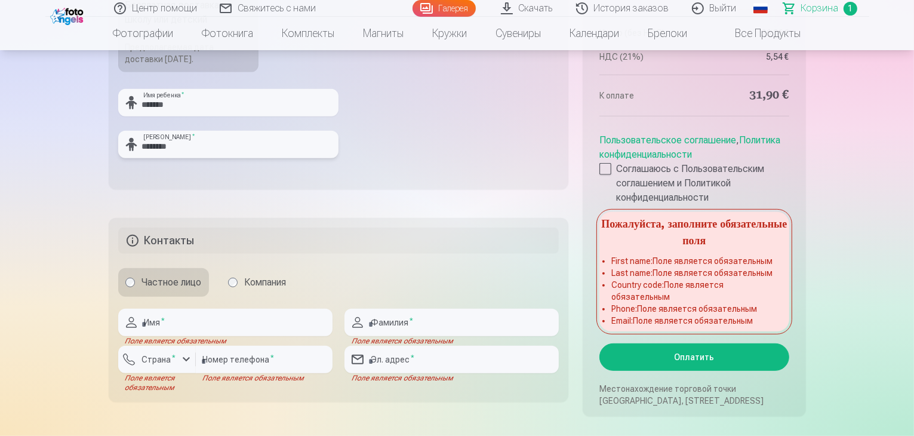
type input "********"
click at [158, 321] on input "text" at bounding box center [225, 322] width 214 height 27
type input "*****"
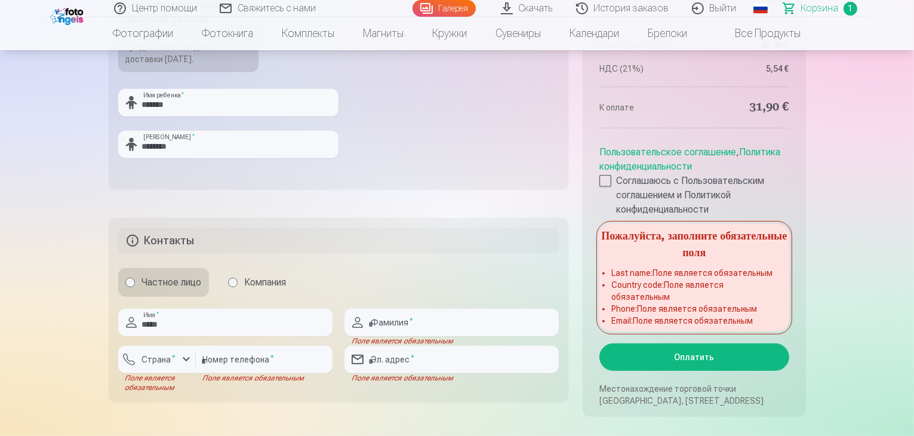
click at [388, 337] on div "Поле является обязательным" at bounding box center [452, 341] width 214 height 10
click at [389, 326] on input "text" at bounding box center [452, 322] width 214 height 27
type input "********"
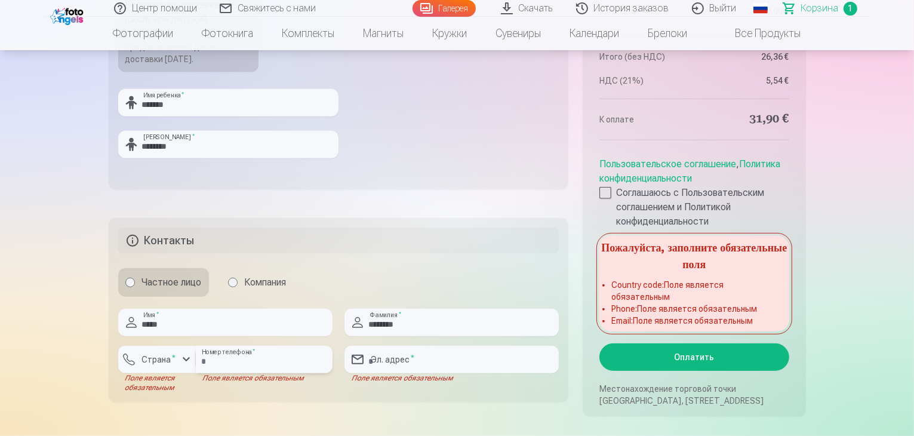
click at [245, 359] on input "number" at bounding box center [264, 359] width 137 height 27
click at [381, 354] on input "email" at bounding box center [452, 359] width 214 height 27
type input "**********"
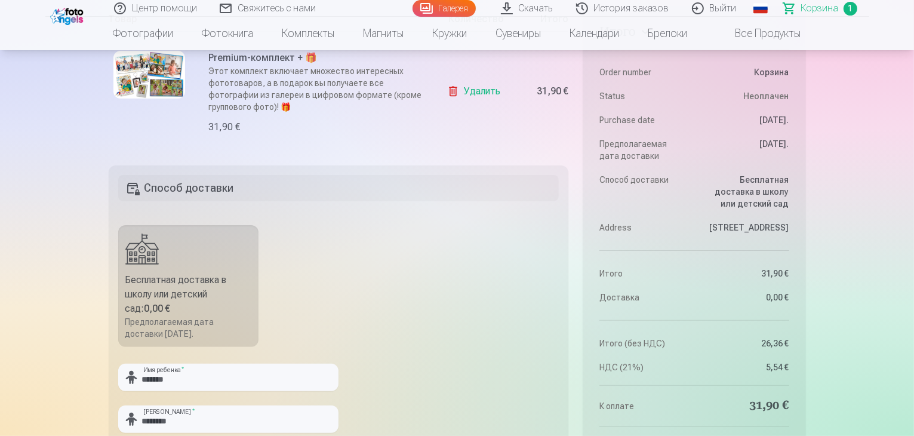
scroll to position [478, 0]
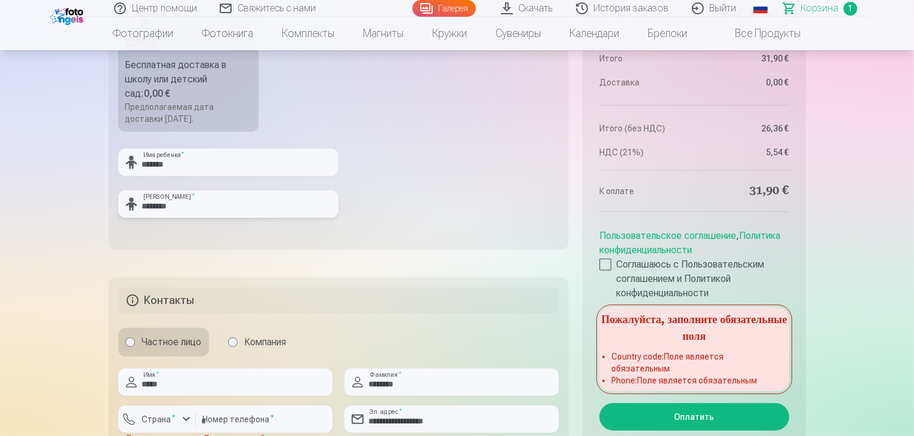
click at [226, 204] on input "********" at bounding box center [228, 204] width 220 height 27
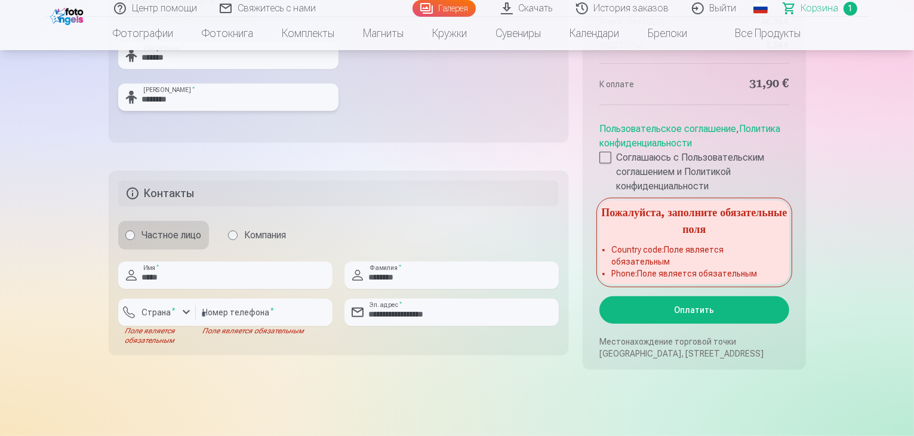
scroll to position [657, 0]
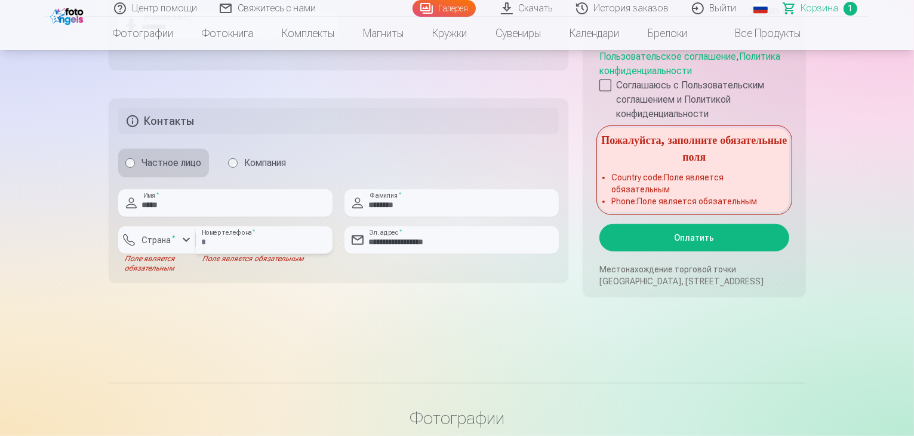
click at [261, 247] on input "number" at bounding box center [264, 239] width 137 height 27
click at [268, 245] on input "number" at bounding box center [264, 239] width 137 height 27
click at [182, 238] on div "button" at bounding box center [186, 240] width 14 height 14
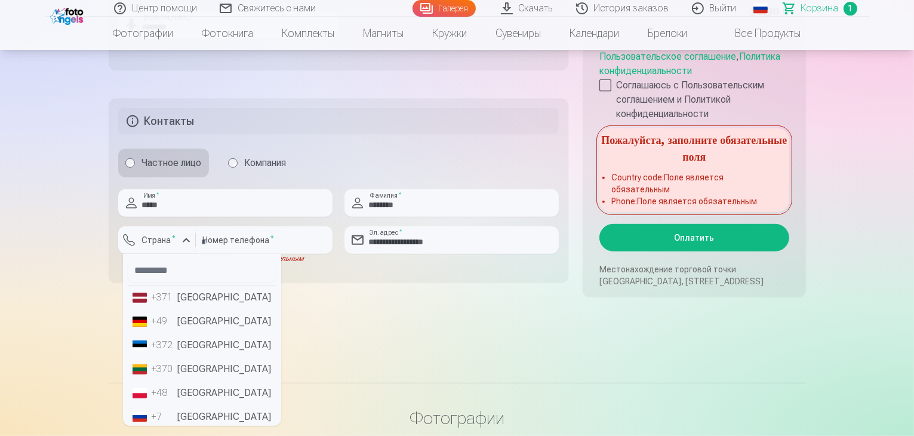
click at [185, 296] on li "+371 Латвия" at bounding box center [202, 298] width 149 height 24
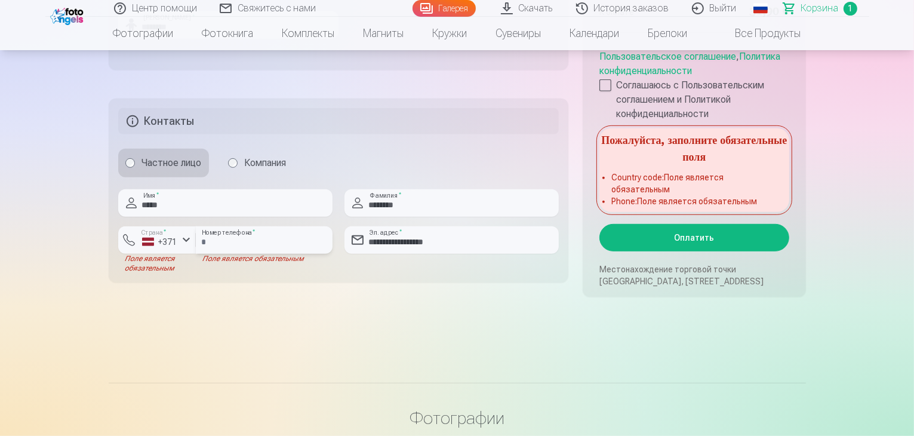
click at [229, 231] on input "number" at bounding box center [264, 239] width 137 height 27
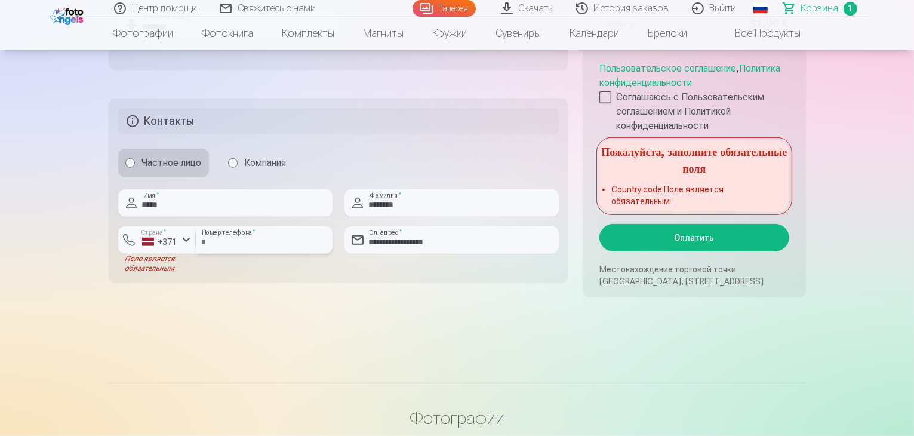
type input "********"
click at [532, 240] on input "**********" at bounding box center [452, 239] width 214 height 27
click at [622, 165] on h5 "Пожалуйста, заполните обязательные поля" at bounding box center [694, 159] width 189 height 38
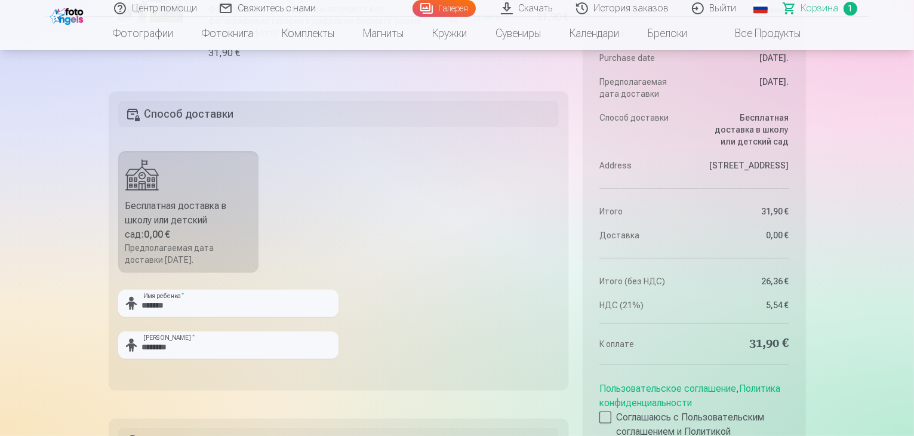
scroll to position [358, 0]
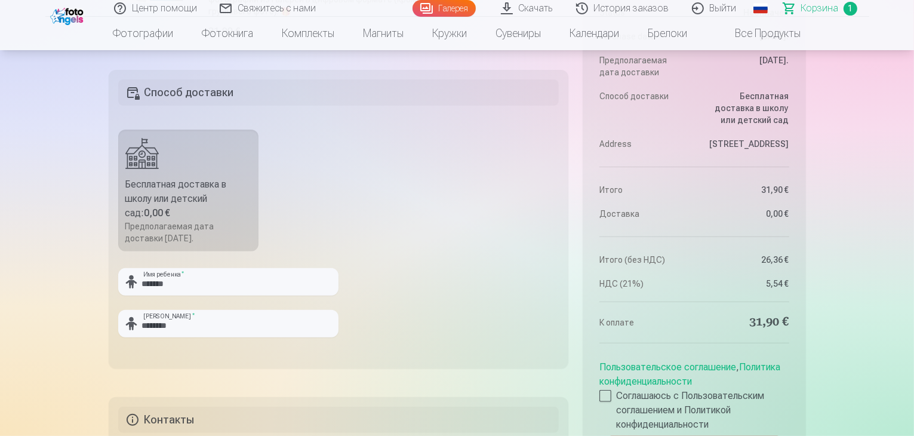
click at [274, 259] on fieldset "Способ доставки Бесплатная доставка в школу или детский сад : 0,00 € Предполага…" at bounding box center [339, 219] width 461 height 299
click at [275, 276] on input "*******" at bounding box center [228, 281] width 220 height 27
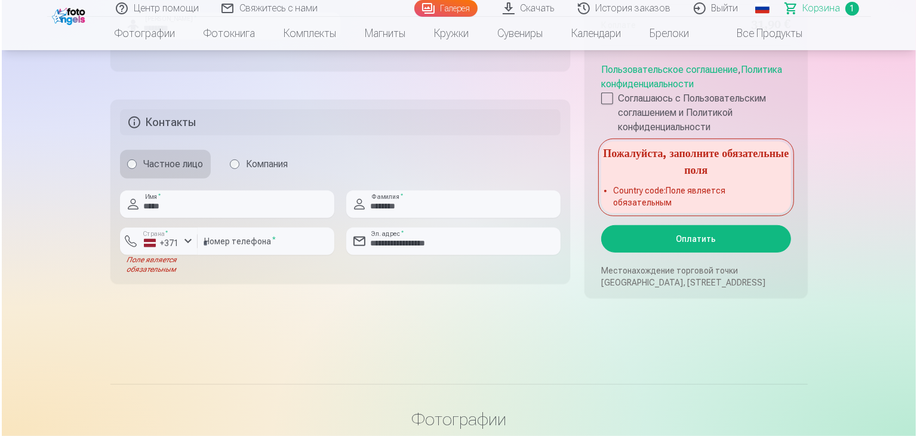
scroll to position [657, 0]
click at [667, 243] on button "Оплатить" at bounding box center [694, 237] width 189 height 27
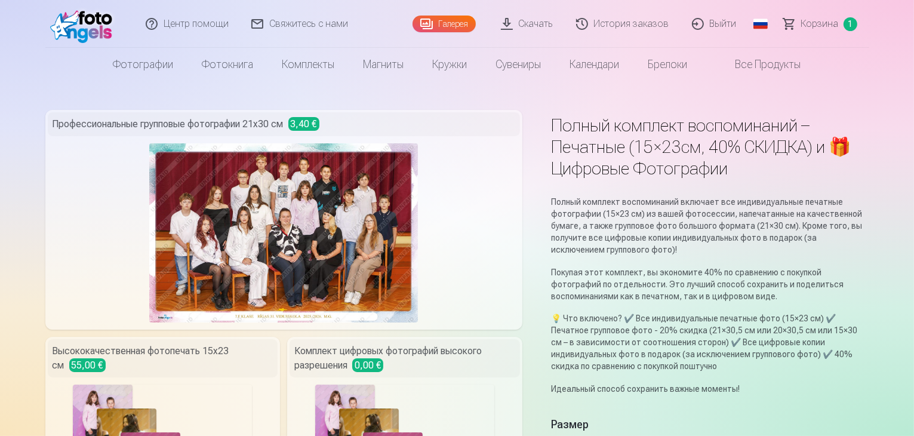
click at [210, 29] on link "Центр помощи" at bounding box center [188, 24] width 106 height 48
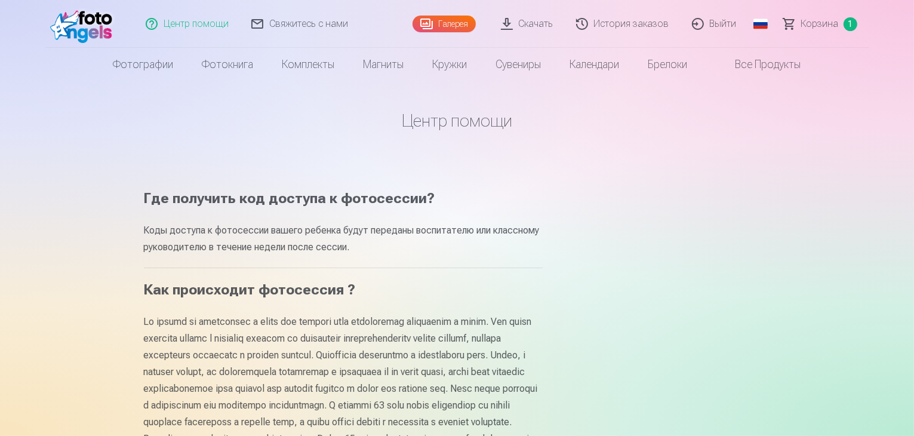
click at [278, 29] on link "Свяжитесь с нами" at bounding box center [300, 24] width 119 height 48
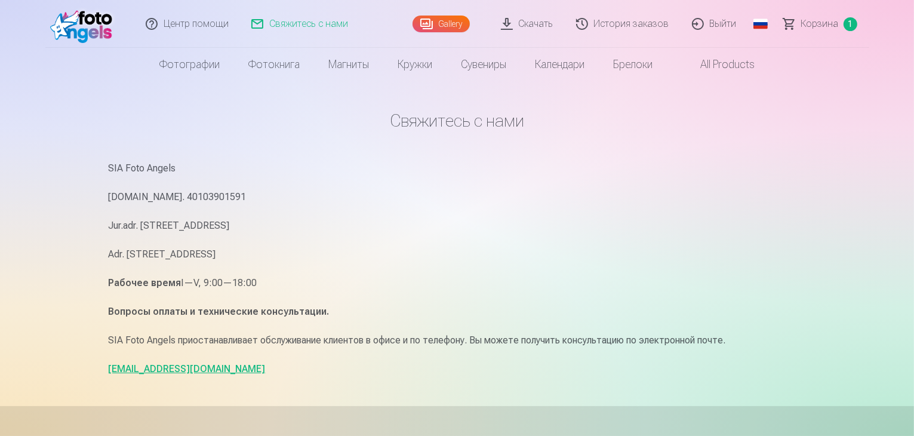
click at [151, 366] on link "[EMAIL_ADDRESS][DOMAIN_NAME]" at bounding box center [187, 368] width 157 height 11
click at [714, 206] on div "SIA Foto Angels Reg.Nr. 40103901591 Jur.adr. Rīga, Dzelzavas iela 74 k-1 - 34, …" at bounding box center [458, 268] width 698 height 217
click at [441, 27] on link "Gallery" at bounding box center [441, 24] width 57 height 17
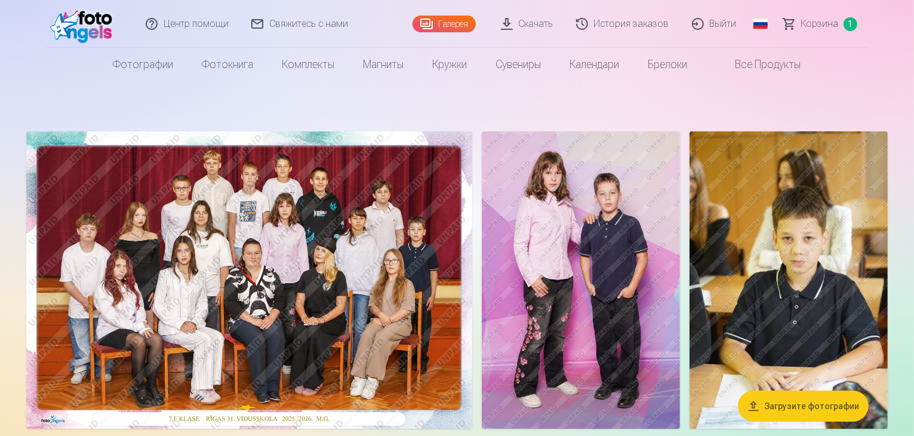
click at [811, 22] on span "Корзина" at bounding box center [821, 24] width 38 height 14
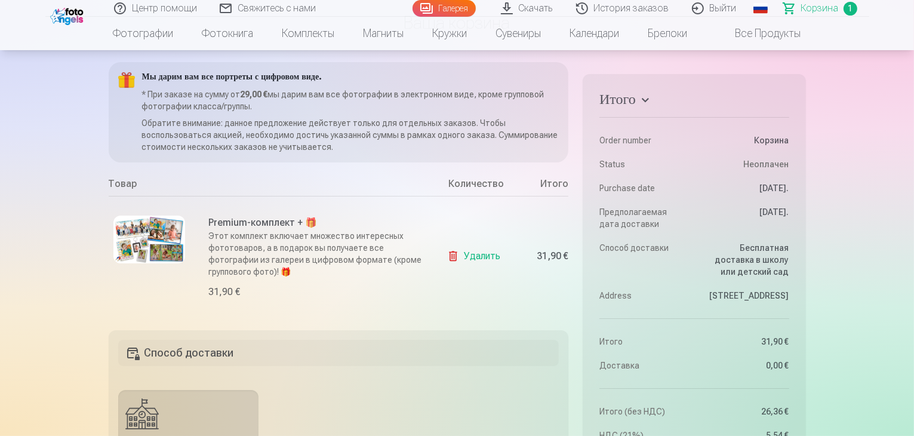
scroll to position [119, 0]
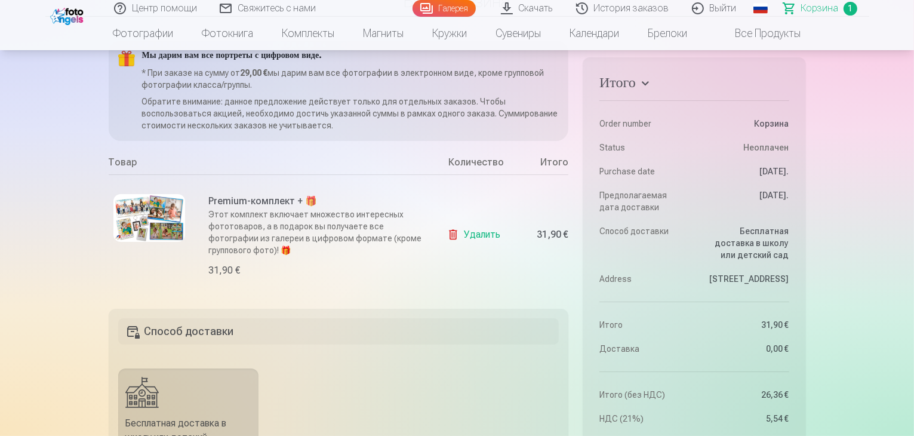
click at [649, 83] on h4 "Итого" at bounding box center [694, 85] width 189 height 22
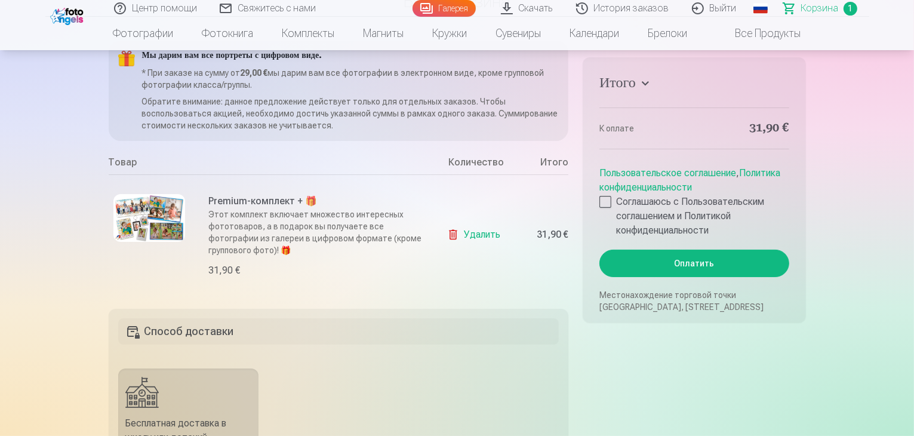
click at [649, 82] on h4 "Итого" at bounding box center [694, 85] width 189 height 22
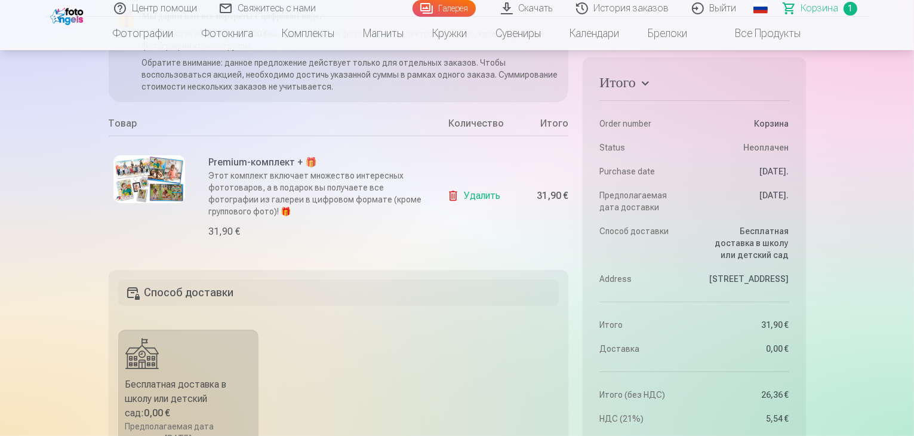
scroll to position [179, 0]
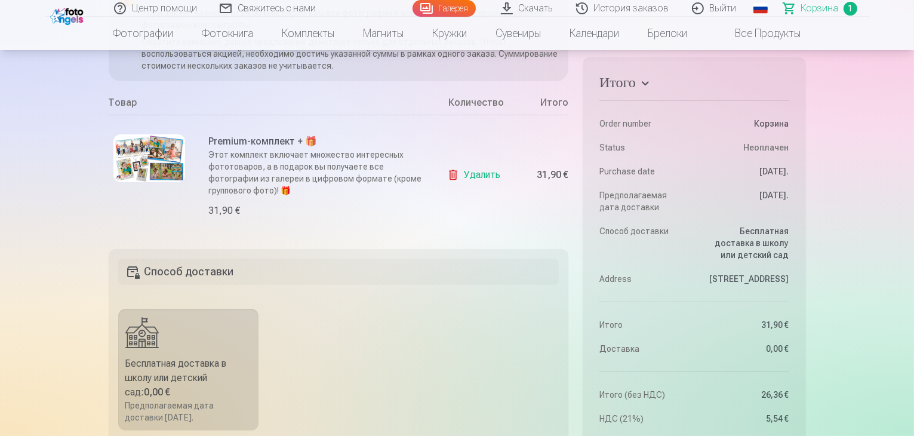
click at [182, 272] on h5 "Способ доставки" at bounding box center [338, 272] width 441 height 26
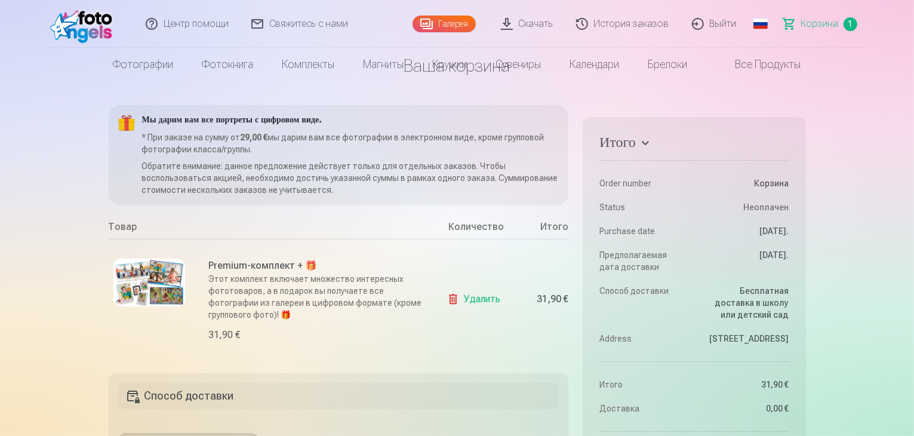
scroll to position [0, 0]
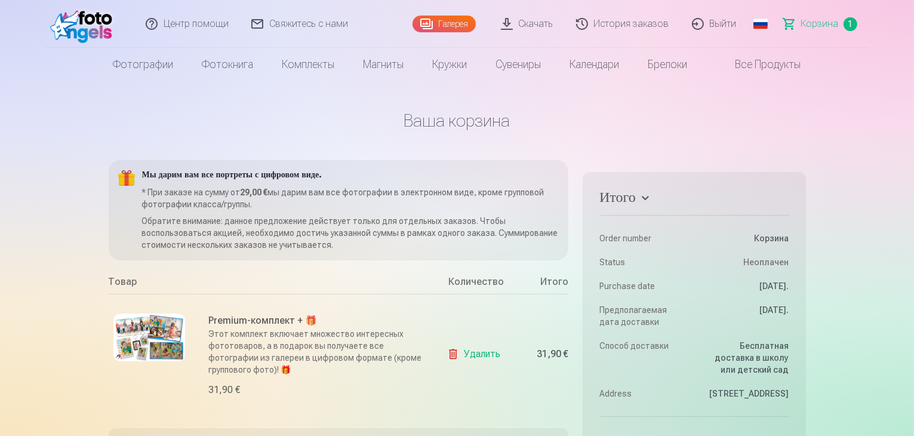
click at [454, 220] on p "Обратите внимание: данное предложение действует только для отдельных заказов. Ч…" at bounding box center [351, 233] width 418 height 36
click at [470, 285] on div "Количество" at bounding box center [476, 284] width 90 height 19
click at [538, 283] on div "Итого" at bounding box center [545, 284] width 48 height 19
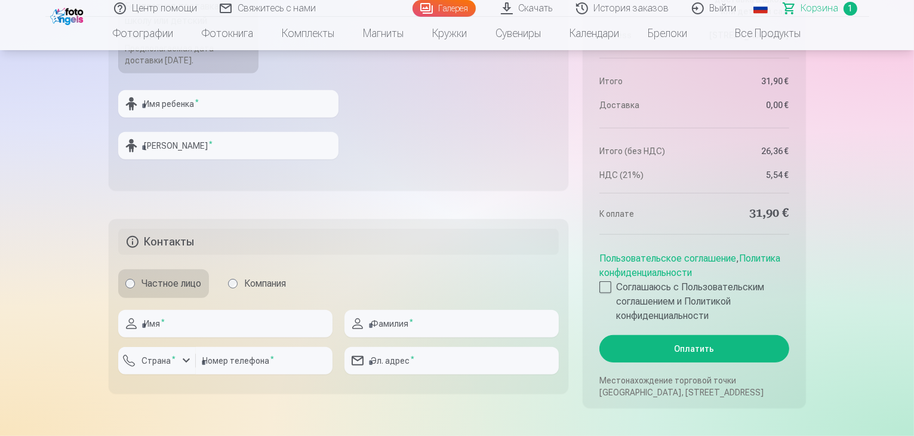
scroll to position [657, 0]
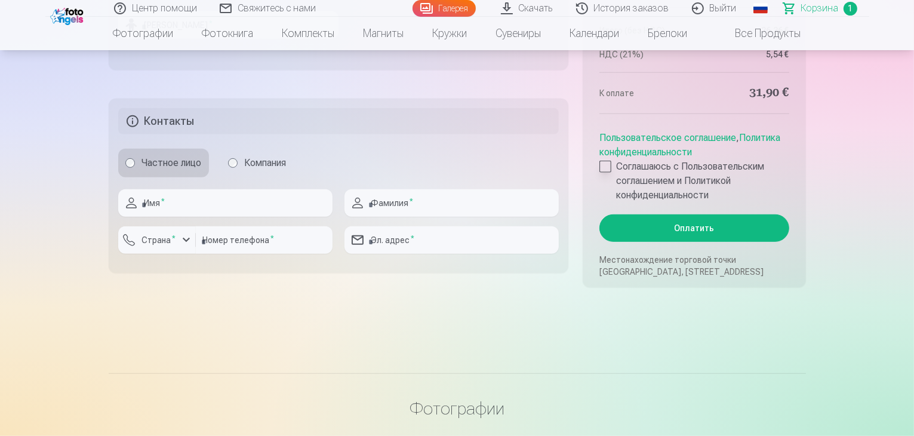
click at [695, 186] on label "Соглашаюсь с Пользовательским соглашением и Политикой конфиденциальности" at bounding box center [694, 180] width 189 height 43
click at [177, 204] on input "text" at bounding box center [225, 202] width 214 height 27
type input "*****"
click at [378, 208] on input "text" at bounding box center [452, 202] width 214 height 27
type input "********"
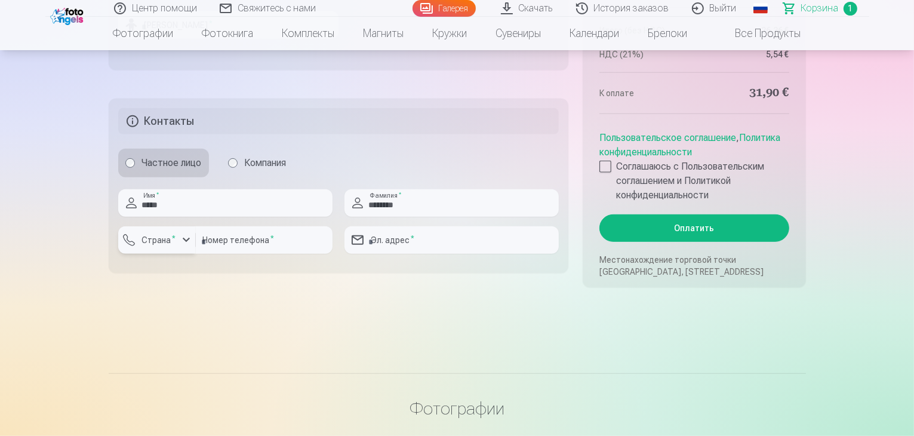
click at [184, 240] on div "button" at bounding box center [186, 240] width 14 height 14
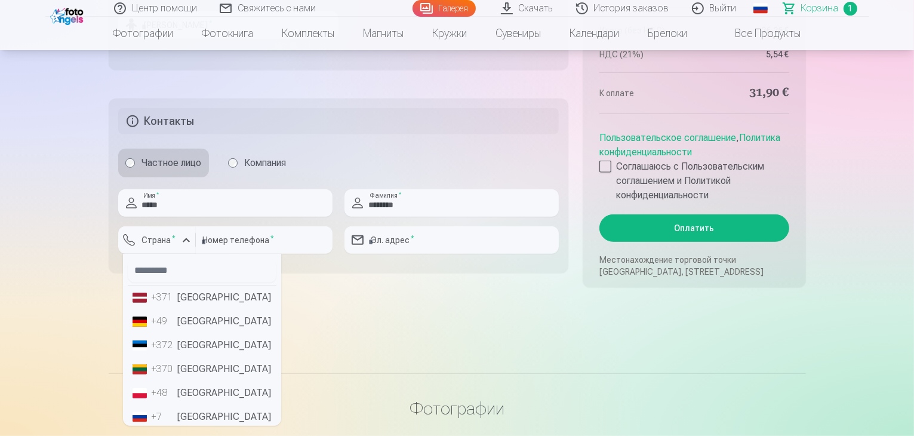
click at [177, 297] on li "+371 Латвия" at bounding box center [202, 298] width 149 height 24
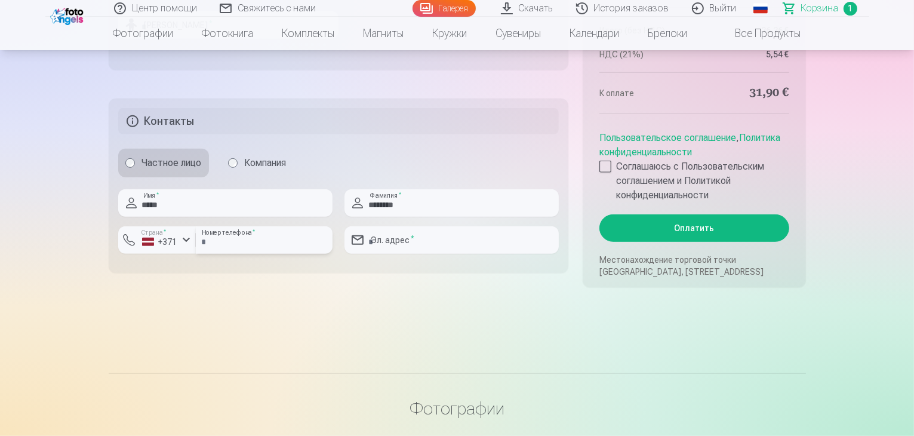
click at [284, 238] on input "number" at bounding box center [264, 239] width 137 height 27
type input "********"
click at [392, 236] on input "email" at bounding box center [452, 239] width 214 height 27
type input "**********"
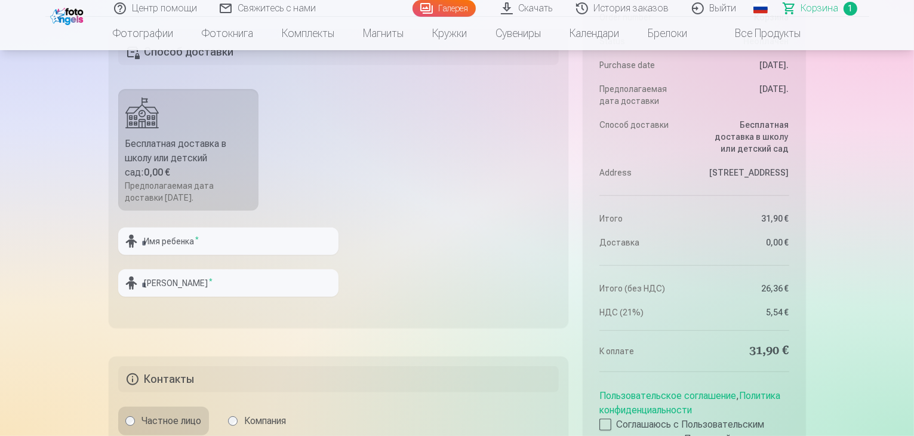
scroll to position [239, 0]
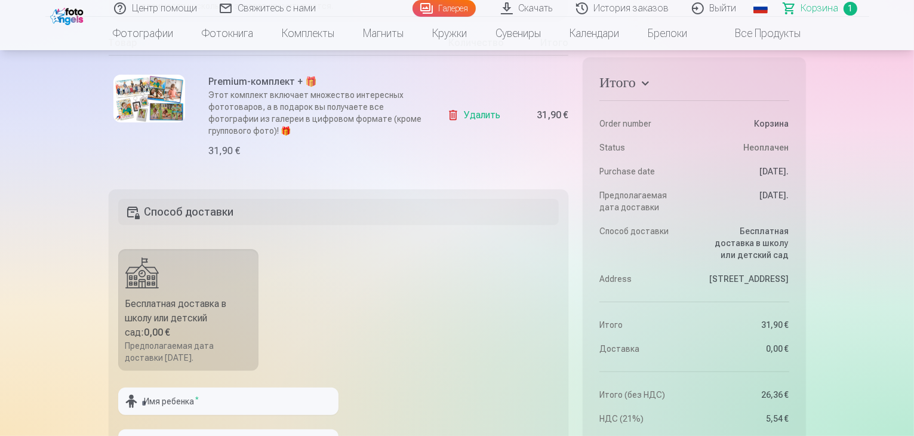
click at [363, 270] on fieldset "Способ доставки Бесплатная доставка в школу или детский сад : 0,00 € Предполага…" at bounding box center [339, 338] width 461 height 299
click at [223, 407] on input "text" at bounding box center [228, 401] width 220 height 27
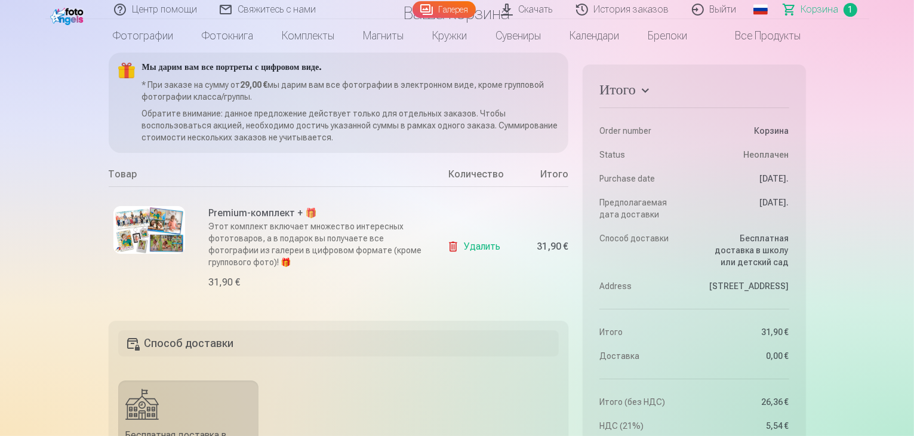
scroll to position [0, 0]
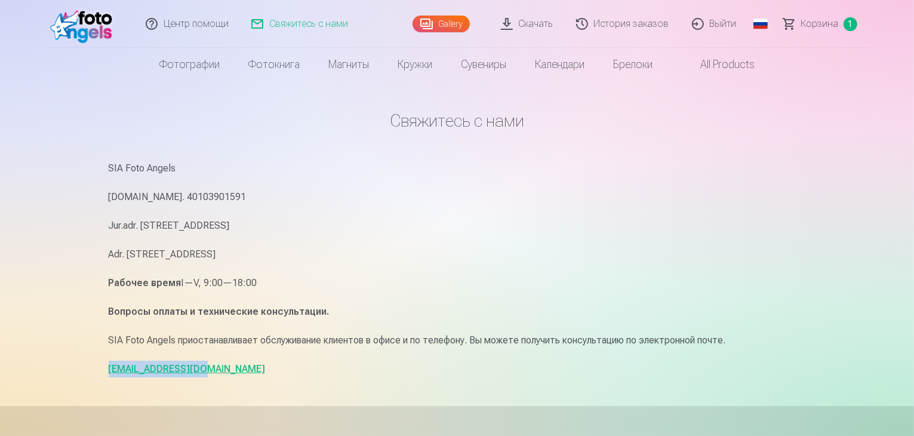
drag, startPoint x: 197, startPoint y: 378, endPoint x: 85, endPoint y: 369, distance: 111.5
click at [85, 369] on div "Центр помощи Свяжитесь с нами Gallery Скачать История заказов Выйти Global Latv…" at bounding box center [457, 367] width 914 height 735
copy link "[EMAIL_ADDRESS][DOMAIN_NAME]"
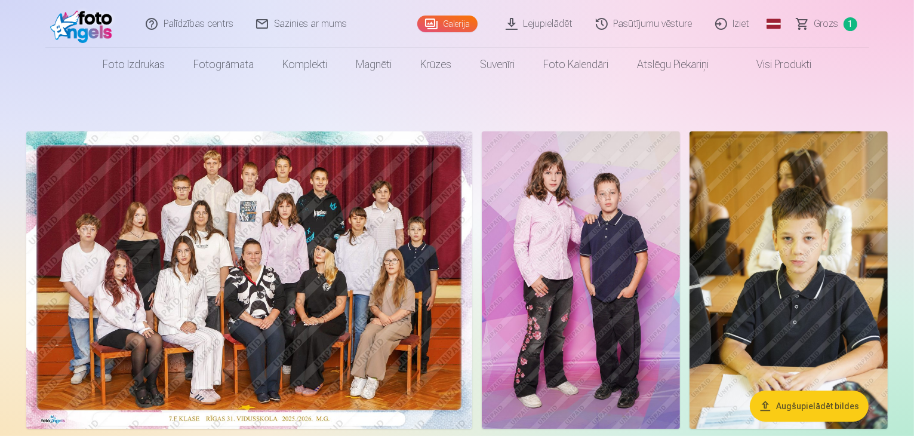
click at [740, 30] on link "Iziet" at bounding box center [733, 24] width 57 height 48
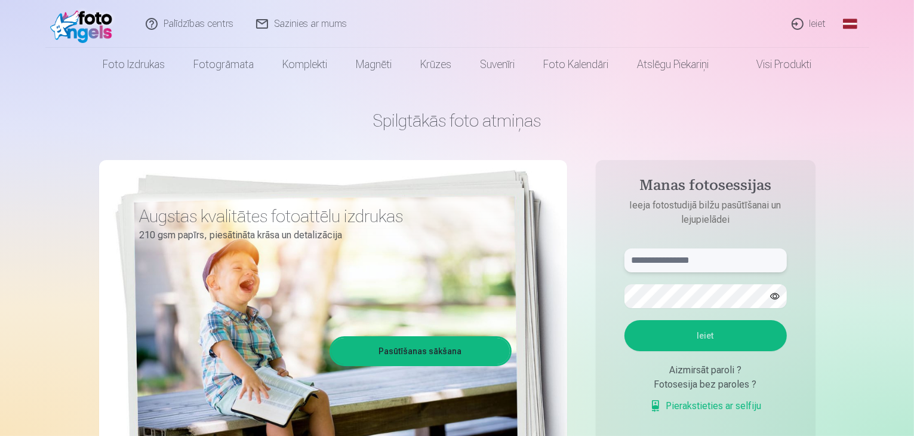
click at [705, 260] on input "text" at bounding box center [706, 260] width 162 height 24
click at [679, 259] on input "text" at bounding box center [706, 260] width 162 height 24
click at [671, 254] on input "text" at bounding box center [706, 260] width 162 height 24
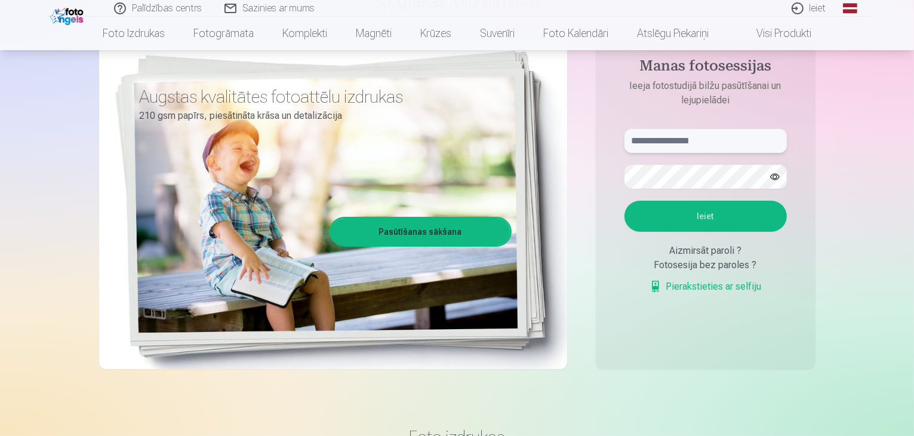
scroll to position [60, 0]
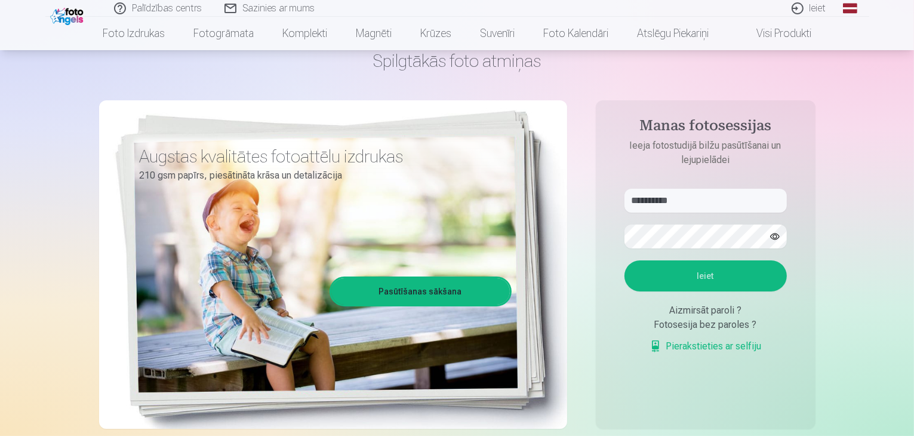
click at [636, 275] on button "Ieiet" at bounding box center [706, 275] width 162 height 31
click at [776, 244] on button "button" at bounding box center [775, 236] width 23 height 23
click at [647, 324] on div "Fotosesija bez paroles ?" at bounding box center [706, 325] width 162 height 14
click at [679, 271] on button "Ieiet" at bounding box center [706, 275] width 162 height 31
click at [650, 201] on input "**********" at bounding box center [706, 201] width 162 height 24
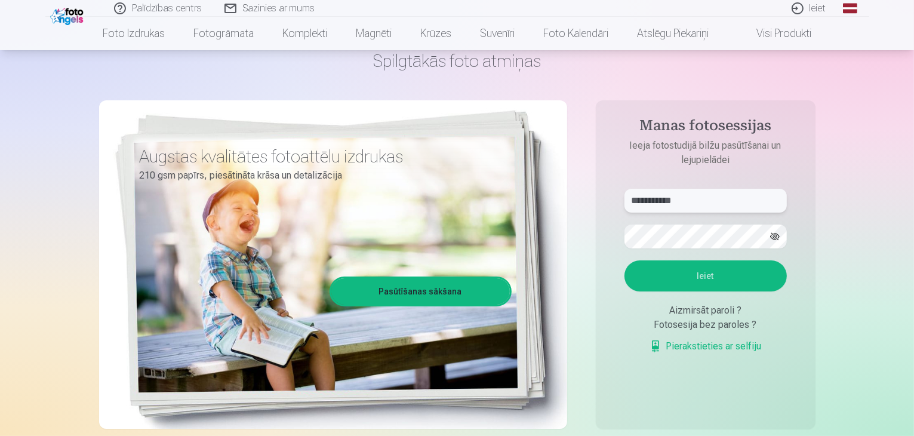
type input "**********"
click at [710, 275] on button "Ieiet" at bounding box center [706, 275] width 162 height 31
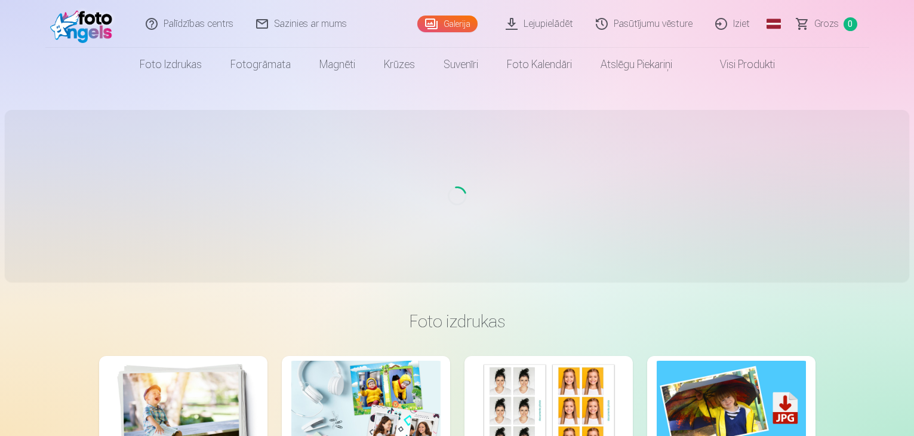
scroll to position [60, 0]
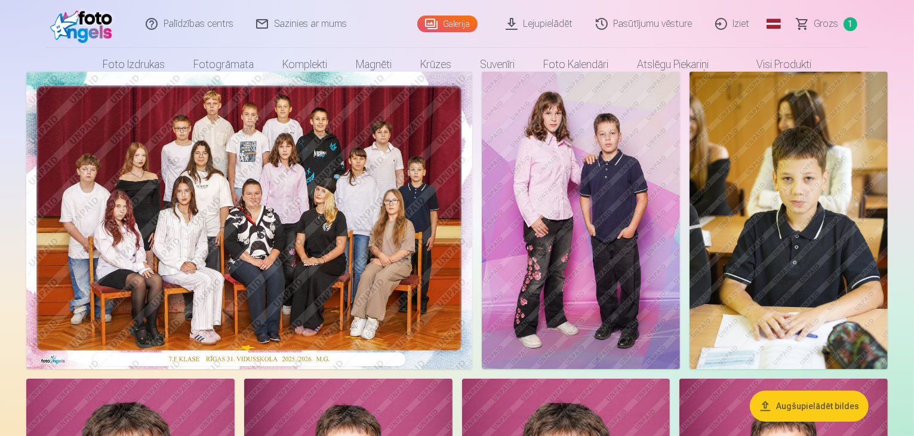
click at [822, 22] on span "Grozs" at bounding box center [827, 24] width 24 height 14
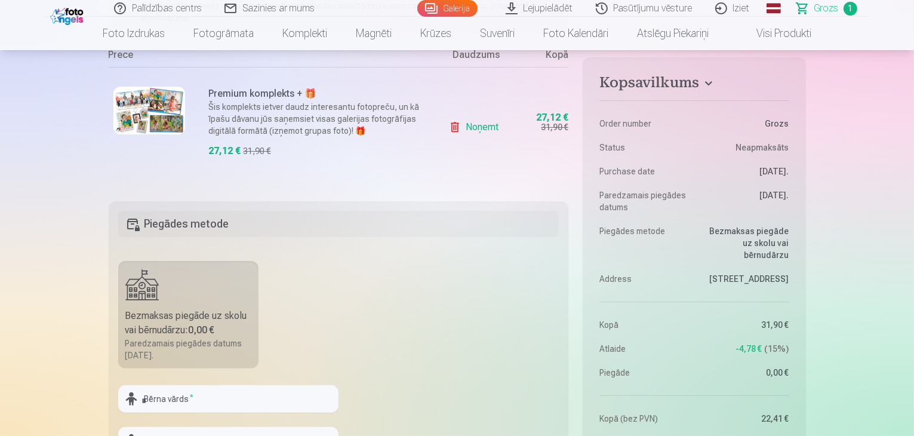
scroll to position [358, 0]
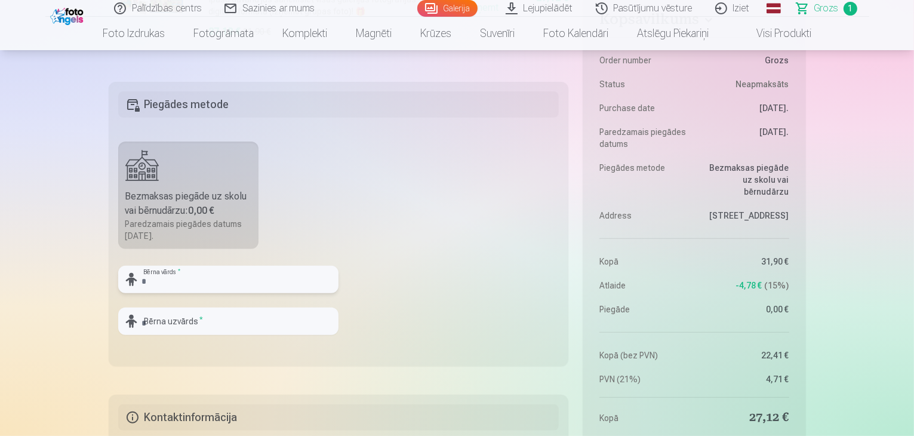
click at [216, 277] on input "text" at bounding box center [228, 279] width 220 height 27
type input "*"
type input "*******"
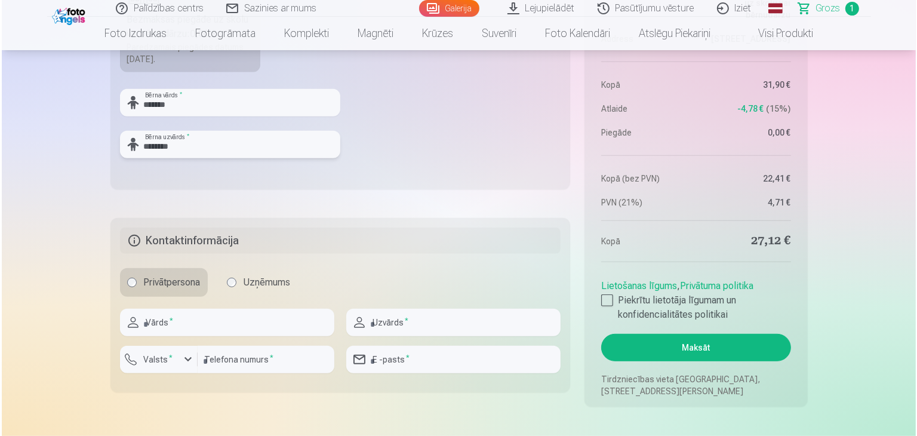
scroll to position [538, 0]
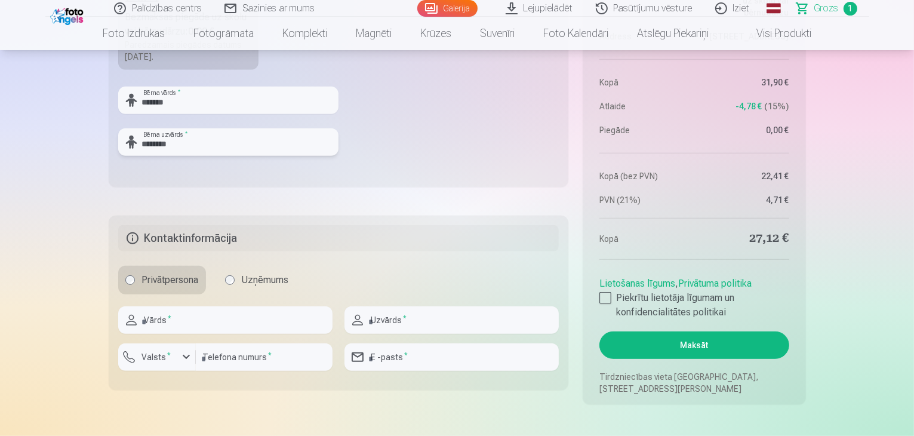
type input "********"
click at [172, 321] on input "text" at bounding box center [225, 319] width 214 height 27
type input "*****"
click at [426, 325] on input "text" at bounding box center [452, 319] width 214 height 27
type input "********"
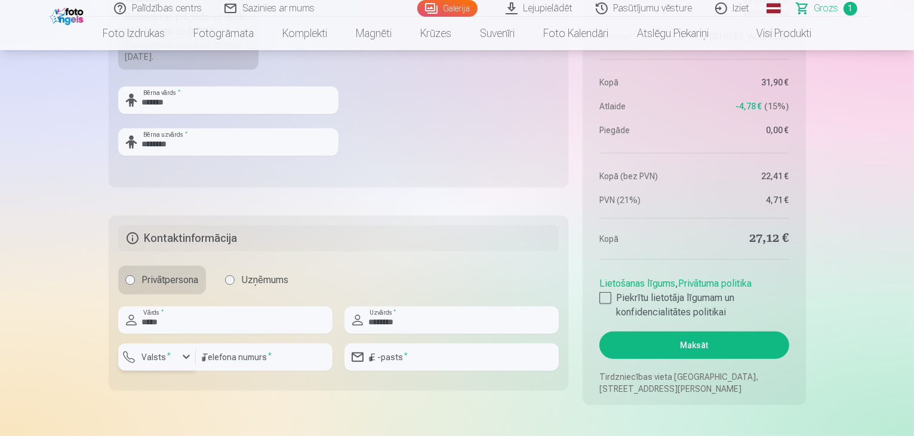
click at [174, 357] on div "button" at bounding box center [160, 359] width 36 height 12
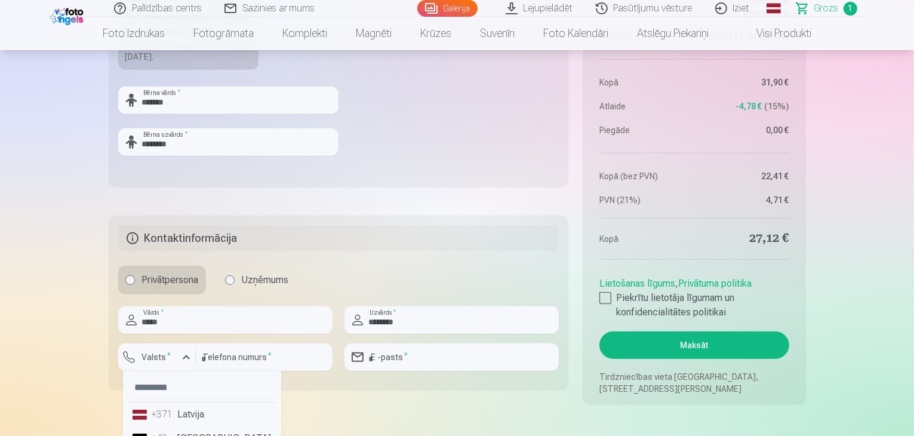
click at [155, 412] on div "+371" at bounding box center [164, 414] width 24 height 14
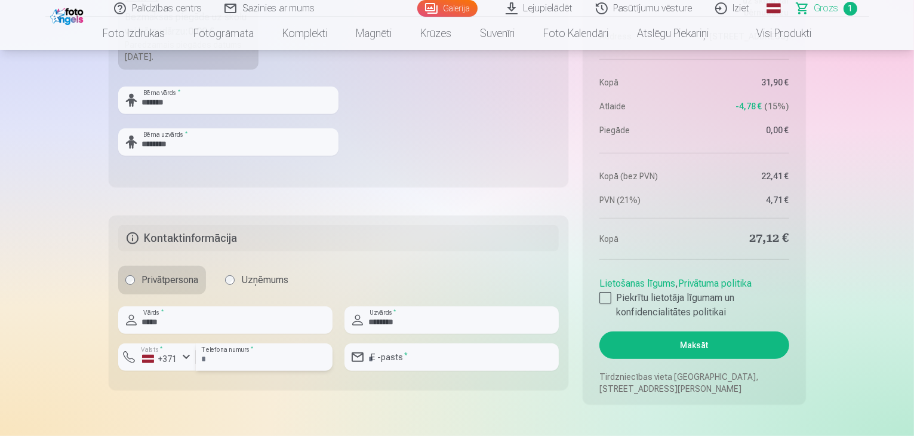
click at [231, 359] on input "number" at bounding box center [264, 356] width 137 height 27
type input "********"
click at [389, 360] on input "email" at bounding box center [452, 356] width 214 height 27
type input "**********"
click at [619, 284] on link "Lietošanas līgums" at bounding box center [638, 283] width 76 height 11
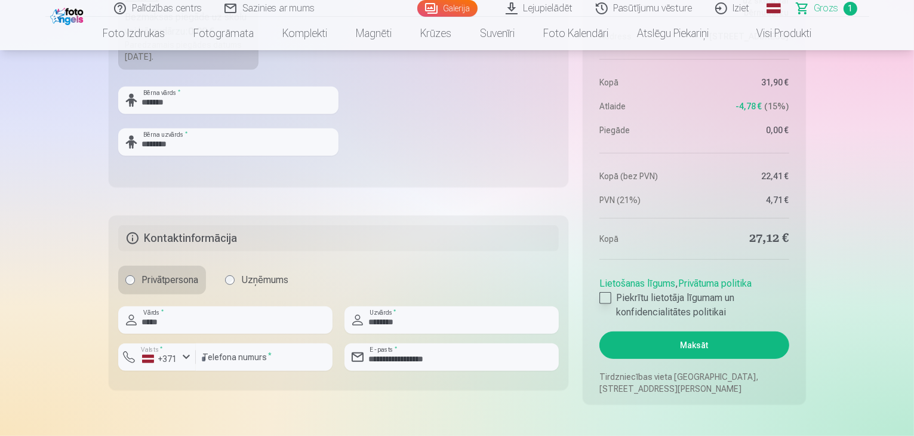
click at [604, 299] on div at bounding box center [606, 298] width 12 height 12
click at [683, 352] on button "Maksāt" at bounding box center [694, 344] width 189 height 27
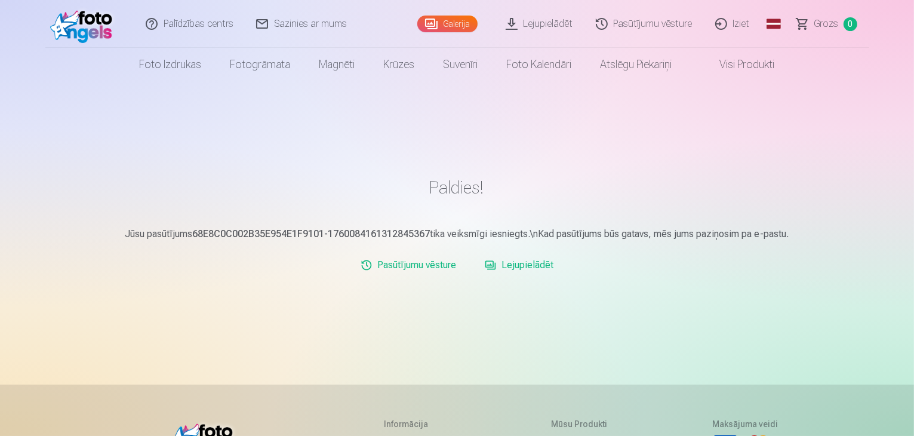
click at [535, 27] on link "Lejupielādēt" at bounding box center [540, 24] width 90 height 48
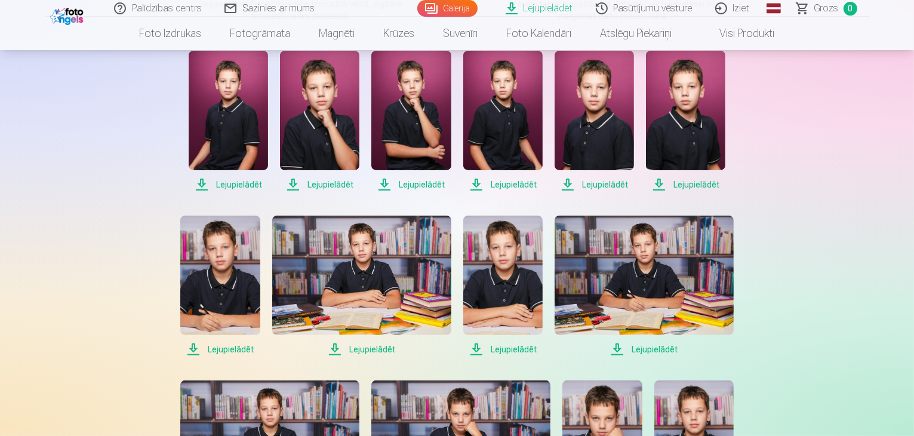
scroll to position [299, 0]
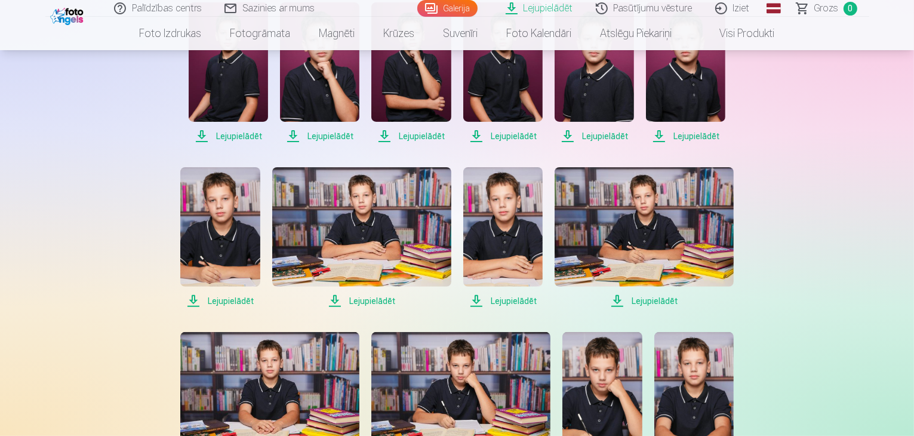
click at [228, 134] on span "Lejupielādēt" at bounding box center [228, 136] width 79 height 14
click at [319, 134] on span "Lejupielādēt" at bounding box center [319, 136] width 79 height 14
click at [394, 134] on span "Lejupielādēt" at bounding box center [411, 136] width 79 height 14
click at [489, 137] on span "Lejupielādēt" at bounding box center [502, 136] width 79 height 14
click at [595, 136] on span "Lejupielādēt" at bounding box center [594, 136] width 79 height 14
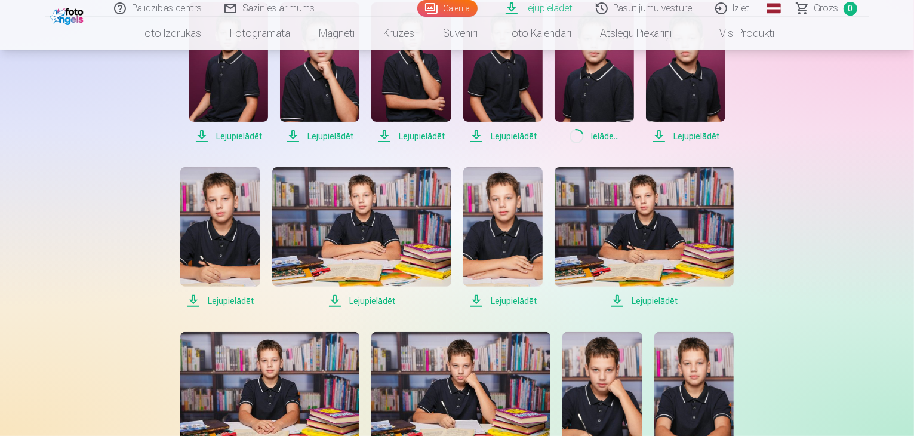
click at [669, 139] on span "Lejupielādēt" at bounding box center [685, 136] width 79 height 14
click at [223, 299] on span "Lejupielādēt" at bounding box center [219, 301] width 79 height 14
click at [346, 303] on span "Lejupielādēt" at bounding box center [361, 301] width 179 height 14
click at [496, 301] on span "Lejupielādēt" at bounding box center [502, 301] width 79 height 14
click at [632, 301] on span "Lejupielādēt" at bounding box center [644, 301] width 179 height 14
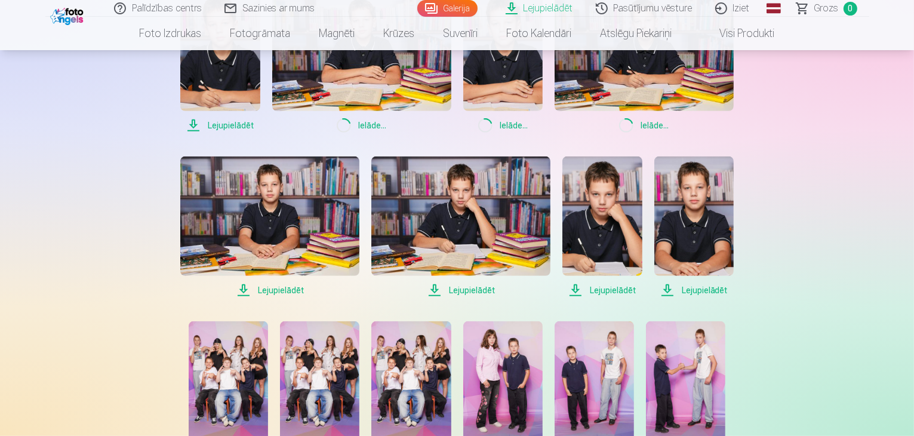
scroll to position [538, 0]
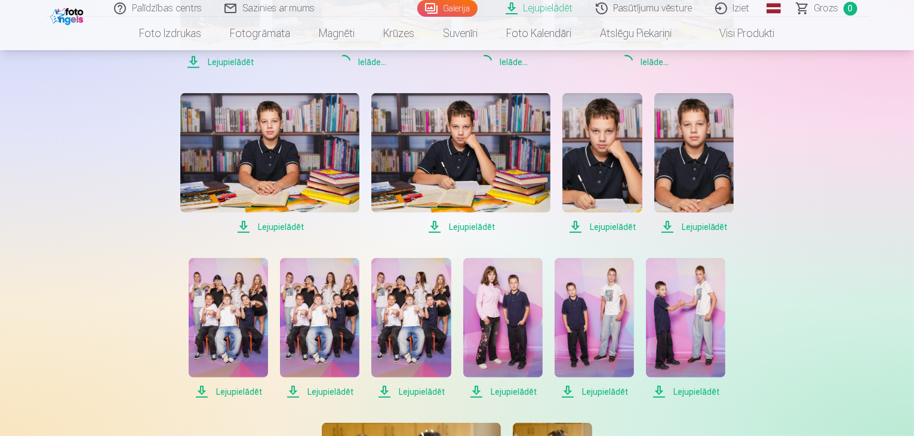
click at [272, 224] on span "Lejupielādēt" at bounding box center [269, 227] width 179 height 14
click at [455, 228] on span "Lejupielādēt" at bounding box center [461, 227] width 179 height 14
click at [611, 226] on span "Lejupielādēt" at bounding box center [602, 227] width 79 height 14
click at [676, 229] on span "Lejupielādēt" at bounding box center [694, 227] width 79 height 14
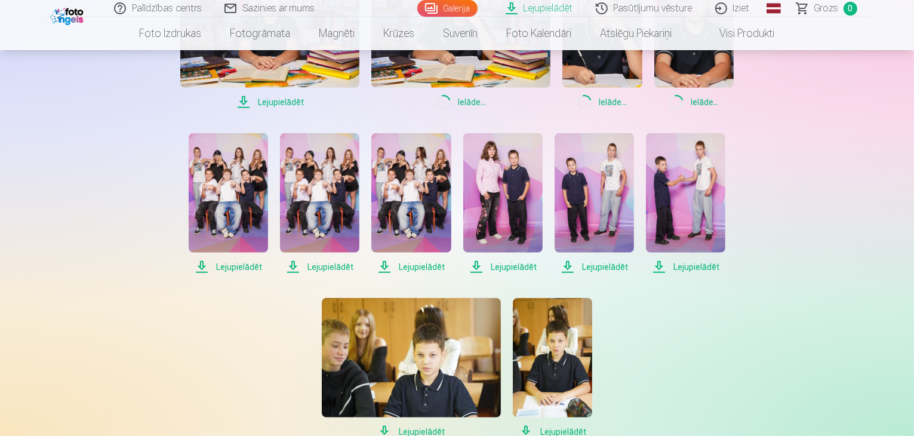
scroll to position [717, 0]
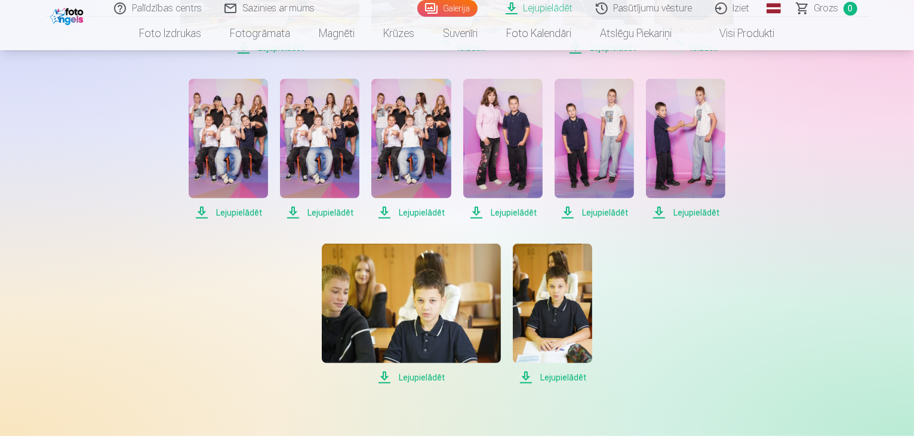
click at [232, 209] on span "Lejupielādēt" at bounding box center [228, 212] width 79 height 14
click at [333, 214] on span "Lejupielādēt" at bounding box center [319, 212] width 79 height 14
click at [408, 216] on span "Lejupielādēt" at bounding box center [411, 212] width 79 height 14
click at [504, 211] on span "Lejupielādēt" at bounding box center [502, 212] width 79 height 14
click at [595, 216] on span "Lejupielādēt" at bounding box center [594, 212] width 79 height 14
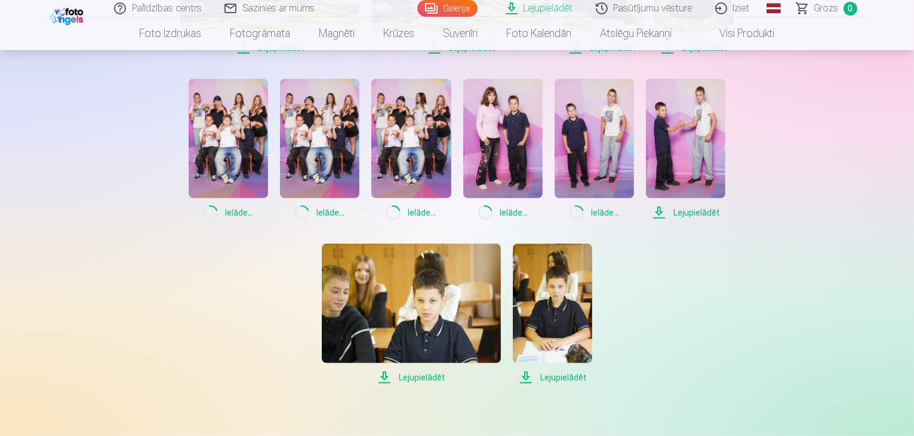
click at [683, 216] on span "Lejupielādēt" at bounding box center [685, 212] width 79 height 14
click at [427, 378] on span "Lejupielādēt" at bounding box center [411, 377] width 179 height 14
click at [567, 378] on span "Lejupielādēt" at bounding box center [552, 377] width 79 height 14
